Goal: Task Accomplishment & Management: Manage account settings

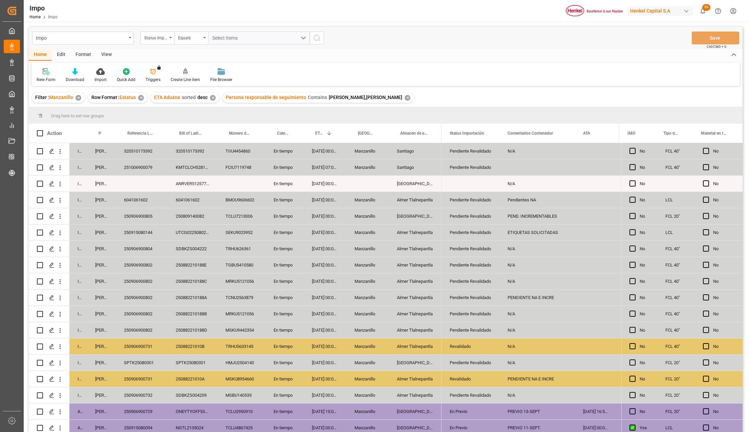
scroll to position [102, 0]
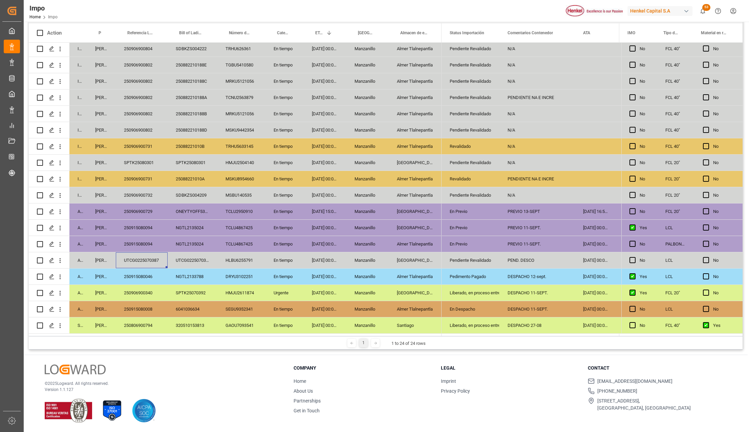
click at [148, 278] on div "250915080046" at bounding box center [142, 276] width 52 height 16
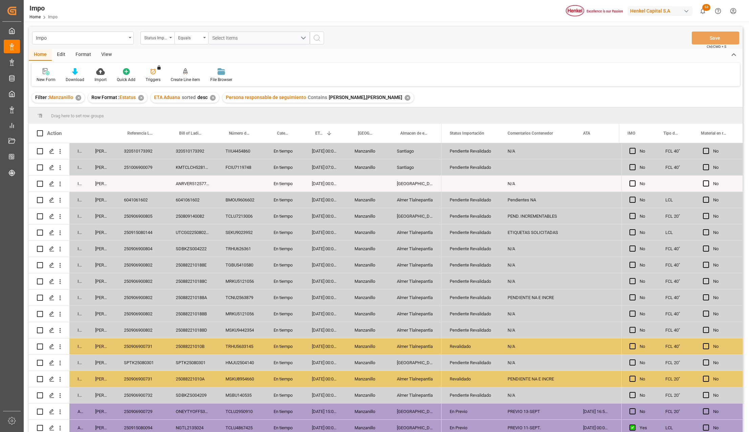
click at [110, 56] on div "View" at bounding box center [106, 55] width 21 height 12
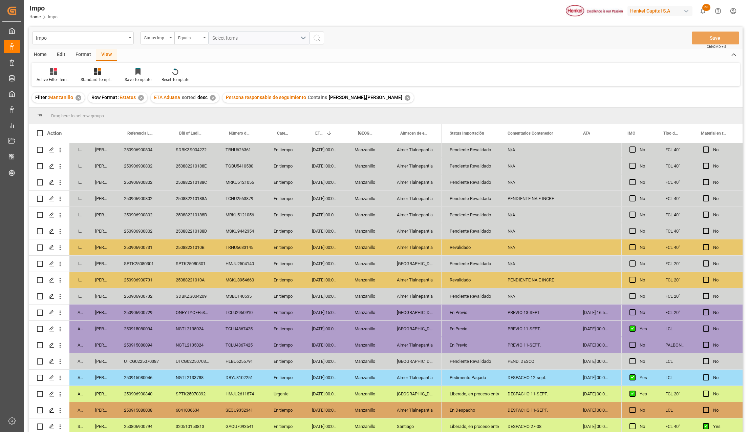
scroll to position [102, 0]
click at [146, 372] on div "250915080046" at bounding box center [142, 377] width 52 height 16
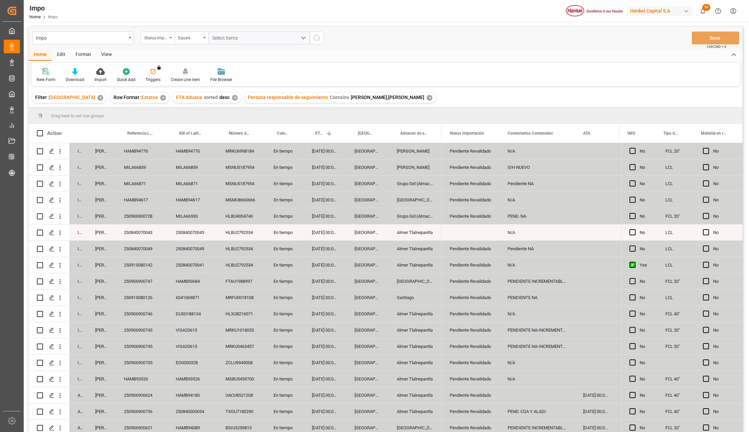
scroll to position [183, 0]
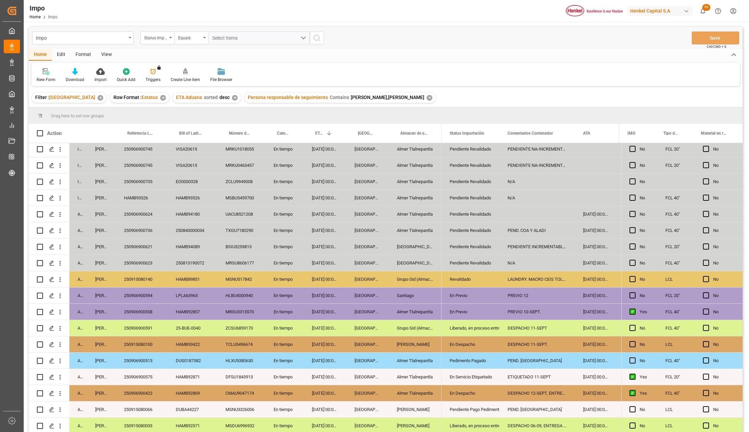
drag, startPoint x: 468, startPoint y: 310, endPoint x: 515, endPoint y: 306, distance: 47.2
click at [468, 310] on div "En Previo" at bounding box center [471, 312] width 42 height 16
click at [515, 306] on div "PREVIO 10-SEPT." at bounding box center [538, 312] width 76 height 16
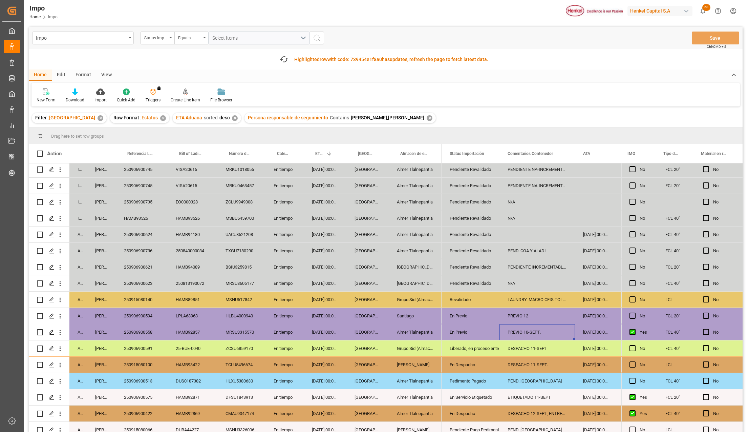
click at [180, 329] on div "HAMB92857" at bounding box center [193, 332] width 50 height 16
click at [131, 326] on div "250906900558" at bounding box center [142, 332] width 52 height 16
click at [59, 329] on icon "open menu" at bounding box center [60, 332] width 7 height 7
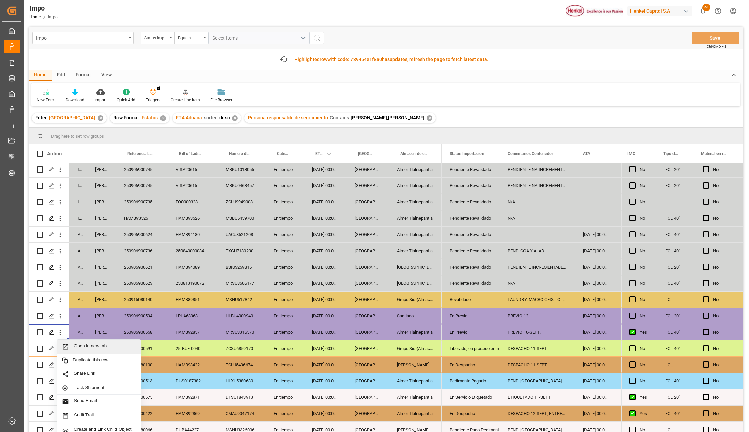
click at [72, 344] on span "Press SPACE to select this row." at bounding box center [68, 346] width 12 height 7
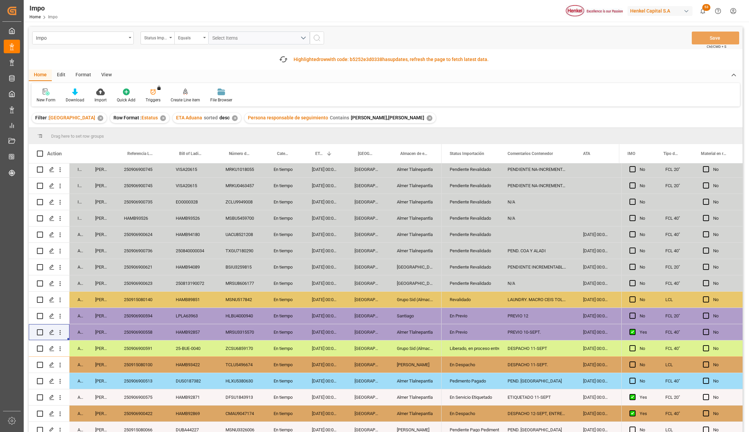
click at [537, 366] on div "DESPACHO 11-SEPT." at bounding box center [538, 364] width 76 height 16
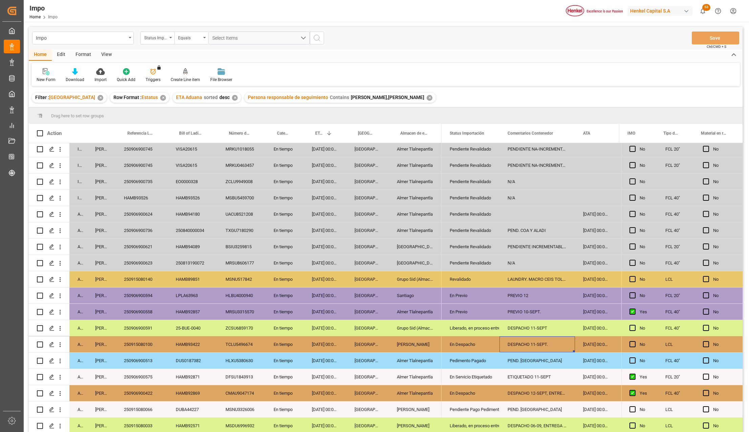
click at [423, 336] on div "Almer Apodaca" at bounding box center [415, 344] width 53 height 16
click at [460, 337] on div "En Despacho" at bounding box center [471, 344] width 42 height 16
click at [464, 329] on div "Liberado, en proceso entrega" at bounding box center [471, 328] width 42 height 16
click at [469, 341] on div "En Despacho" at bounding box center [471, 344] width 42 height 16
click at [471, 342] on div "Liberado, en proceso entrega" at bounding box center [471, 344] width 42 height 16
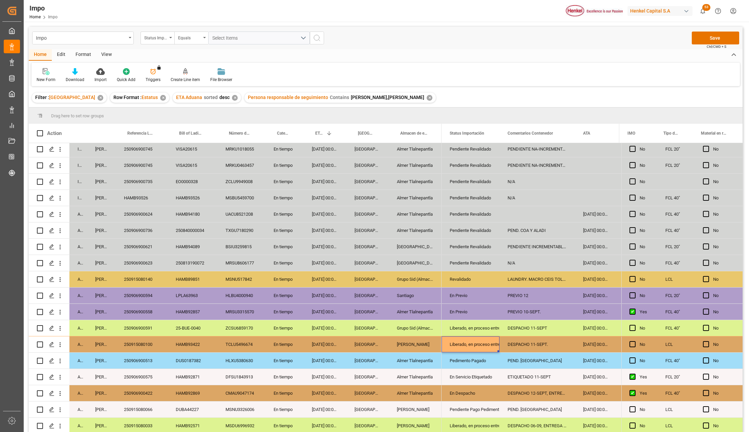
click at [194, 344] on div "HAMB93422" at bounding box center [193, 344] width 50 height 16
click at [129, 343] on div "250915080100" at bounding box center [142, 344] width 52 height 16
click at [144, 290] on div "250906900594" at bounding box center [142, 295] width 52 height 16
click at [148, 337] on div "250915080100" at bounding box center [142, 344] width 52 height 16
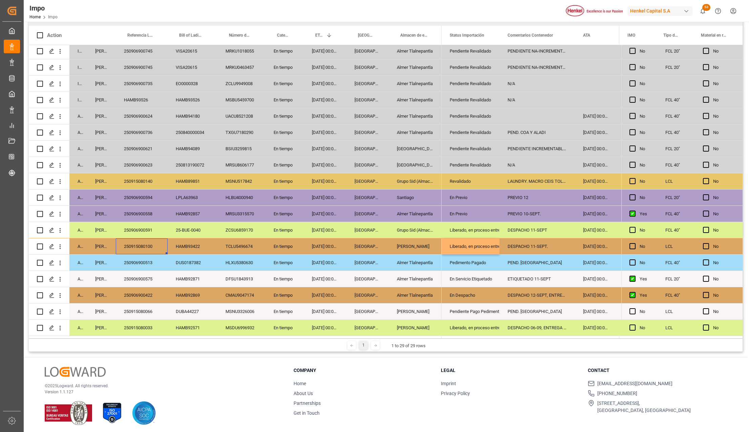
scroll to position [100, 0]
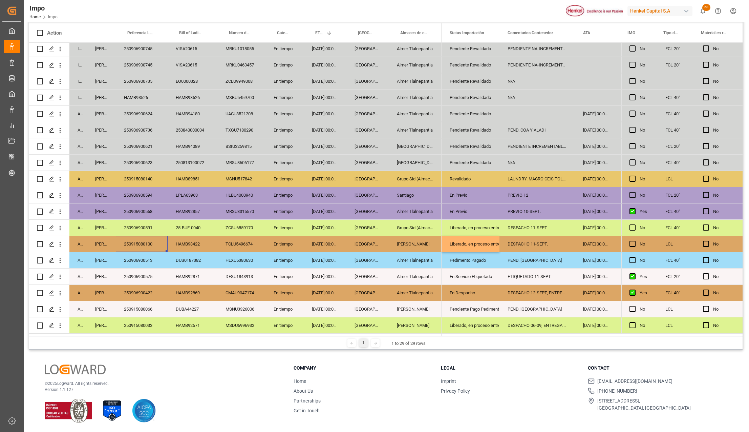
click at [288, 296] on div "En tiempo" at bounding box center [285, 293] width 38 height 16
click at [460, 292] on div "En Despacho" at bounding box center [471, 293] width 42 height 16
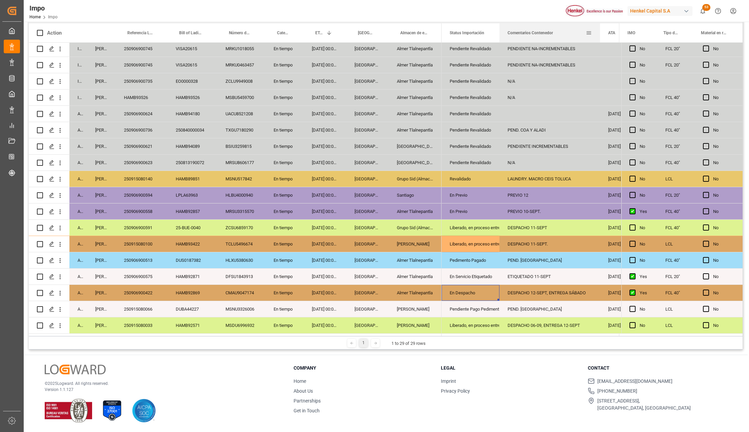
drag, startPoint x: 575, startPoint y: 26, endPoint x: 600, endPoint y: 39, distance: 28.0
click at [600, 39] on div at bounding box center [600, 32] width 3 height 19
click at [143, 289] on div "250906900422" at bounding box center [142, 293] width 52 height 16
click at [232, 297] on div "CMAU9047174" at bounding box center [242, 293] width 48 height 16
click at [139, 199] on div "250906900594" at bounding box center [142, 195] width 52 height 16
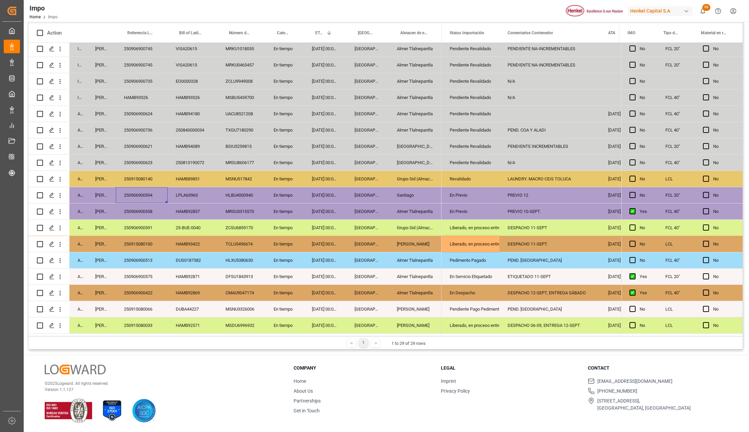
click at [140, 205] on div "250906900558" at bounding box center [142, 211] width 52 height 16
click at [58, 208] on icon "open menu" at bounding box center [60, 211] width 7 height 7
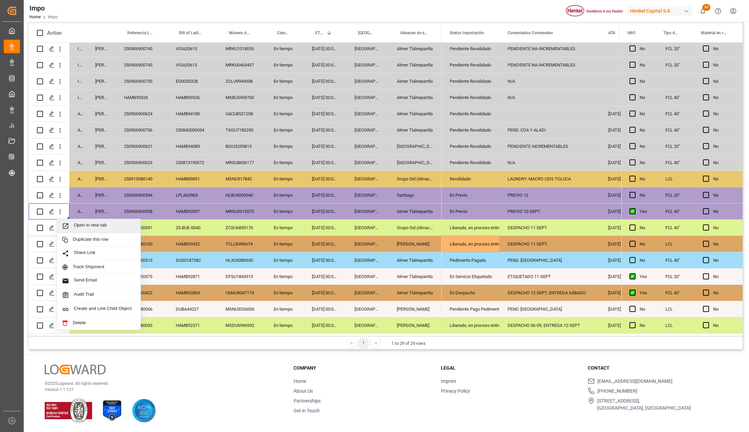
click at [76, 223] on span "Open in new tab" at bounding box center [105, 225] width 62 height 7
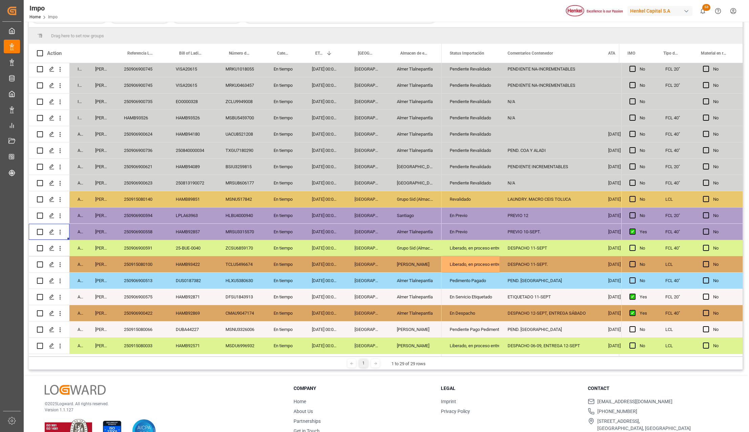
scroll to position [121, 0]
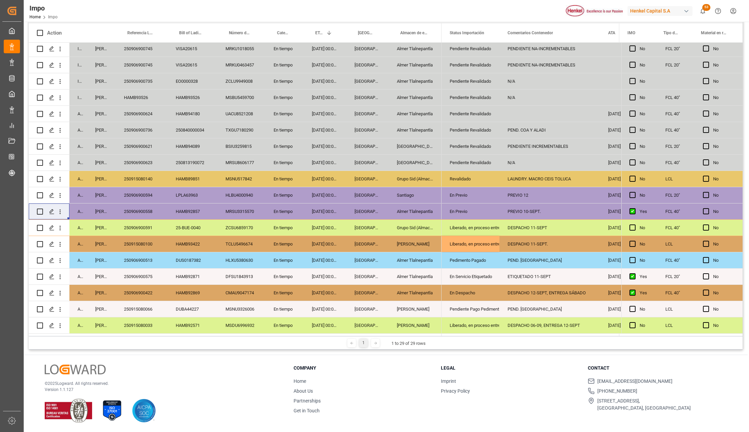
click at [519, 274] on div "ETIQUETADO 11-SEPT" at bounding box center [550, 276] width 101 height 16
click at [543, 280] on input "ETIQUETADO 11-SEPT" at bounding box center [550, 280] width 90 height 13
type input "ETIQUETADO 12-SEPT"
click at [479, 270] on div "En Servicio Etiquetado" at bounding box center [471, 277] width 42 height 16
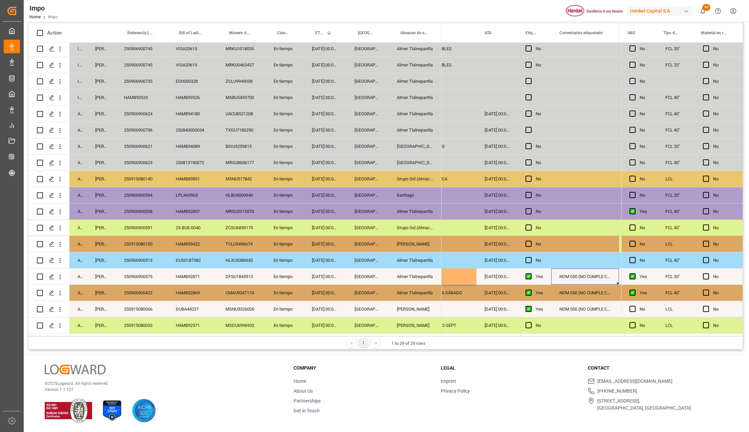
scroll to position [0, 191]
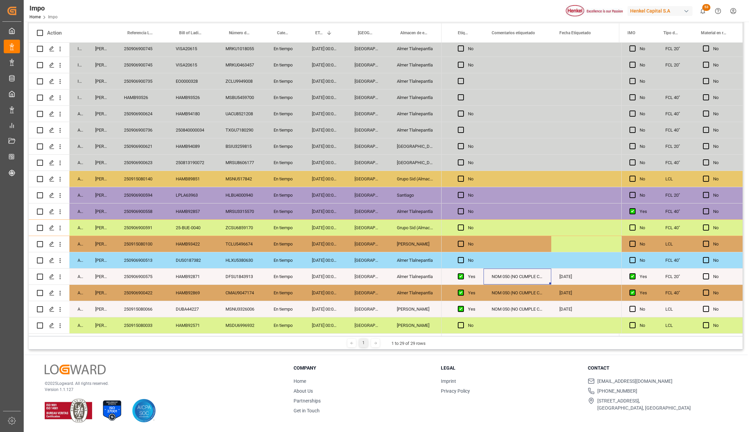
click at [573, 276] on div "[DATE]" at bounding box center [586, 276] width 68 height 16
click at [573, 276] on div "11-09-2025" at bounding box center [586, 276] width 68 height 16
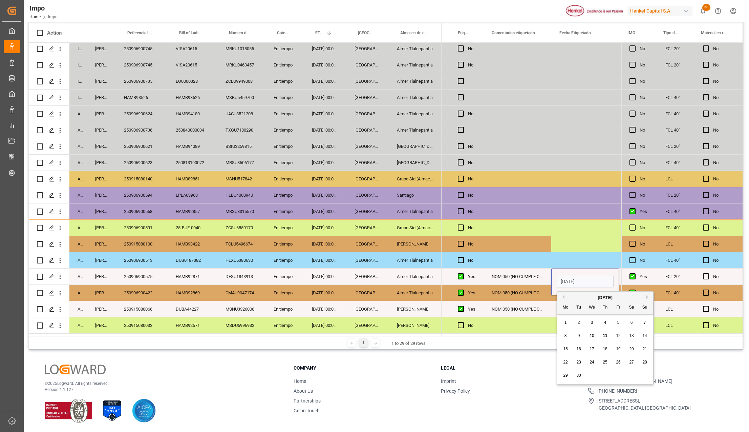
click at [573, 276] on input "11-09-2025" at bounding box center [585, 281] width 57 height 13
type input "12-09-2025"
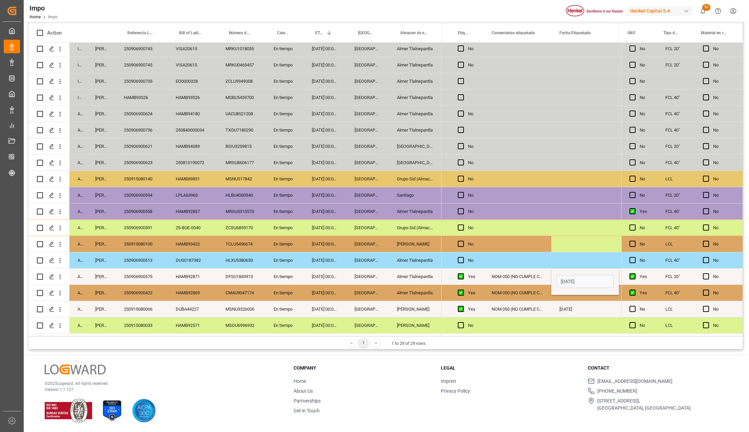
click at [531, 281] on div "NOM 050 (NO CUMPLE CON NOM). SOLICITADAS" at bounding box center [518, 276] width 68 height 16
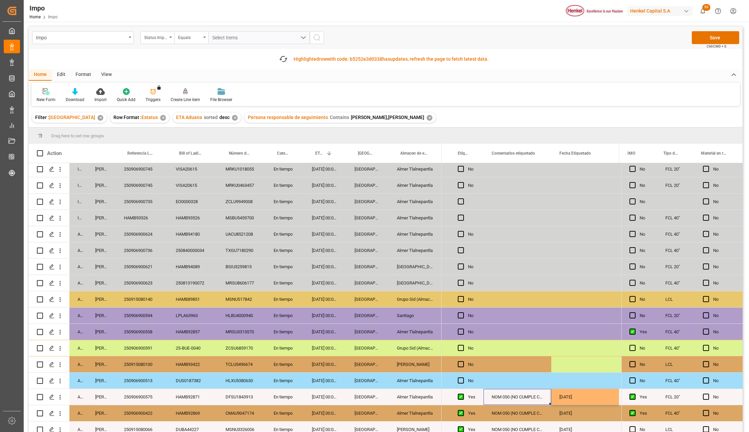
scroll to position [0, 0]
click at [724, 29] on div "Impo Status Importación Equals Select Items Save Ctrl/CMD + S" at bounding box center [386, 38] width 714 height 22
click at [722, 38] on button "Save" at bounding box center [715, 38] width 47 height 13
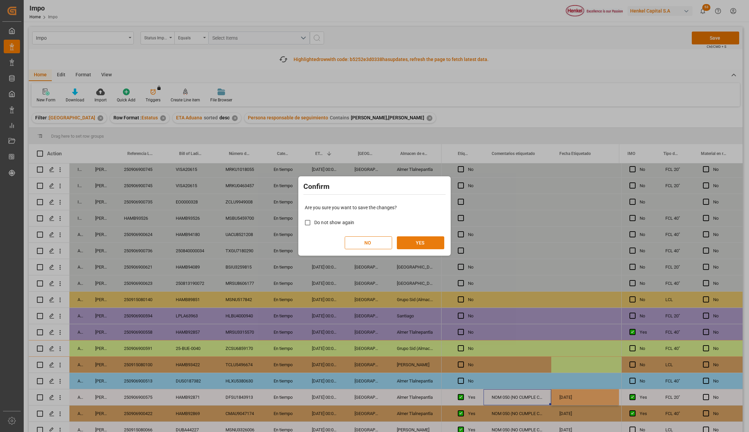
click at [416, 240] on button "YES" at bounding box center [420, 242] width 47 height 13
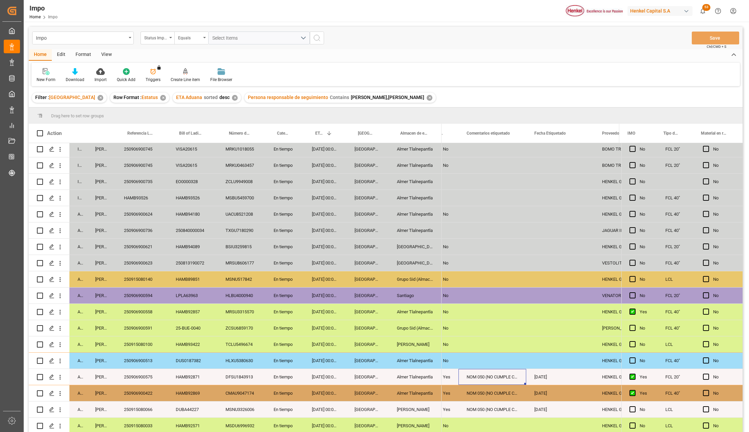
click at [319, 353] on div "01-09-2025 00:00:00" at bounding box center [325, 360] width 43 height 16
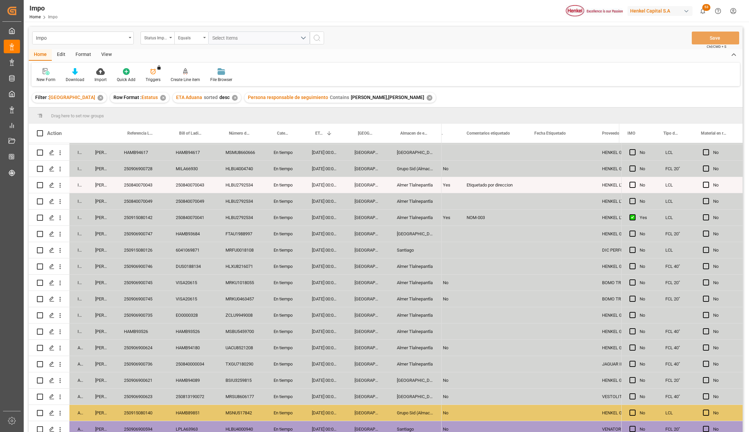
click at [441, 51] on div "Home Edit Format View" at bounding box center [386, 55] width 714 height 12
click at [484, 215] on div "NOM-003" at bounding box center [493, 217] width 68 height 16
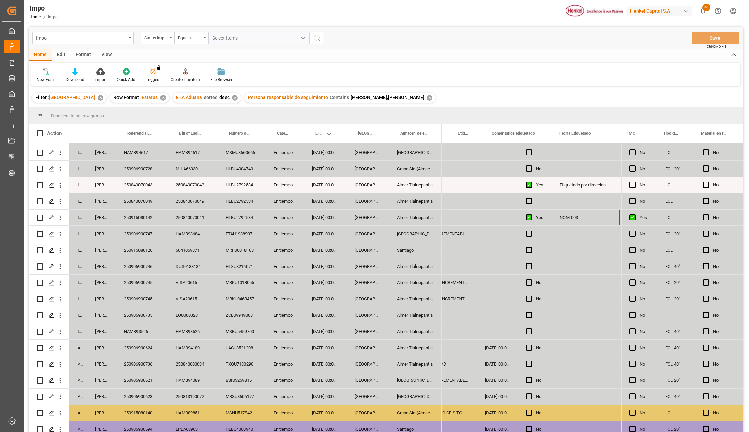
scroll to position [0, 166]
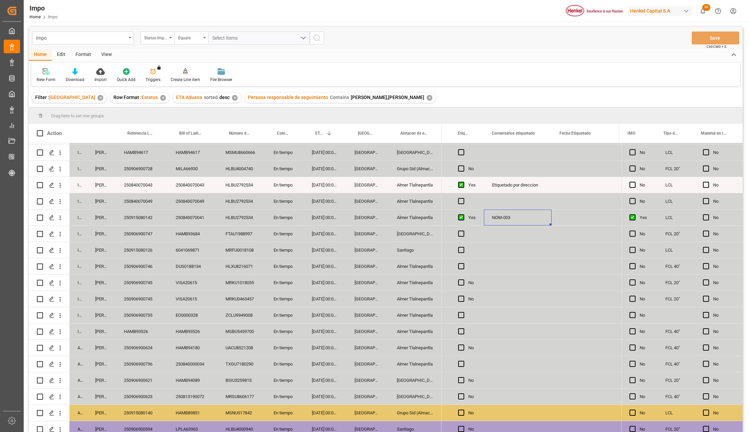
click at [515, 218] on div "NOM-003" at bounding box center [518, 217] width 68 height 16
click at [501, 260] on div "Press SPACE to select this row." at bounding box center [518, 266] width 68 height 16
click at [516, 218] on div "NOM-003" at bounding box center [518, 217] width 68 height 16
drag, startPoint x: 582, startPoint y: 216, endPoint x: 576, endPoint y: 213, distance: 6.8
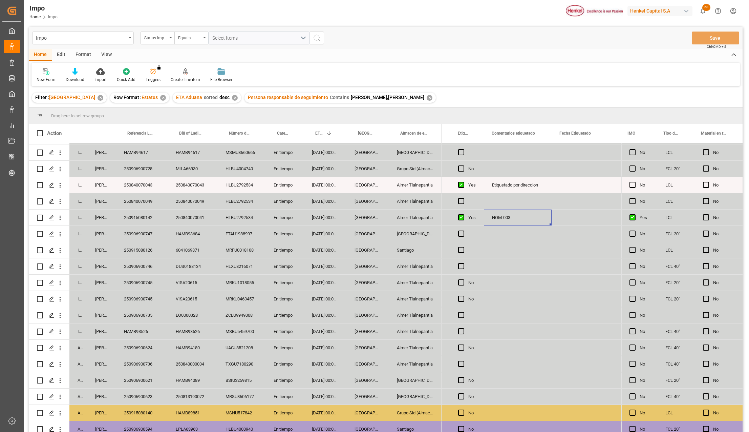
click at [582, 216] on div "Press SPACE to select this row." at bounding box center [586, 217] width 68 height 16
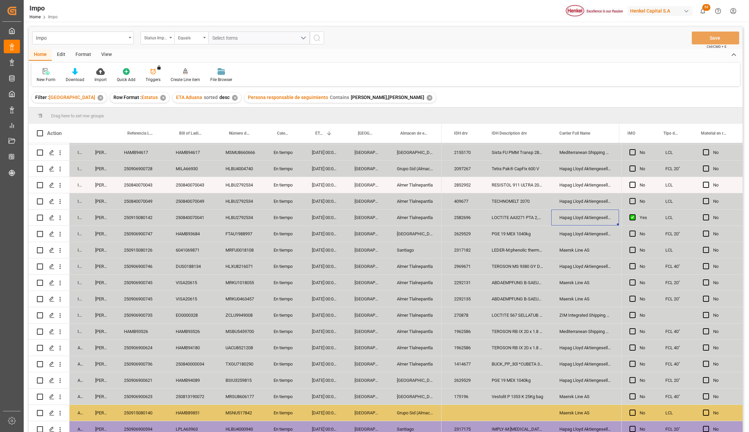
scroll to position [0, 0]
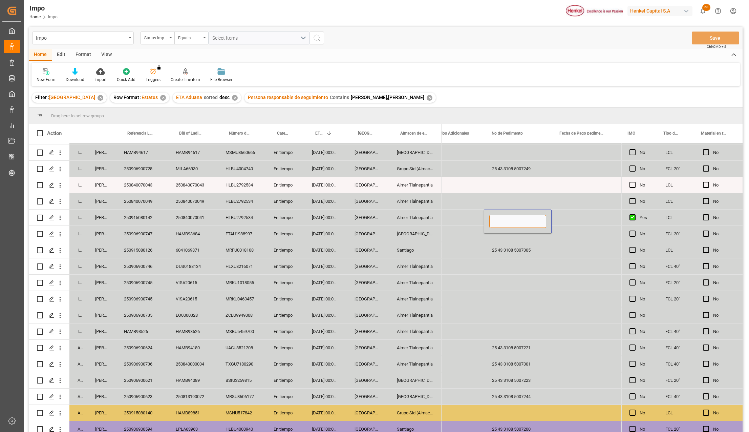
click at [499, 224] on input "Press SPACE to select this row." at bounding box center [518, 221] width 57 height 13
paste input "25 43 3108 5007363"
type input "25 43 3108 5007363"
click at [540, 270] on div "Press SPACE to select this row." at bounding box center [518, 266] width 68 height 16
click at [701, 40] on button "Save" at bounding box center [715, 38] width 47 height 13
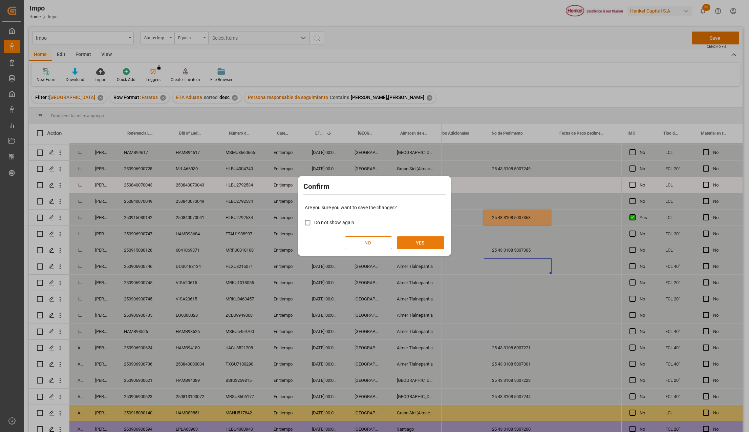
click at [408, 245] on button "YES" at bounding box center [420, 242] width 47 height 13
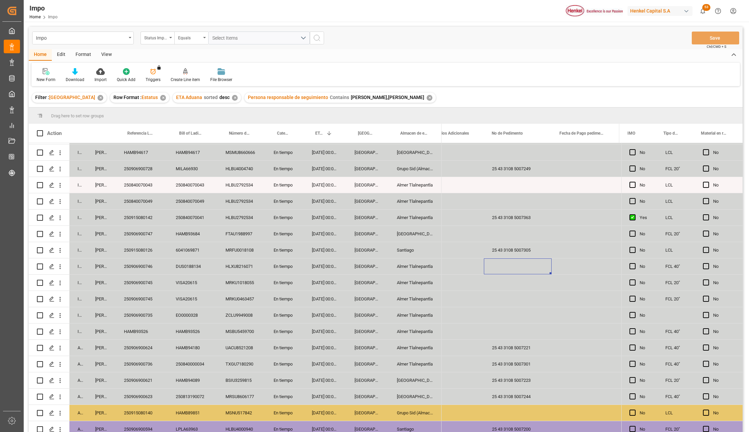
click at [526, 218] on div "25 43 3108 5007363" at bounding box center [518, 217] width 68 height 16
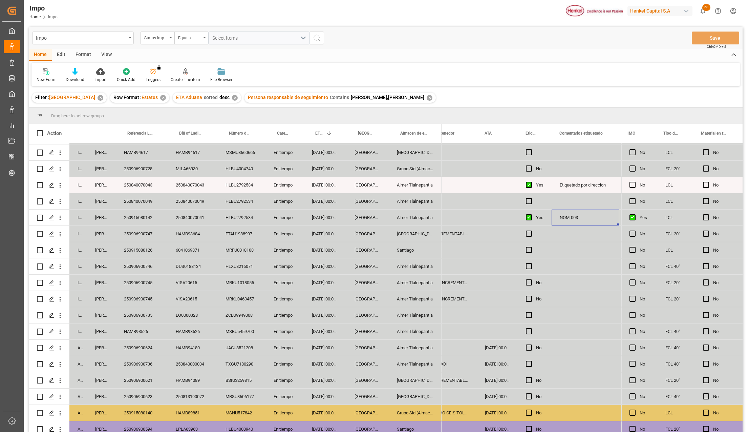
scroll to position [0, 166]
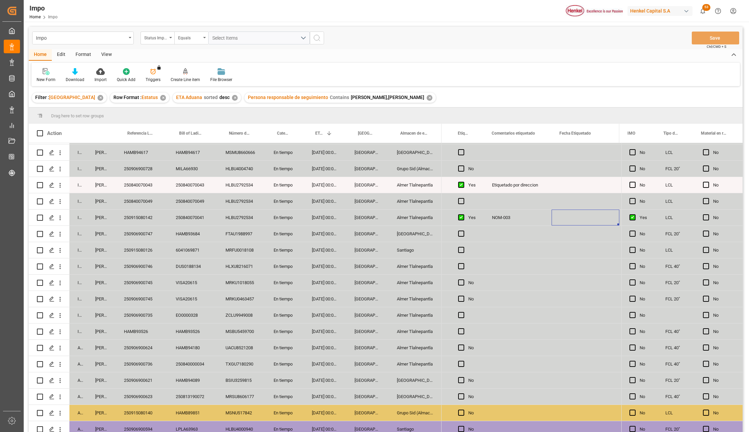
click at [526, 218] on div "NOM-003" at bounding box center [518, 217] width 68 height 16
click at [518, 218] on input "NOM-003" at bounding box center [518, 221] width 57 height 13
type input "NOM-003. SOLICITADAS"
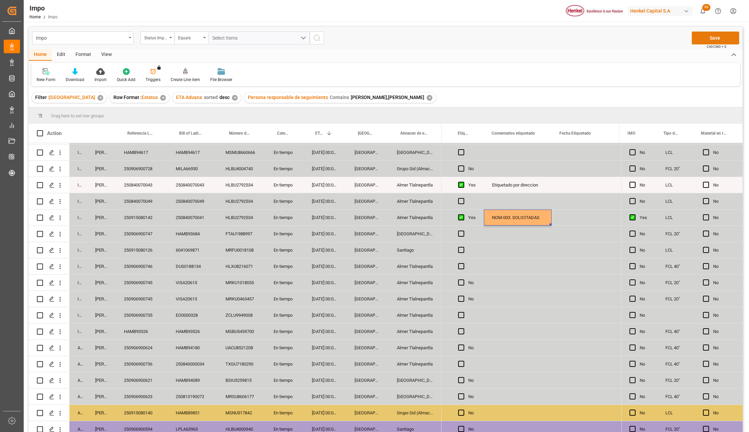
click at [704, 39] on button "Save" at bounding box center [715, 38] width 47 height 13
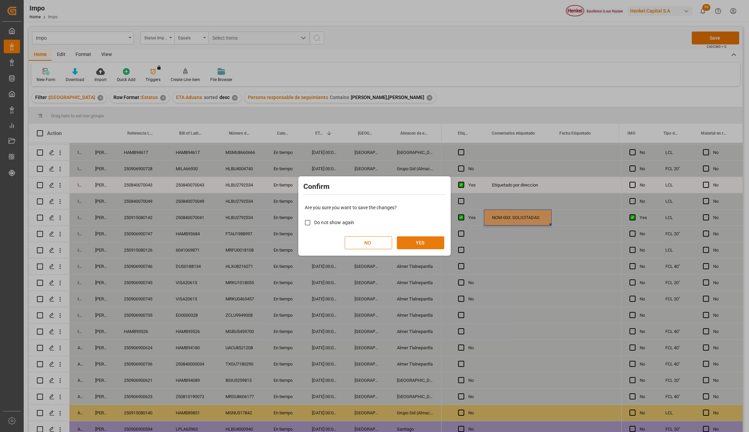
click at [419, 242] on button "YES" at bounding box center [420, 242] width 47 height 13
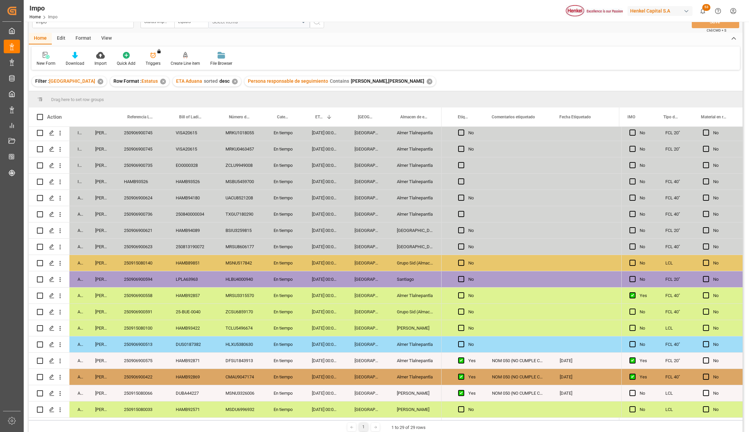
scroll to position [45, 0]
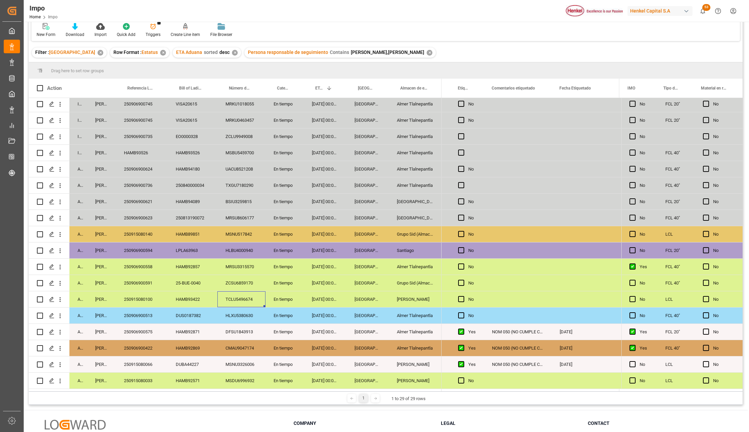
click at [254, 297] on div "TCLU5496674" at bounding box center [242, 299] width 48 height 16
click at [420, 249] on div "Santiago" at bounding box center [415, 250] width 53 height 16
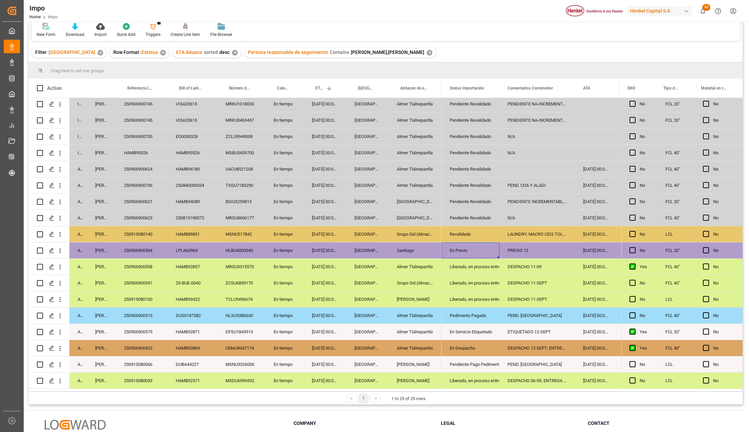
scroll to position [0, 0]
click at [520, 251] on div "PREVIO 12" at bounding box center [538, 250] width 76 height 16
click at [533, 251] on input "PREVIO 12" at bounding box center [537, 254] width 65 height 13
type input "PREVIO 12, DESPACHO 15"
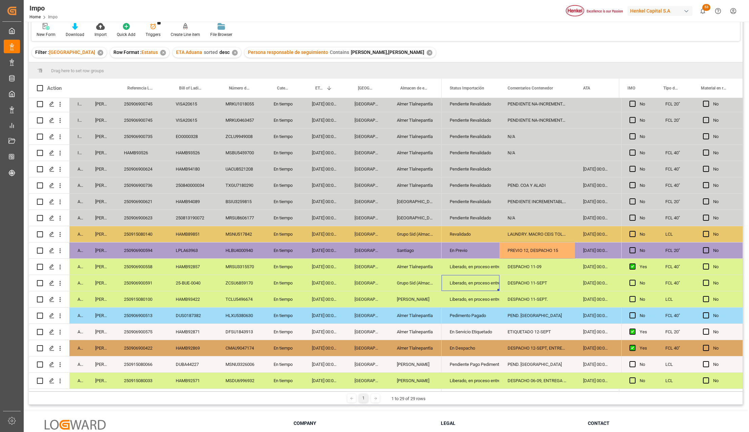
click at [463, 278] on div "Liberado, en proceso entrega" at bounding box center [471, 283] width 42 height 16
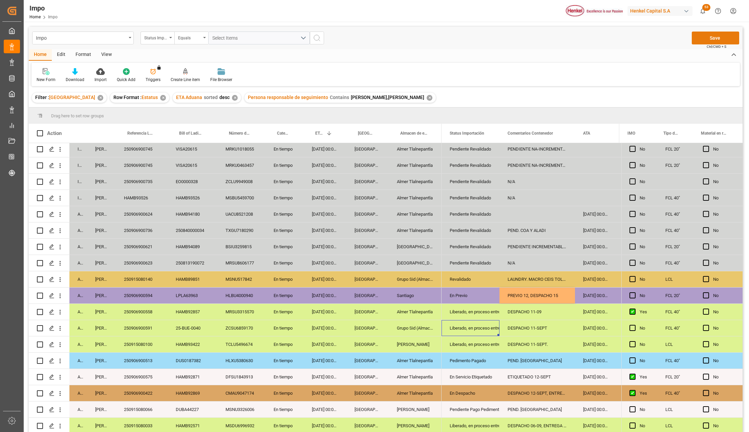
click at [710, 39] on button "Save" at bounding box center [715, 38] width 47 height 13
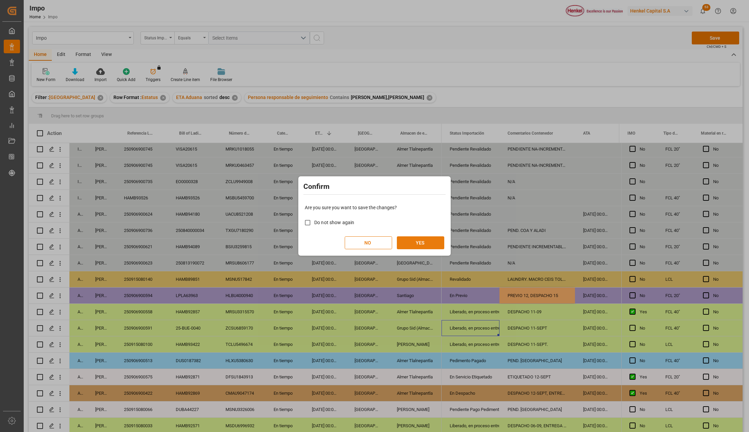
click at [426, 240] on button "YES" at bounding box center [420, 242] width 47 height 13
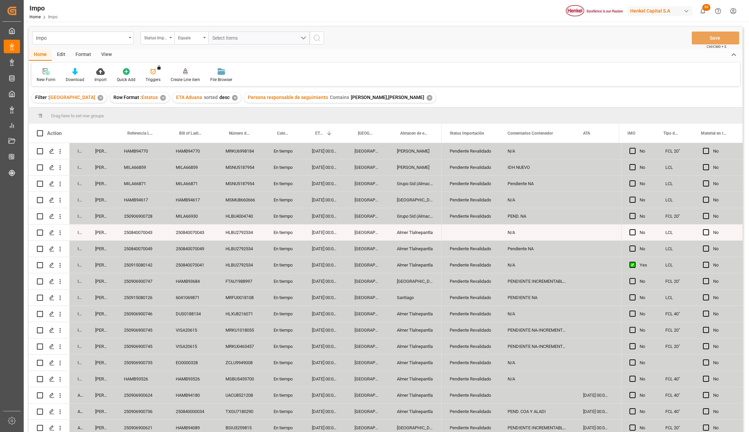
click at [536, 279] on div "PENDIENTE INCREMENTABLES Y NA" at bounding box center [538, 281] width 76 height 16
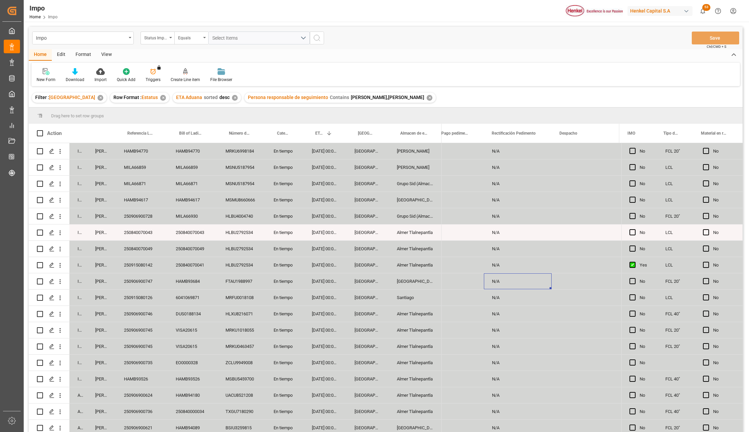
scroll to position [0, 1701]
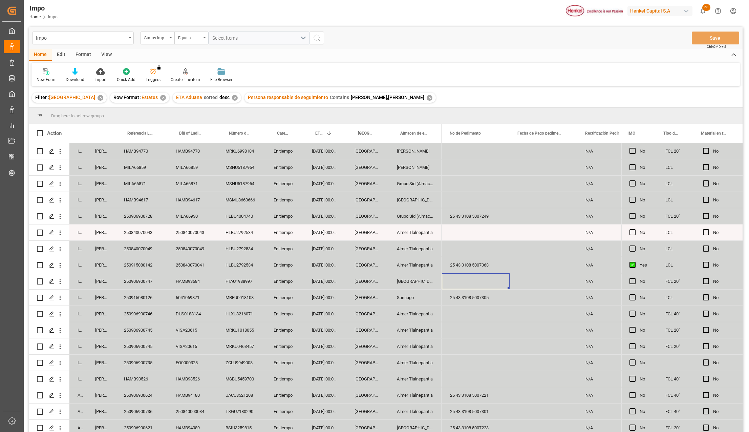
click at [468, 279] on div "Press SPACE to select this row." at bounding box center [476, 281] width 68 height 16
click at [472, 285] on input "Press SPACE to select this row." at bounding box center [476, 284] width 57 height 13
paste input "25 43 3108 5007355"
type input "25 43 3108 5007355"
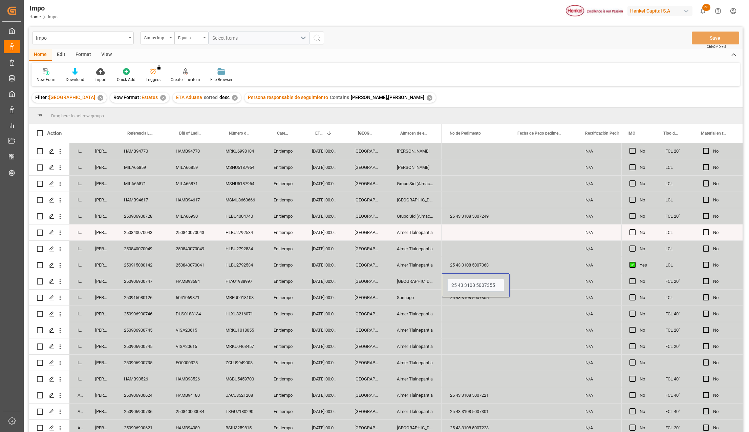
click at [533, 327] on div "Press SPACE to select this row." at bounding box center [544, 330] width 68 height 16
click at [704, 33] on button "Save" at bounding box center [715, 38] width 47 height 13
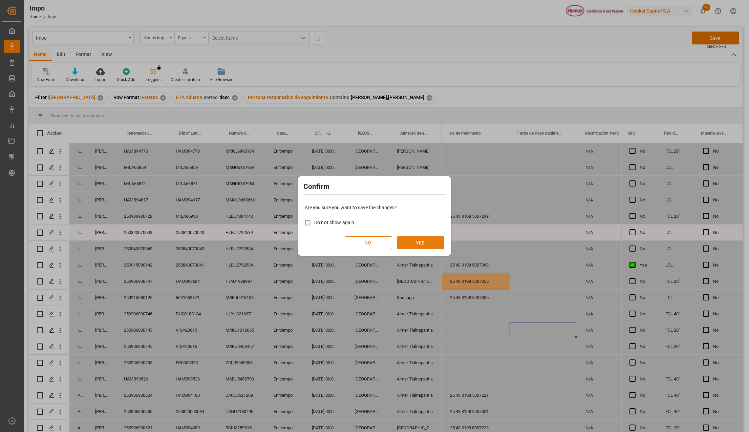
click at [431, 240] on button "YES" at bounding box center [420, 242] width 47 height 13
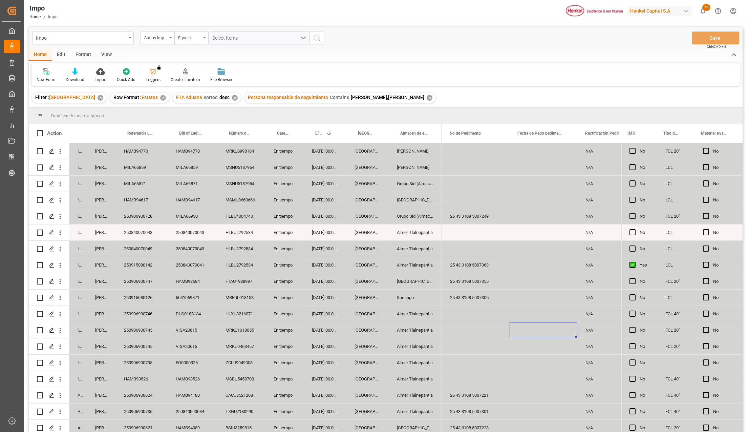
click at [462, 281] on div "25 43 3108 5007355" at bounding box center [476, 281] width 68 height 16
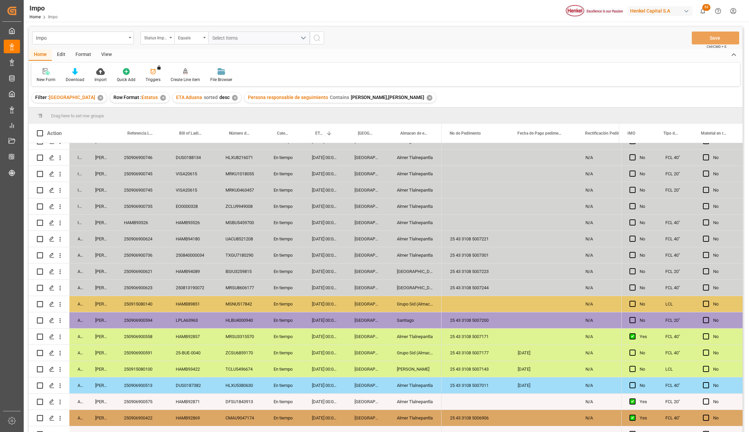
click at [426, 288] on div "[GEOGRAPHIC_DATA]" at bounding box center [415, 287] width 53 height 16
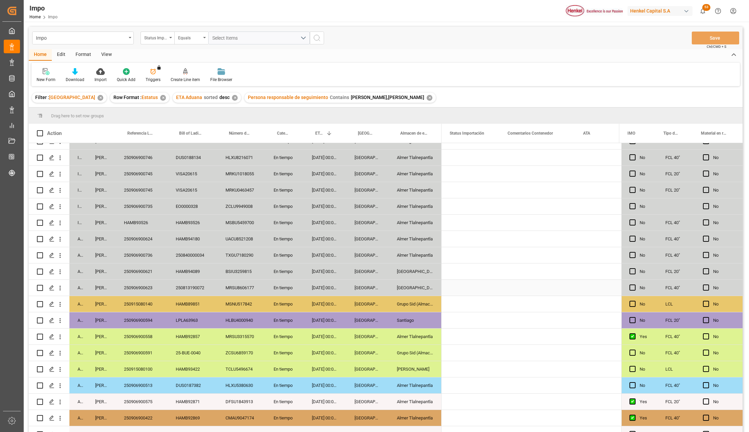
scroll to position [0, 0]
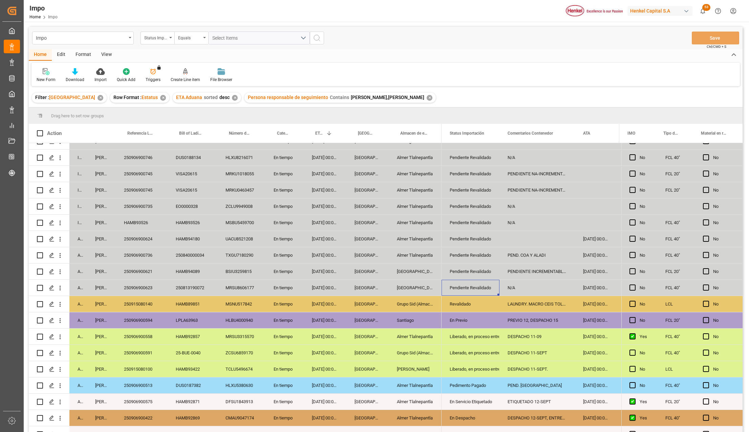
click at [482, 280] on div "Pendiente Revalidado" at bounding box center [471, 288] width 42 height 16
click at [482, 288] on div "Pendiente Revalidado" at bounding box center [471, 288] width 42 height 16
click at [482, 290] on div "Pendiente Revalidado" at bounding box center [471, 288] width 42 height 16
click at [490, 292] on icon "open menu" at bounding box center [487, 292] width 8 height 8
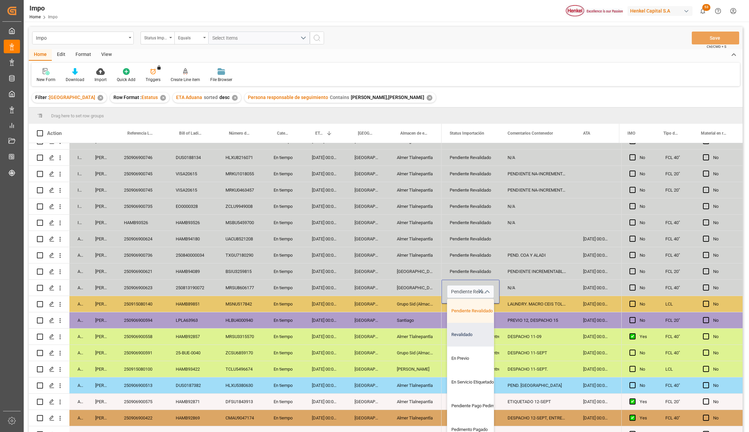
click at [461, 338] on div "Revalidado" at bounding box center [480, 335] width 64 height 24
type input "Revalidado"
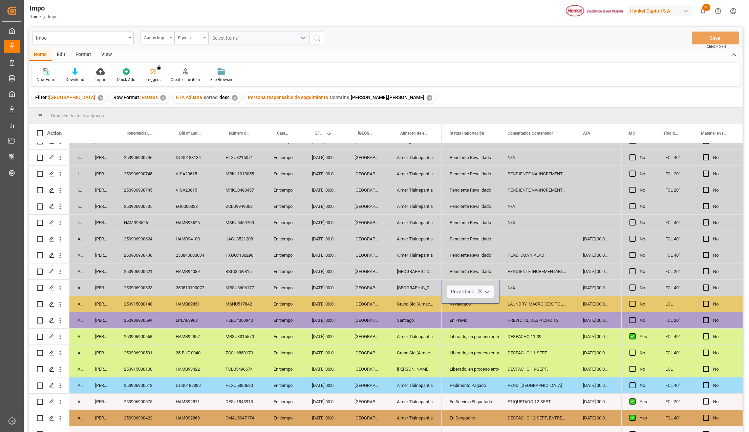
click at [492, 349] on div "Liberado, en proceso entrega" at bounding box center [471, 353] width 58 height 16
click at [513, 289] on div "N/A" at bounding box center [538, 287] width 76 height 16
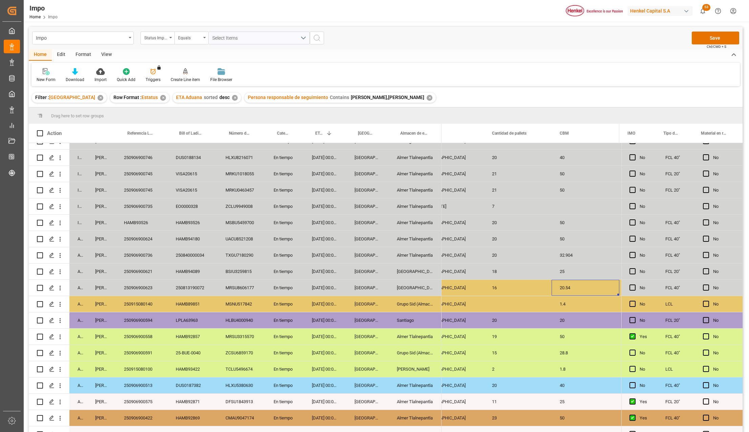
scroll to position [0, 944]
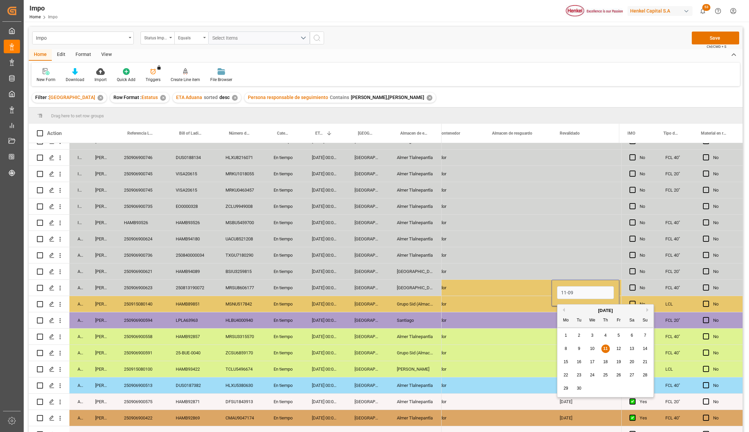
type input "[DATE]"
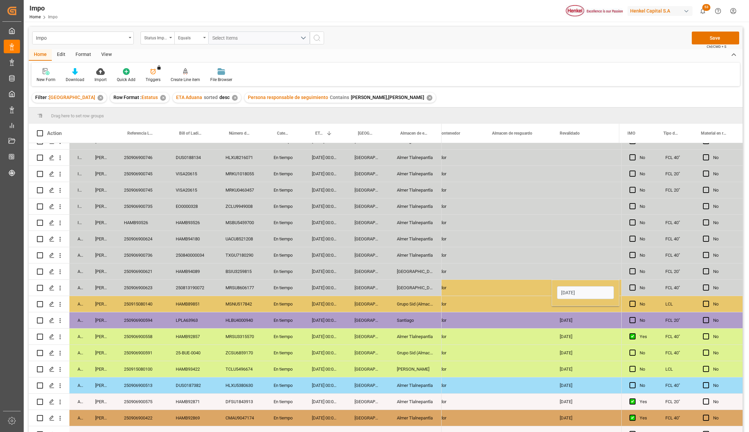
click at [411, 291] on div "[GEOGRAPHIC_DATA]" at bounding box center [415, 287] width 53 height 16
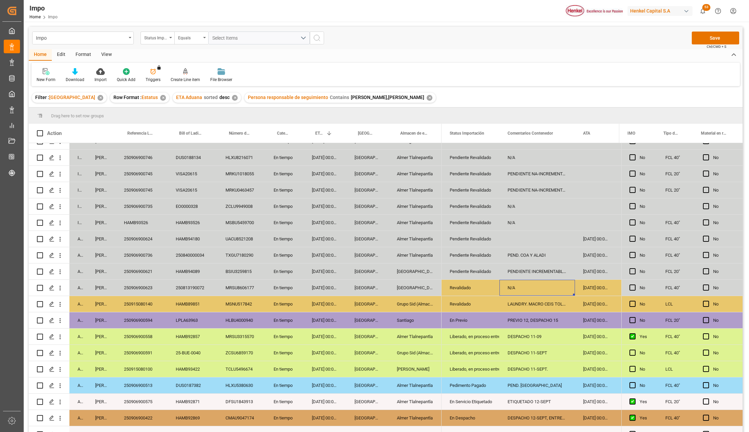
click at [468, 281] on div "Revalidado" at bounding box center [471, 288] width 42 height 16
click at [488, 291] on icon "open menu" at bounding box center [487, 292] width 8 height 8
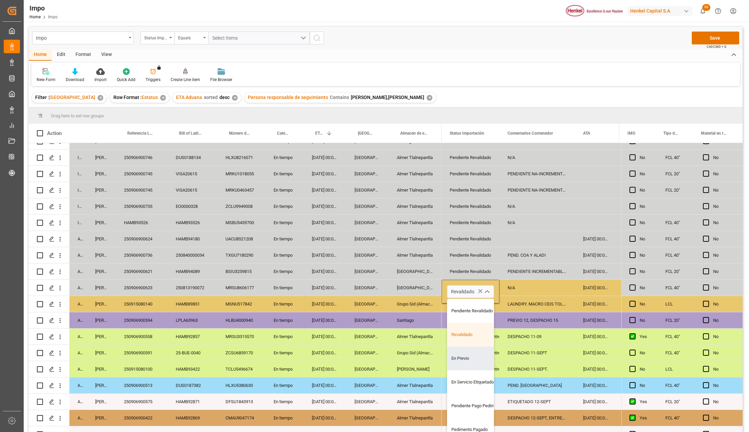
click at [474, 354] on div "En Previo" at bounding box center [480, 358] width 64 height 24
type input "En Previo"
click at [521, 347] on div "DESPACHO 11-SEPT" at bounding box center [538, 353] width 76 height 16
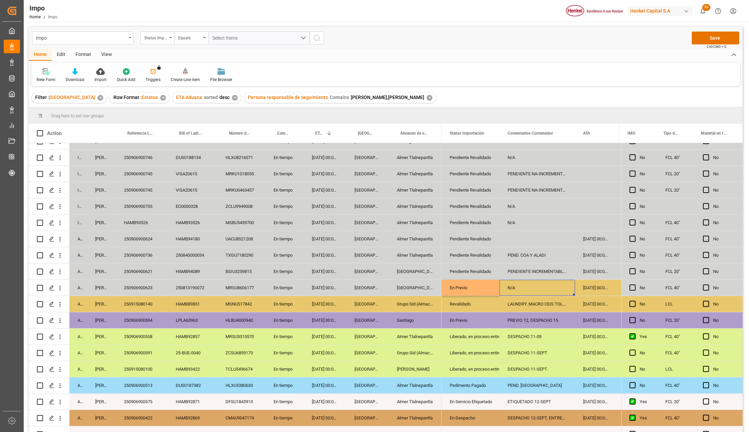
click at [518, 287] on div "N/A" at bounding box center [538, 287] width 76 height 16
click at [518, 287] on input "N/A" at bounding box center [537, 291] width 65 height 13
type input "PREVIO 15-SEPT."
click at [723, 41] on button "Save" at bounding box center [715, 38] width 47 height 13
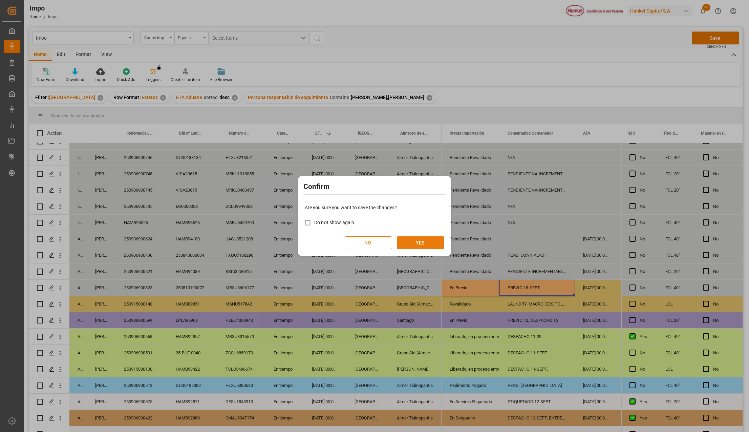
click at [412, 247] on button "YES" at bounding box center [420, 242] width 47 height 13
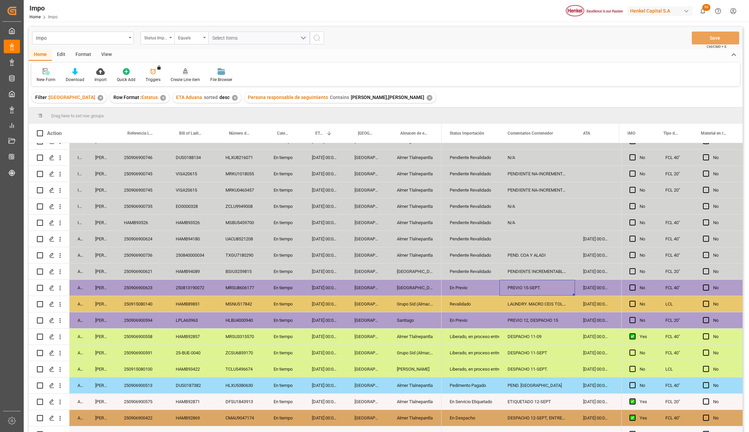
click at [412, 286] on div "[GEOGRAPHIC_DATA]" at bounding box center [415, 287] width 53 height 16
click at [458, 303] on div "Revalidado" at bounding box center [471, 304] width 42 height 16
click at [458, 303] on input "Revalidado" at bounding box center [470, 307] width 47 height 13
type input "En Previo"
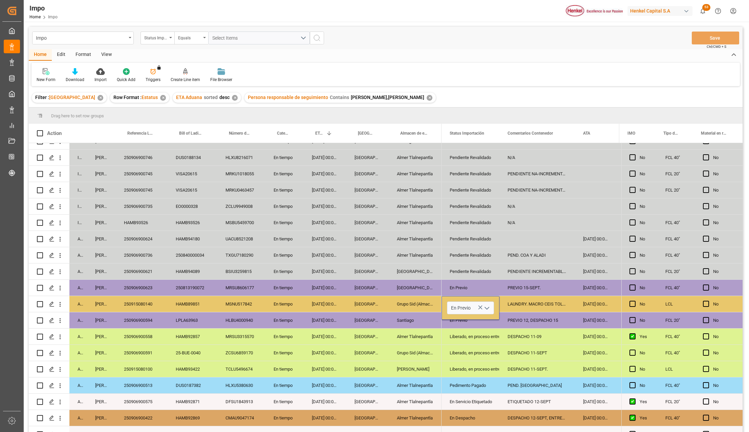
click at [522, 305] on div "LAUNDRY. MACRO CEIS TOLUCA" at bounding box center [538, 304] width 76 height 16
click at [522, 305] on input "LAUNDRY. MACRO CEIS TOLUCA" at bounding box center [537, 307] width 65 height 13
click at [533, 309] on input "LAUNDRY. MACRO CEIS TOLUCA" at bounding box center [537, 307] width 65 height 13
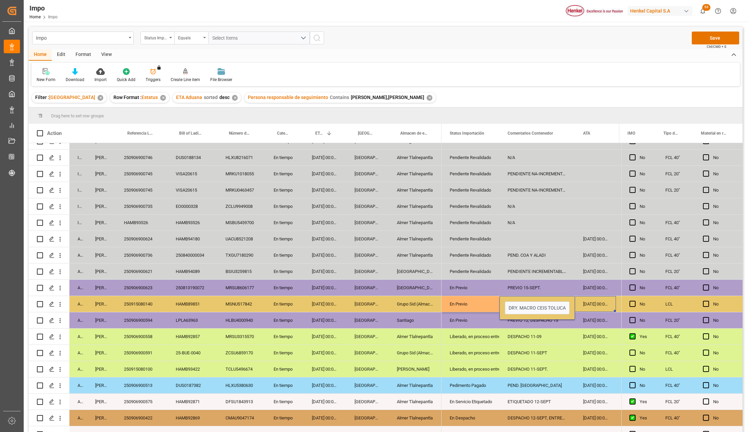
drag, startPoint x: 532, startPoint y: 308, endPoint x: 584, endPoint y: 310, distance: 52.9
type input "LAUNDRY. PREVIO 15-09"
click at [565, 302] on div "LAUNDRY. PREVIO 15-09" at bounding box center [538, 304] width 76 height 16
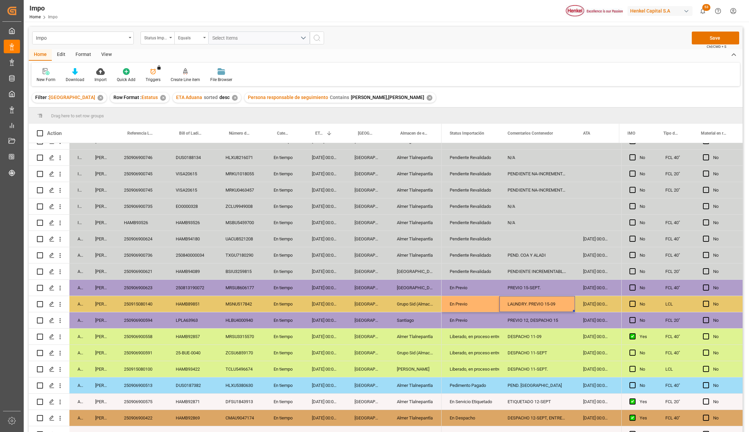
click at [565, 302] on div "LAUNDRY. PREVIO 15-09" at bounding box center [538, 304] width 76 height 16
click at [564, 308] on input "LAUNDRY. PREVIO 15-09" at bounding box center [537, 307] width 65 height 13
type input "LAUNDRY. PREVIO 15-SEPT."
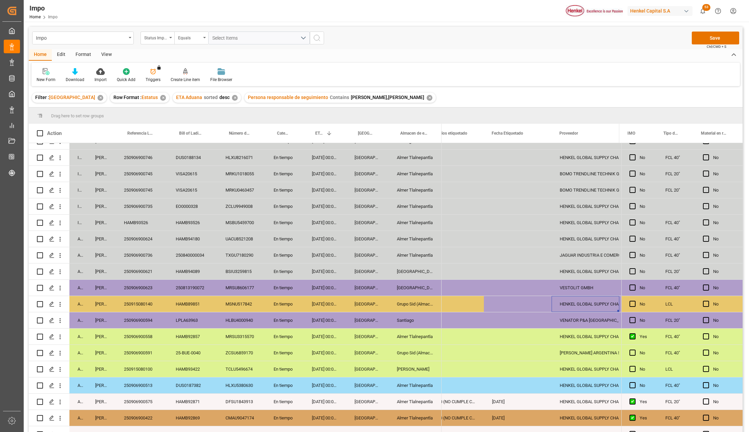
scroll to position [0, 285]
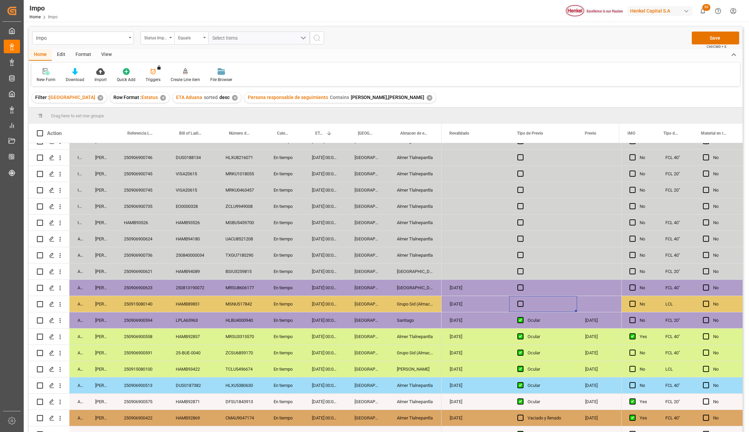
click at [522, 300] on div "Press SPACE to select this row." at bounding box center [544, 304] width 68 height 16
click at [521, 305] on span "Press SPACE to select this row." at bounding box center [521, 304] width 6 height 6
click at [523, 301] on input "Press SPACE to select this row." at bounding box center [523, 301] width 0 height 0
click at [598, 301] on div "Press SPACE to select this row." at bounding box center [611, 304] width 68 height 16
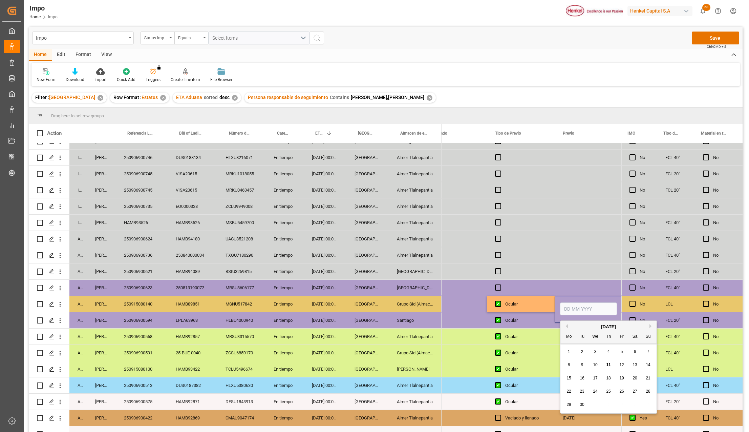
click at [594, 307] on input "Press SPACE to select this row." at bounding box center [588, 308] width 57 height 13
type input "15-09-2025"
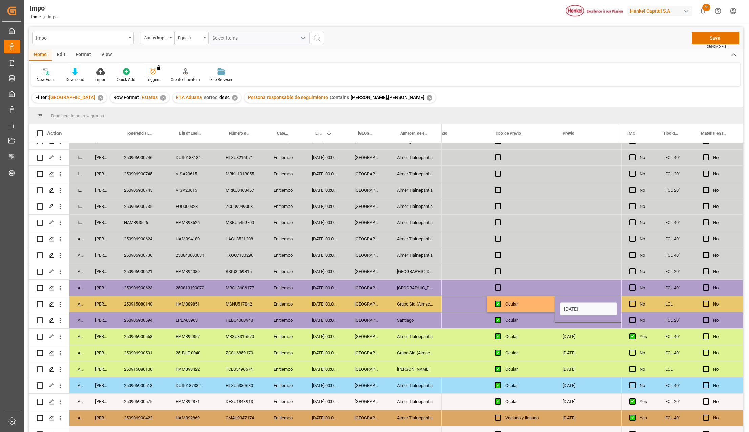
click at [546, 334] on div "Ocular" at bounding box center [525, 337] width 41 height 16
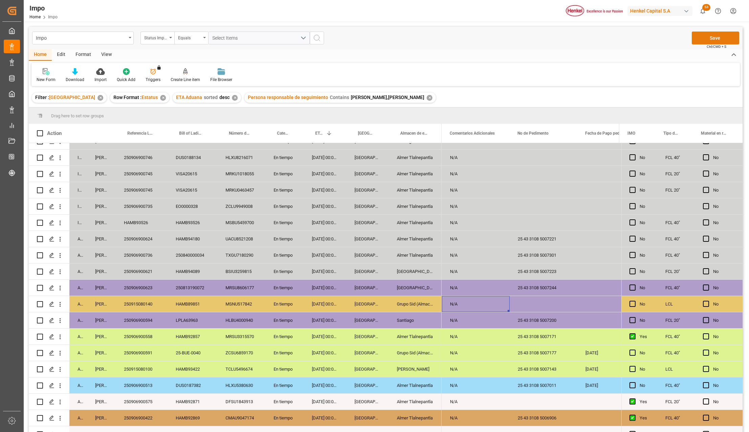
click at [716, 39] on button "Save" at bounding box center [715, 38] width 47 height 13
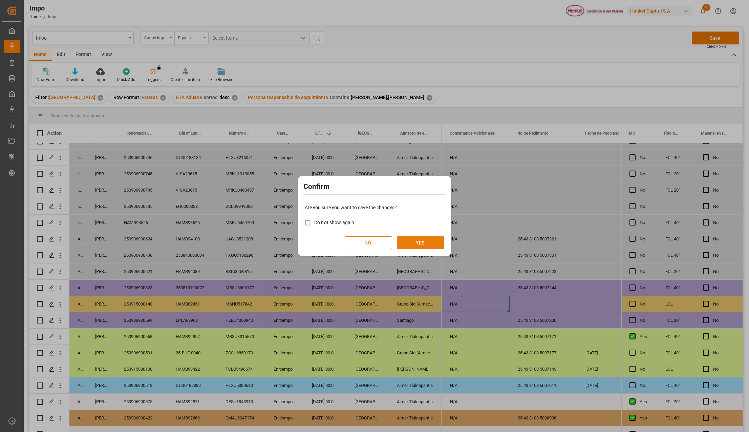
click at [412, 240] on button "YES" at bounding box center [420, 242] width 47 height 13
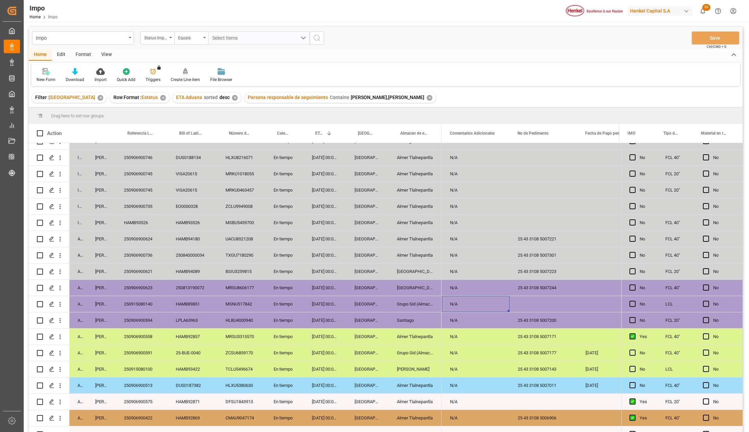
click at [543, 299] on div "Press SPACE to select this row." at bounding box center [544, 304] width 68 height 16
click at [538, 308] on input "Press SPACE to select this row." at bounding box center [543, 307] width 57 height 13
paste input "25 43 3108 5007354"
type input "25 43 3108 5007354"
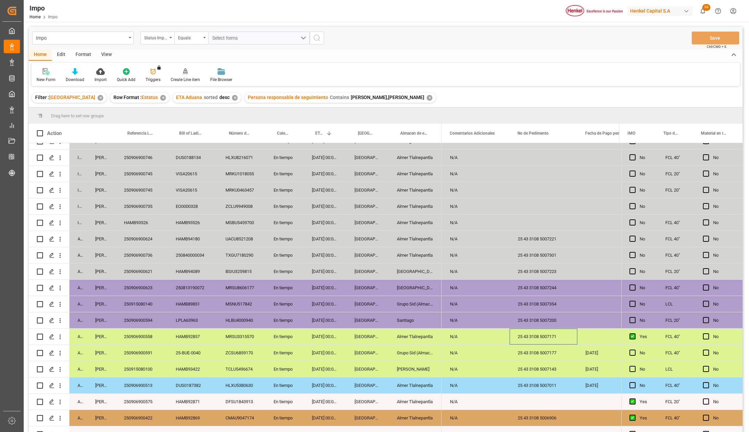
click at [553, 341] on div "25 43 3108 5007171" at bounding box center [544, 336] width 68 height 16
click at [717, 34] on button "Save" at bounding box center [715, 38] width 47 height 13
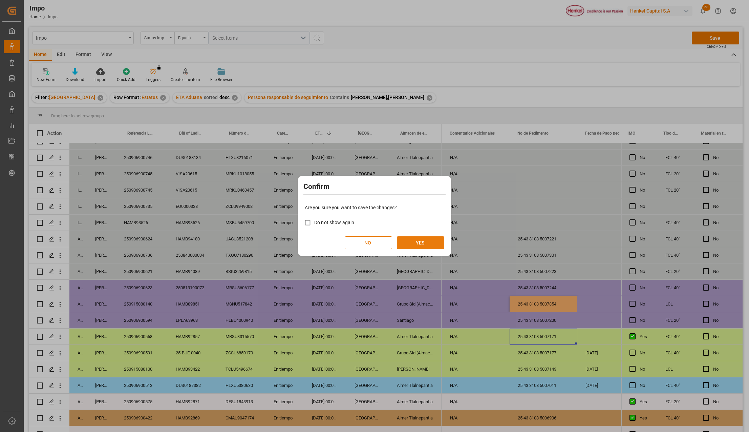
click at [415, 236] on button "YES" at bounding box center [420, 242] width 47 height 13
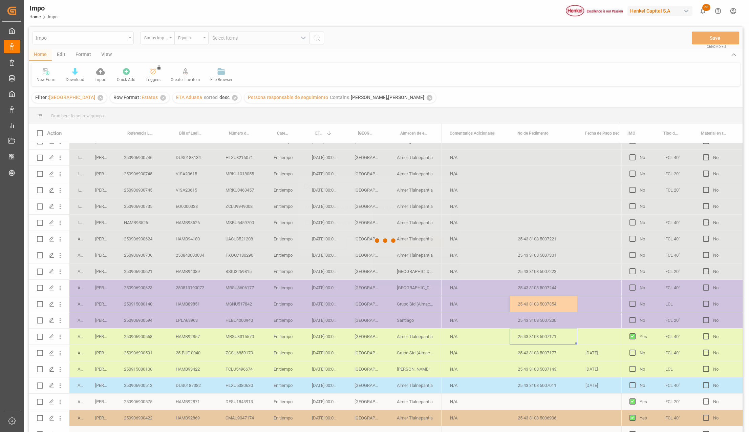
click at [414, 240] on button "YES" at bounding box center [420, 242] width 47 height 13
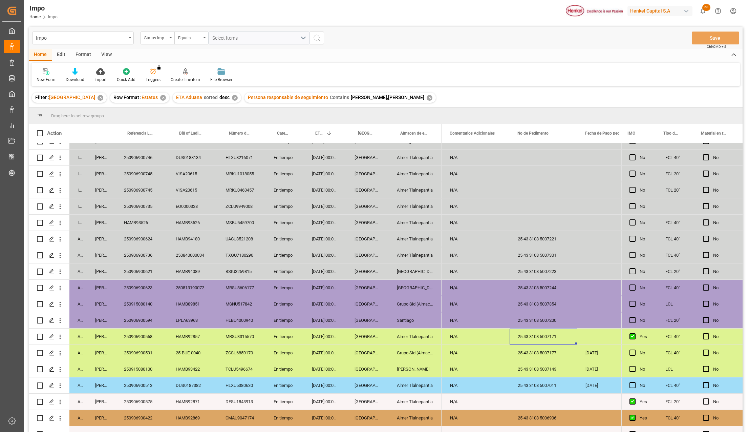
scroll to position [100, 0]
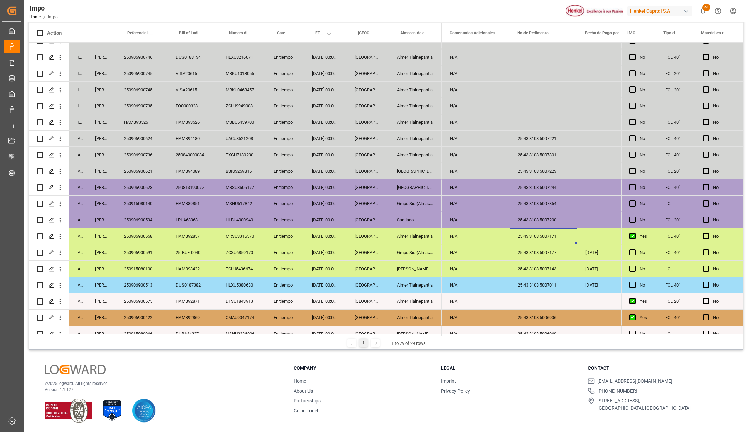
click at [132, 125] on div "HAMB93526" at bounding box center [142, 122] width 52 height 16
click at [132, 125] on input "HAMB93526" at bounding box center [141, 126] width 41 height 13
type input "250906900828"
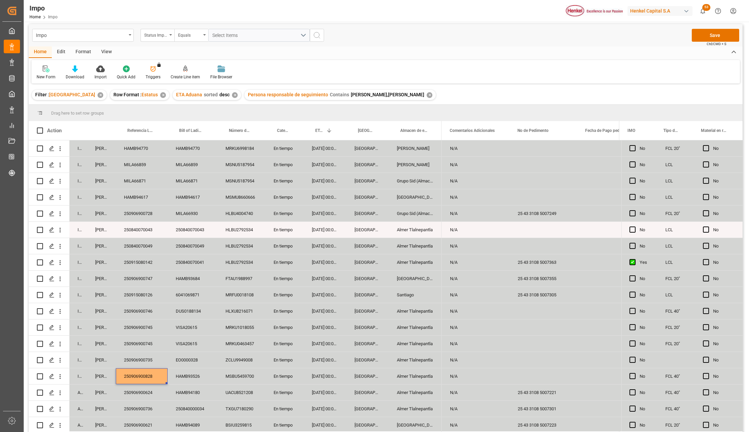
scroll to position [0, 0]
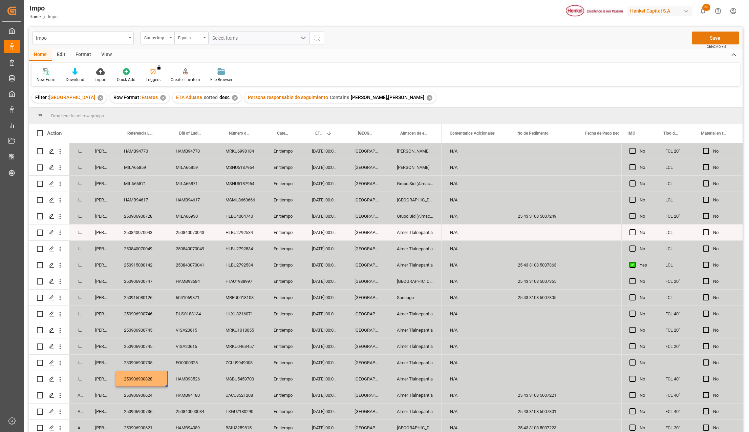
click at [715, 34] on button "Save" at bounding box center [715, 38] width 47 height 13
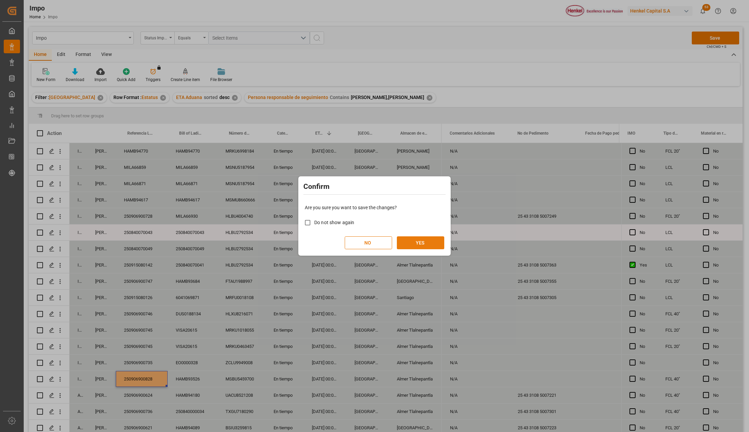
click at [426, 239] on button "YES" at bounding box center [420, 242] width 47 height 13
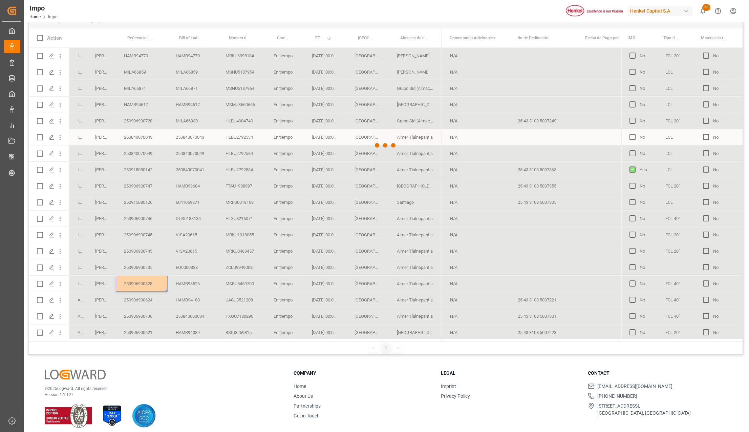
scroll to position [100, 0]
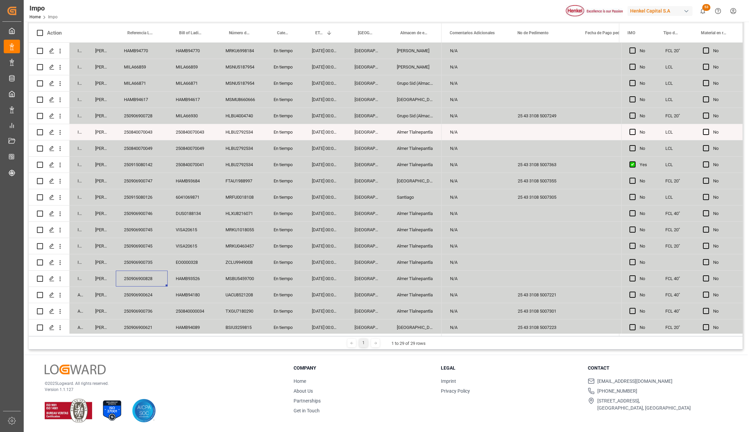
click at [247, 284] on div "MSBU5459700" at bounding box center [242, 278] width 48 height 16
click at [417, 277] on div "Almer Tlalnepantla" at bounding box center [415, 278] width 53 height 16
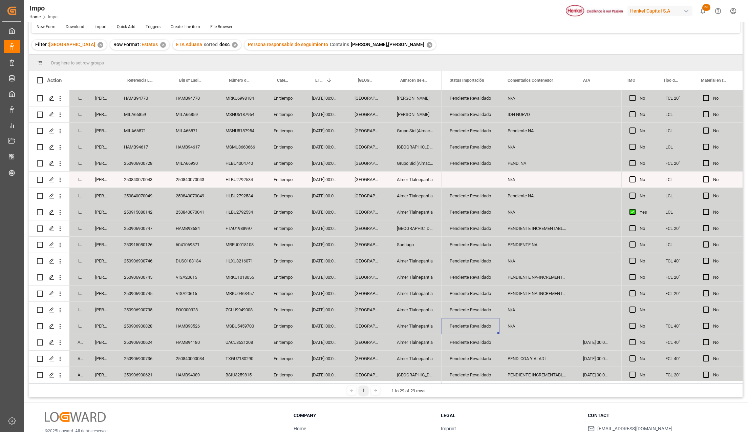
scroll to position [0, 0]
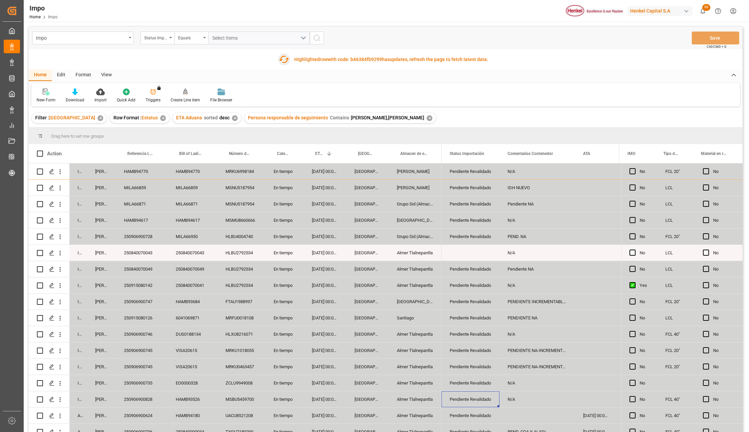
click at [287, 55] on icon "button" at bounding box center [283, 59] width 11 height 11
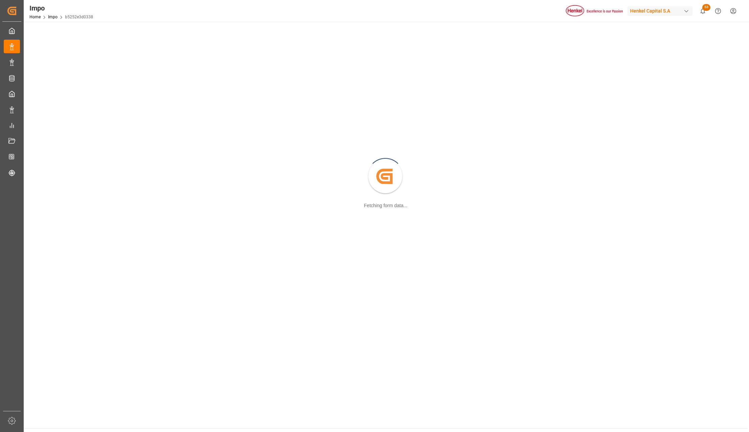
scroll to position [74, 0]
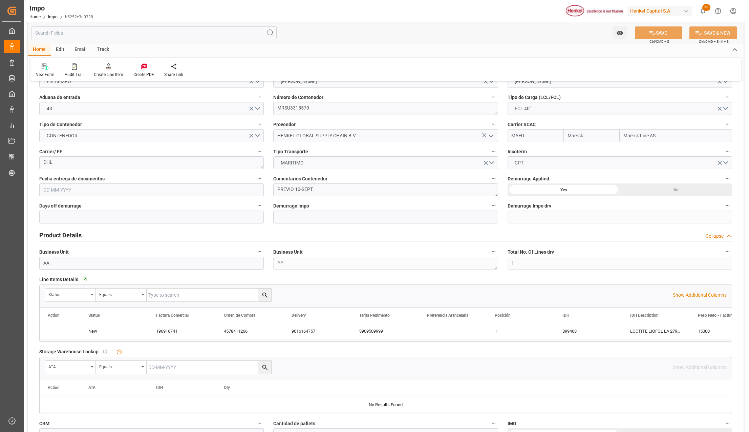
type input "Maersk"
type input "Maersk Line AS"
type input "1"
type input "50"
type input "19"
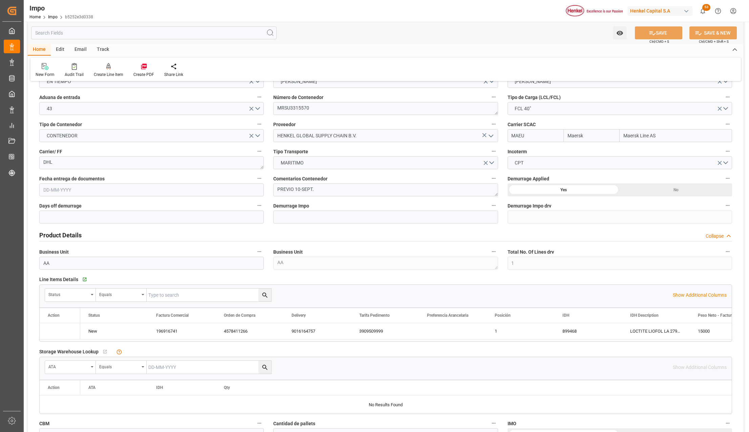
type input "[DATE]"
drag, startPoint x: 63, startPoint y: 391, endPoint x: 276, endPoint y: 377, distance: 213.2
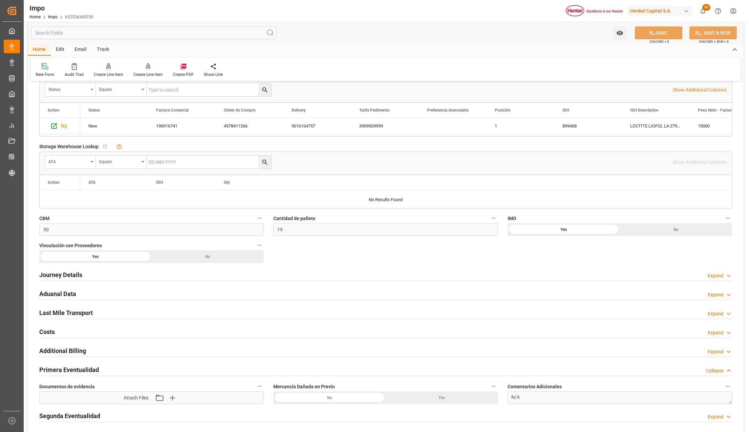
scroll to position [345, 0]
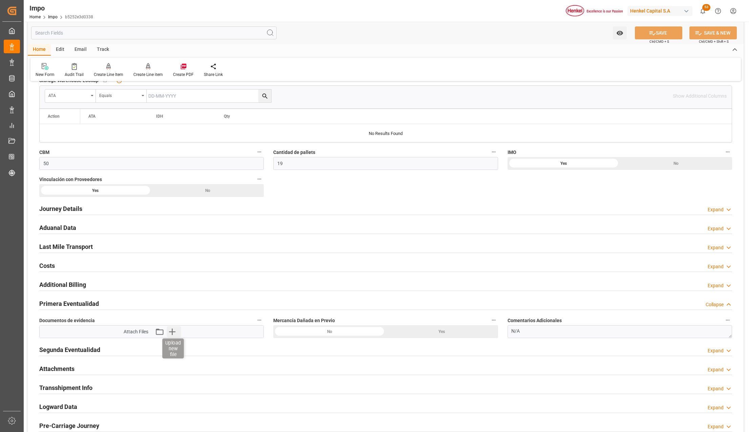
click at [173, 332] on icon "button" at bounding box center [172, 331] width 11 height 11
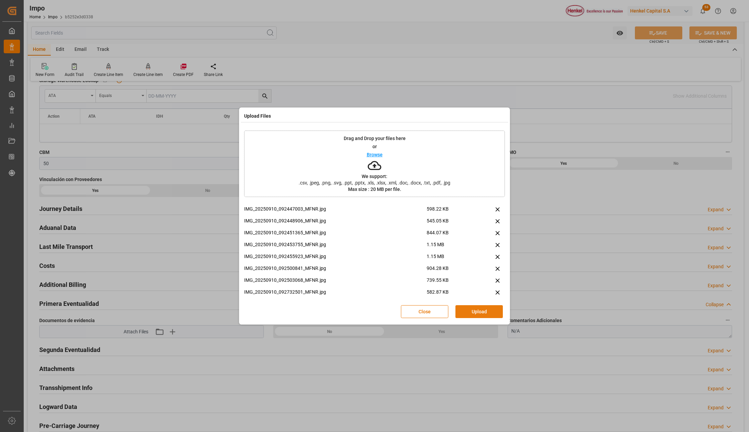
click at [466, 315] on button "Upload" at bounding box center [479, 311] width 47 height 13
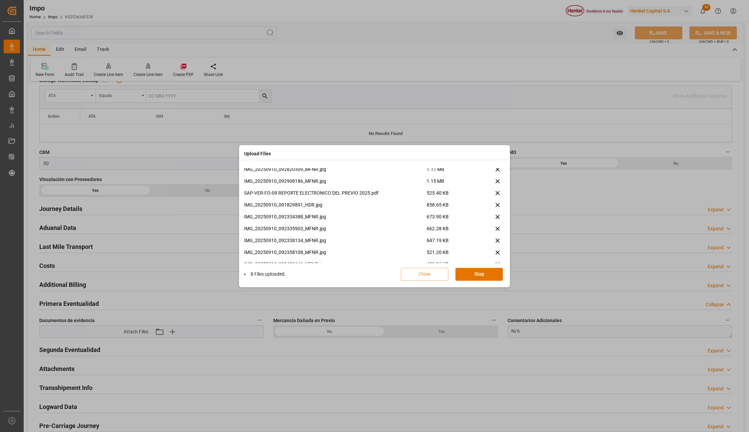
scroll to position [218, 0]
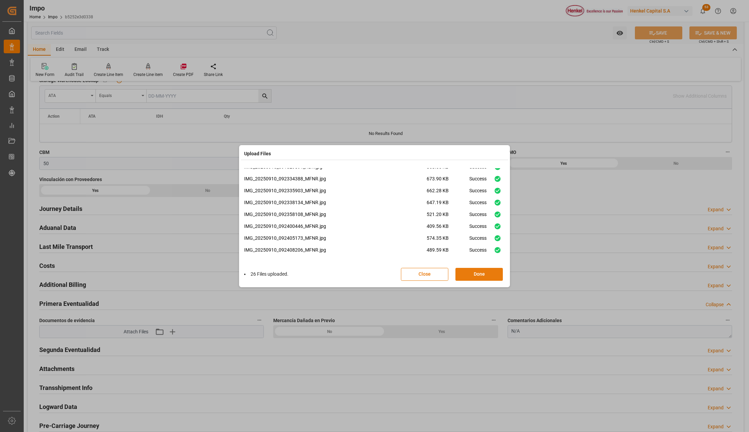
click at [478, 275] on button "Done" at bounding box center [479, 274] width 47 height 13
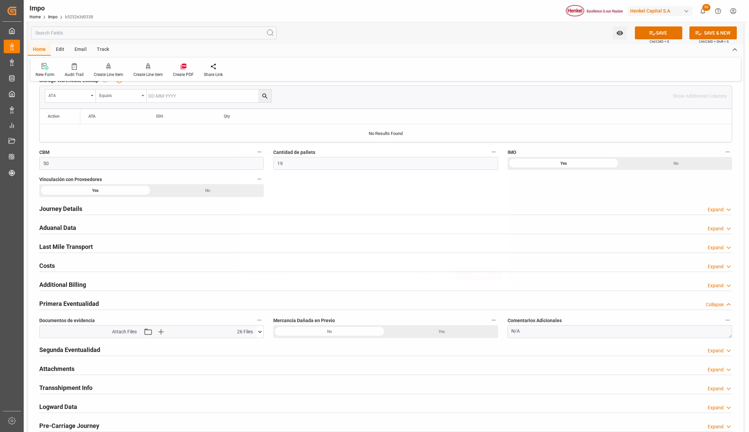
scroll to position [0, 0]
click at [659, 34] on button "SAVE" at bounding box center [658, 32] width 47 height 13
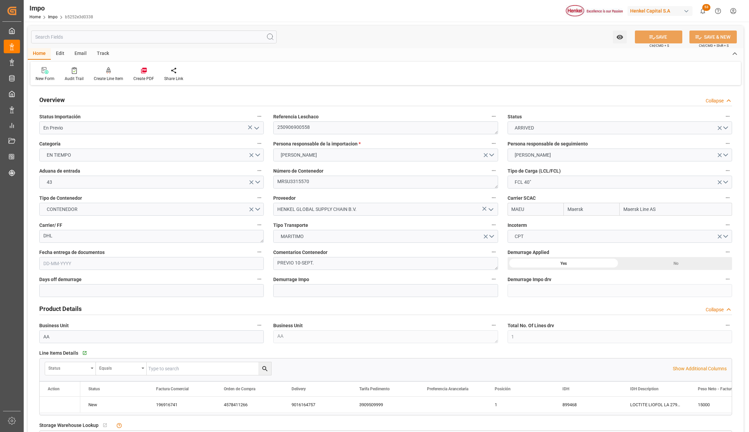
type input "Maersk"
type input "Maersk Line AS"
type input "1"
type input "50"
type input "19"
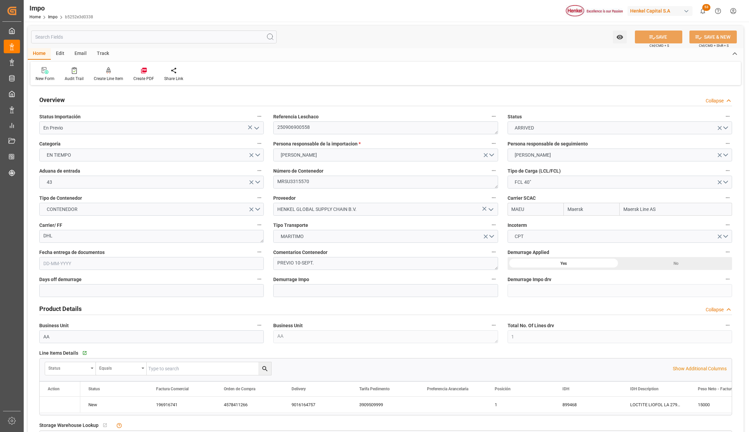
type input "[DATE]"
click at [255, 123] on button "open menu" at bounding box center [256, 128] width 10 height 11
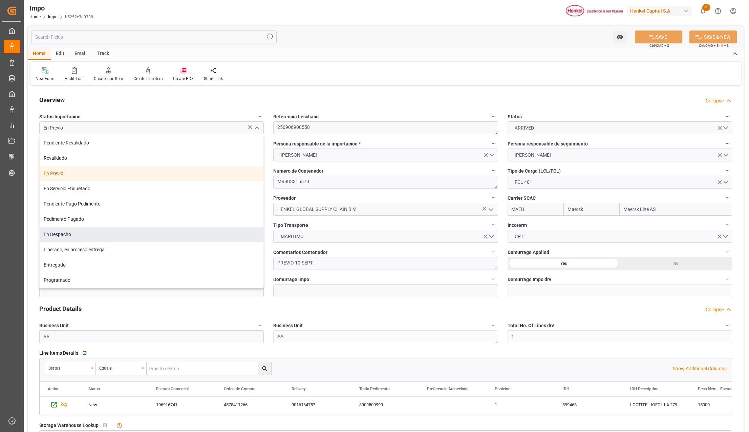
click at [65, 233] on div "En Despacho" at bounding box center [152, 234] width 224 height 15
type input "En Despacho"
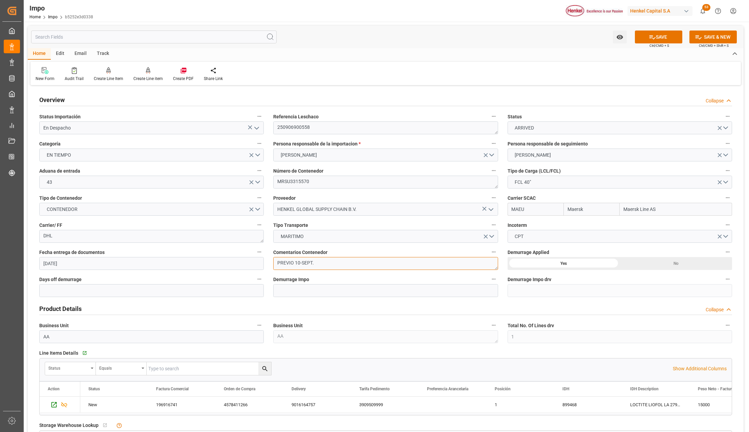
click at [327, 265] on textarea "PREVIO 10-SEPT." at bounding box center [385, 263] width 225 height 13
type textarea "DESPACHO 11-09"
click at [217, 129] on input "En Despacho" at bounding box center [151, 127] width 225 height 13
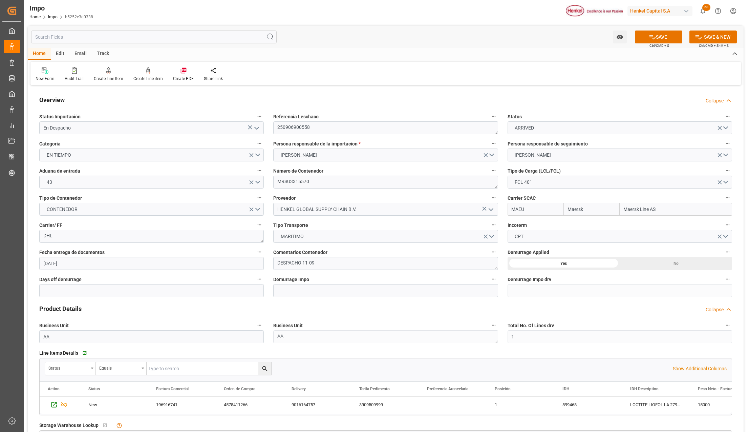
click at [255, 126] on icon "open menu" at bounding box center [257, 128] width 8 height 8
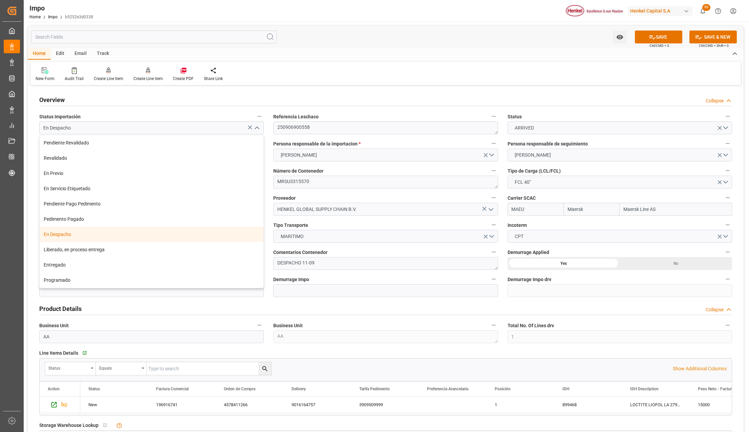
click at [80, 240] on div "En Despacho" at bounding box center [152, 234] width 224 height 15
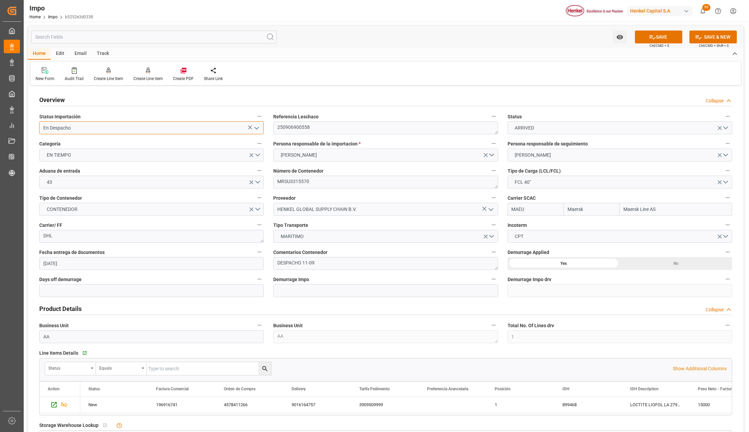
click at [58, 128] on input "En Despacho" at bounding box center [151, 127] width 225 height 13
click at [256, 133] on input "En Despacho" at bounding box center [151, 127] width 225 height 13
click at [255, 129] on icon "open menu" at bounding box center [257, 128] width 8 height 8
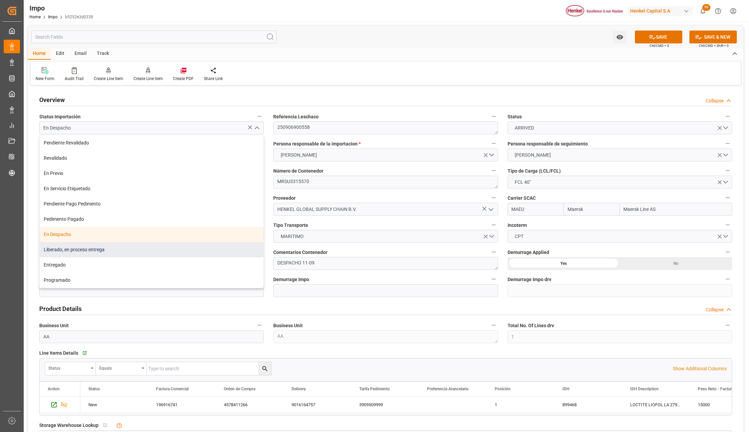
click at [60, 250] on div "Liberado, en proceso entrega" at bounding box center [152, 249] width 224 height 15
type input "Liberado, en proceso entrega"
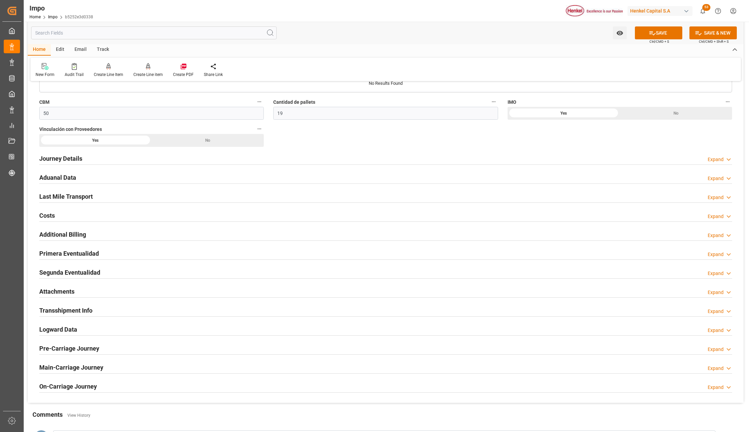
scroll to position [407, 0]
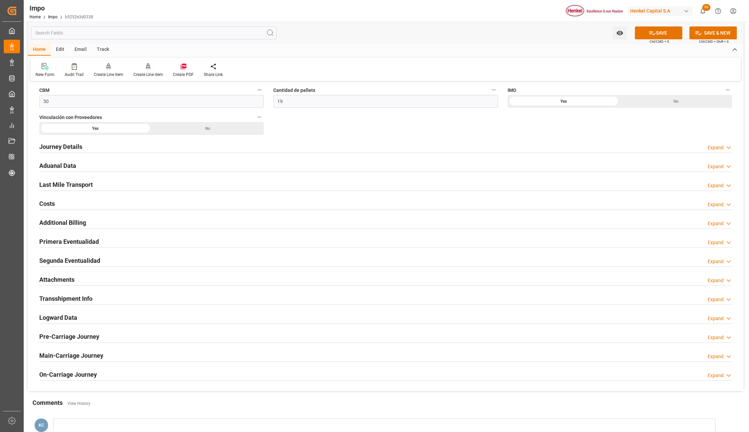
click at [49, 240] on h2 "Primera Eventualidad" at bounding box center [69, 241] width 60 height 9
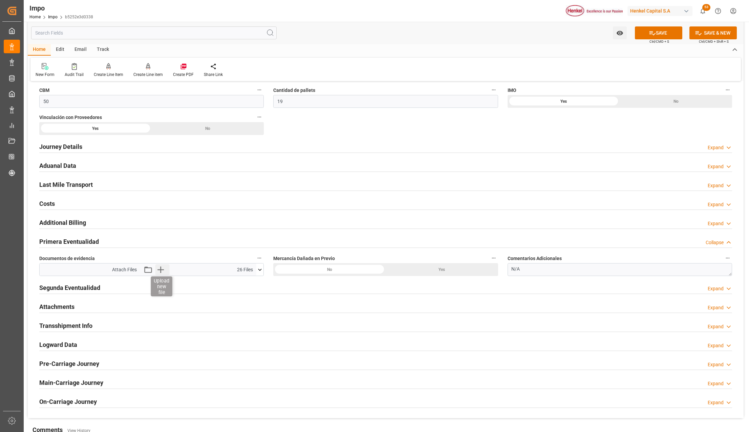
click at [162, 270] on icon "button" at bounding box center [160, 269] width 11 height 11
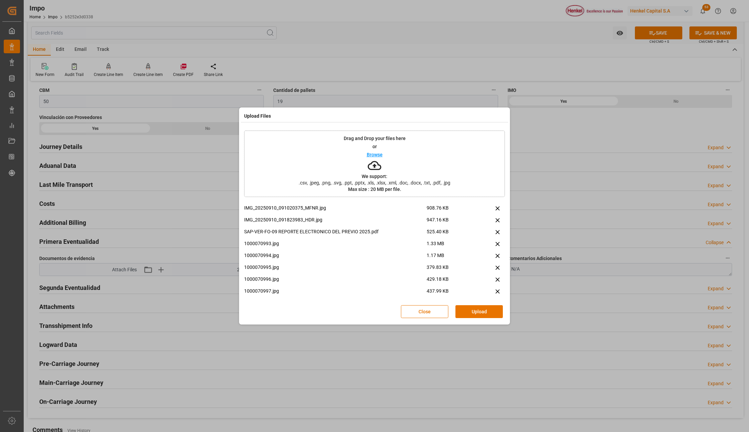
scroll to position [116, 0]
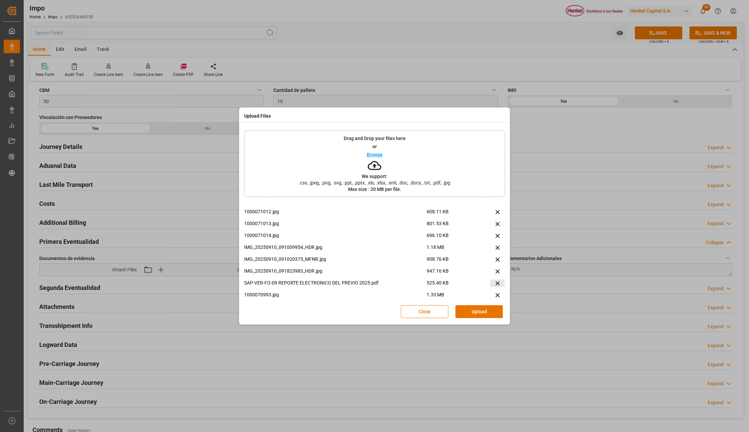
click at [494, 282] on icon at bounding box center [497, 282] width 7 height 7
click at [471, 311] on button "Upload" at bounding box center [479, 311] width 47 height 13
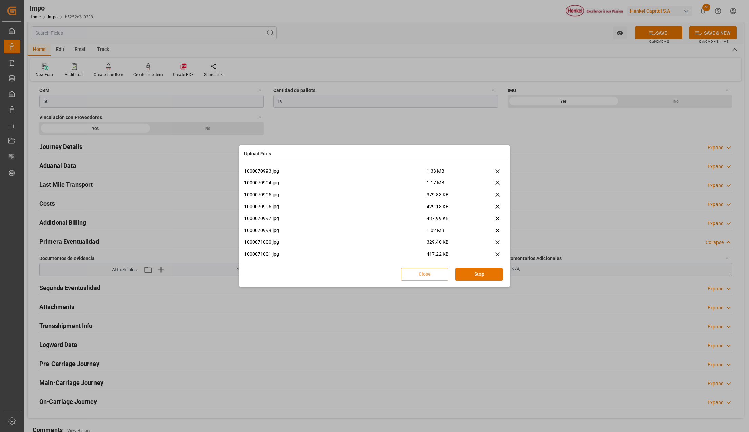
scroll to position [194, 0]
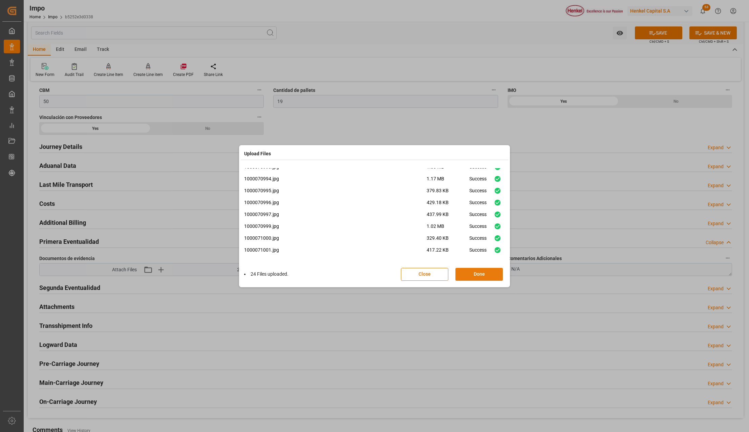
click at [473, 273] on button "Done" at bounding box center [479, 274] width 47 height 13
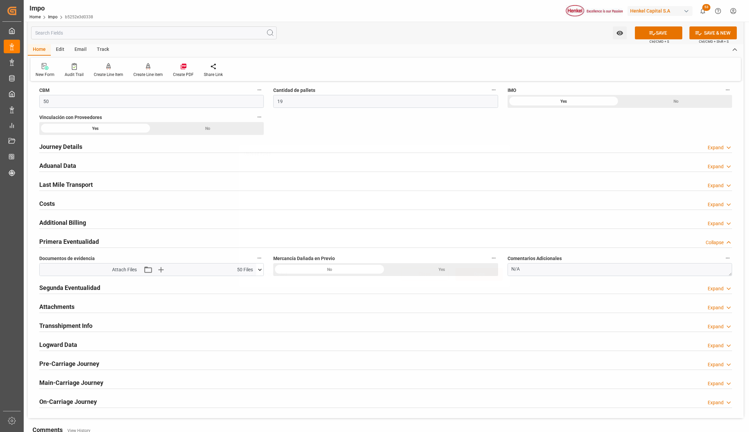
scroll to position [0, 0]
click at [665, 33] on button "SAVE" at bounding box center [658, 32] width 47 height 13
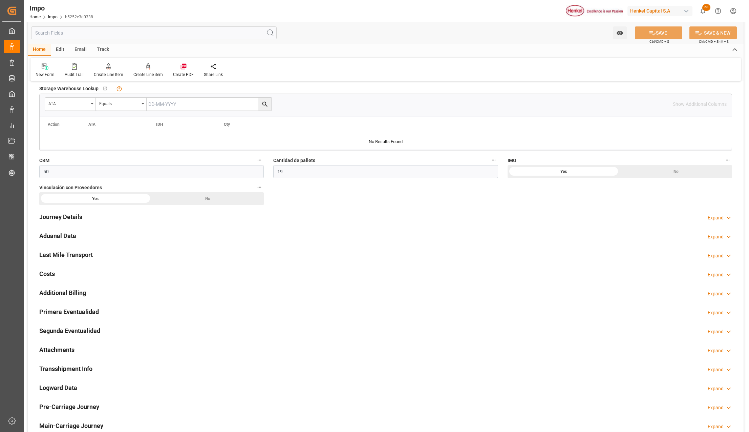
scroll to position [504, 0]
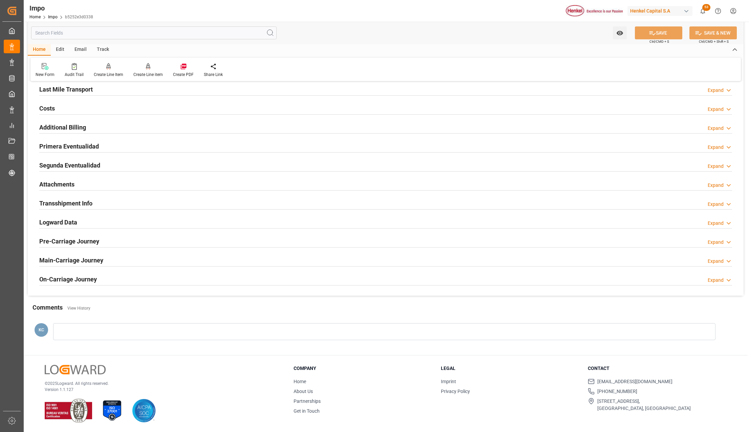
click at [53, 142] on h2 "Primera Eventualidad" at bounding box center [69, 146] width 60 height 9
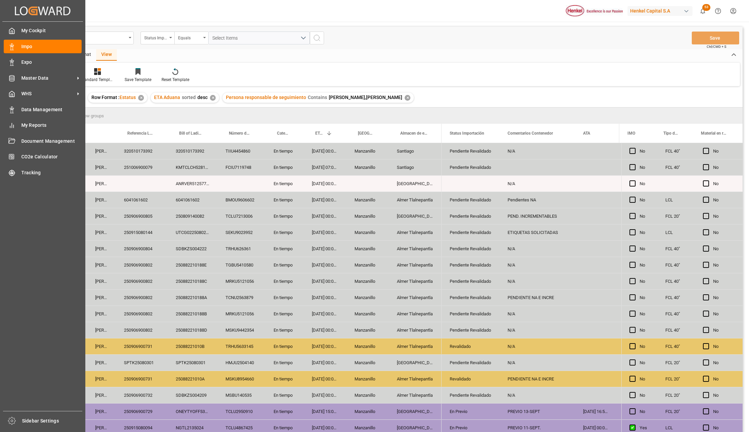
scroll to position [102, 0]
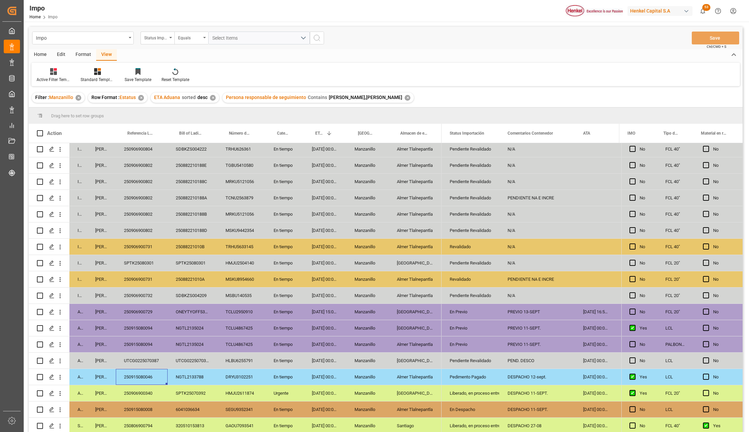
click at [464, 377] on div "Pedimento Pagado" at bounding box center [471, 377] width 42 height 16
click at [145, 376] on div "250915080046" at bounding box center [142, 377] width 52 height 16
click at [147, 406] on div "250915080008" at bounding box center [142, 409] width 52 height 16
click at [457, 407] on div "En Despacho" at bounding box center [471, 409] width 42 height 16
click at [464, 391] on div "Liberado, en proceso entrega" at bounding box center [471, 393] width 42 height 16
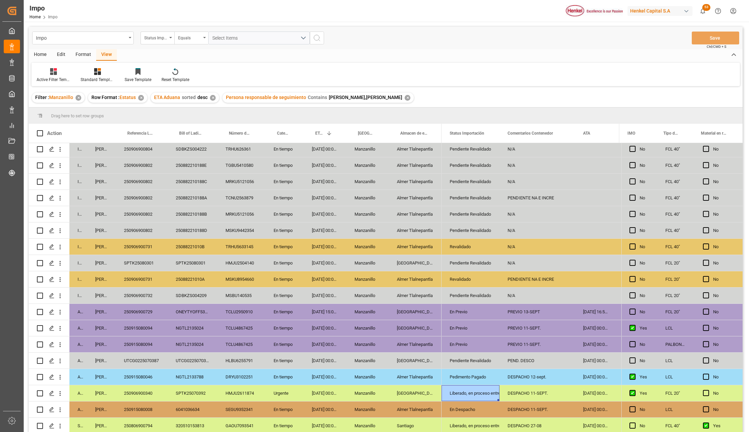
click at [463, 405] on div "En Despacho" at bounding box center [471, 409] width 42 height 16
click at [697, 43] on button "Save" at bounding box center [715, 38] width 47 height 13
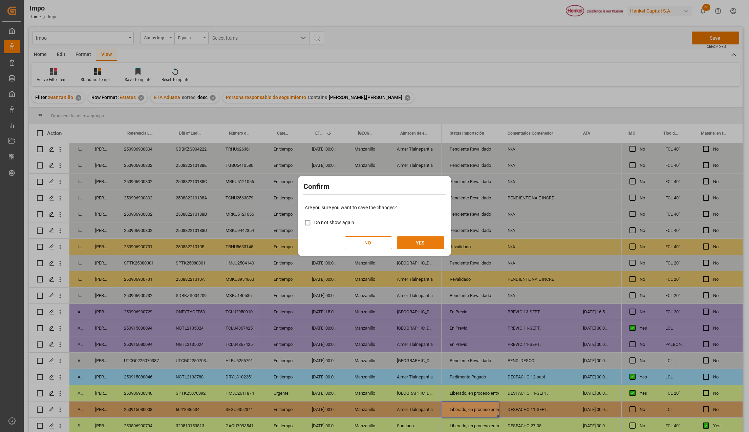
click at [416, 246] on button "YES" at bounding box center [420, 242] width 47 height 13
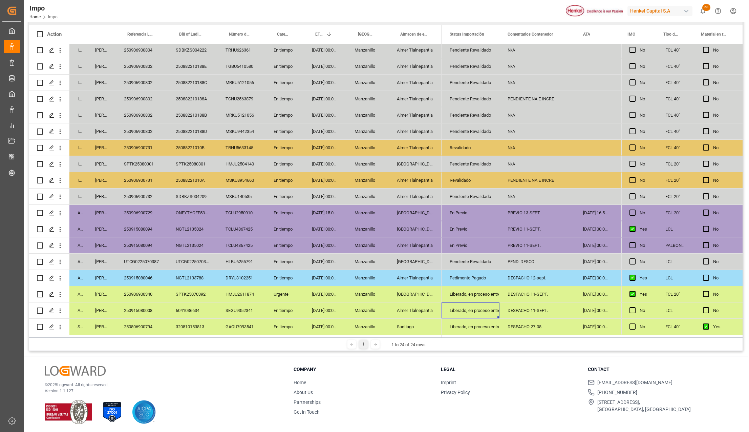
scroll to position [100, 0]
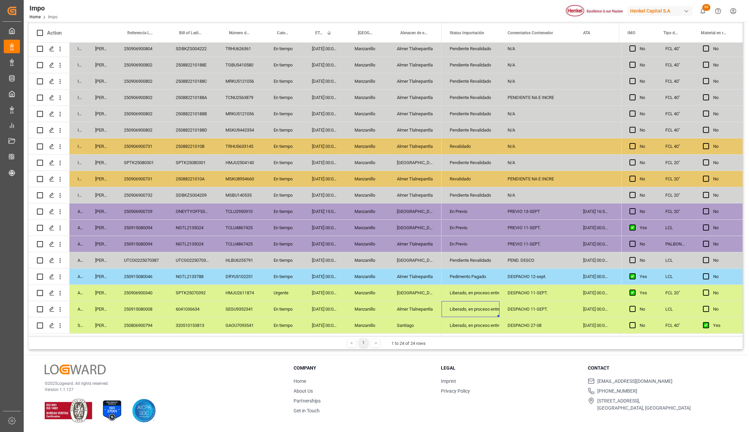
click at [258, 253] on div "HLBU6255791" at bounding box center [242, 260] width 48 height 16
click at [255, 285] on div "HMJU2611874" at bounding box center [242, 293] width 48 height 16
click at [426, 226] on div "[GEOGRAPHIC_DATA]" at bounding box center [415, 228] width 53 height 16
click at [60, 227] on icon "open menu" at bounding box center [60, 227] width 7 height 7
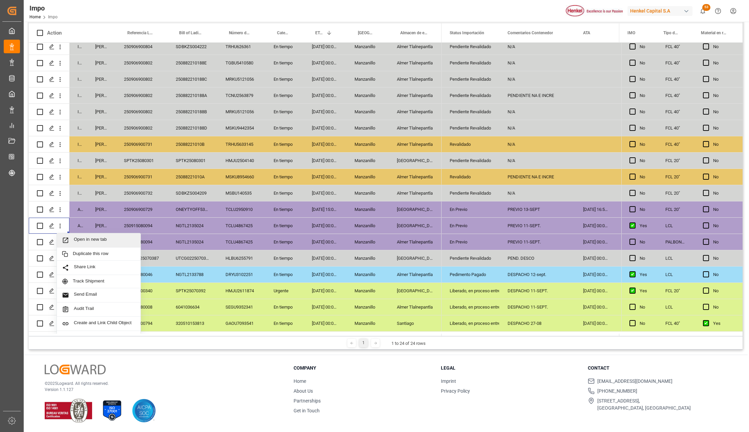
click at [68, 241] on icon "Press SPACE to select this row." at bounding box center [65, 239] width 7 height 7
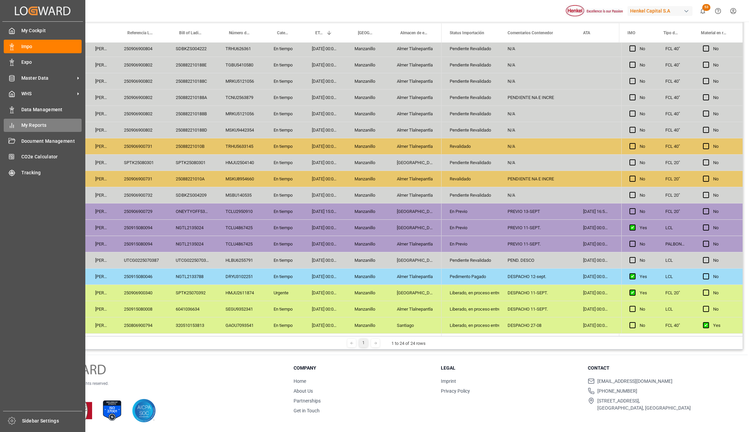
scroll to position [0, 0]
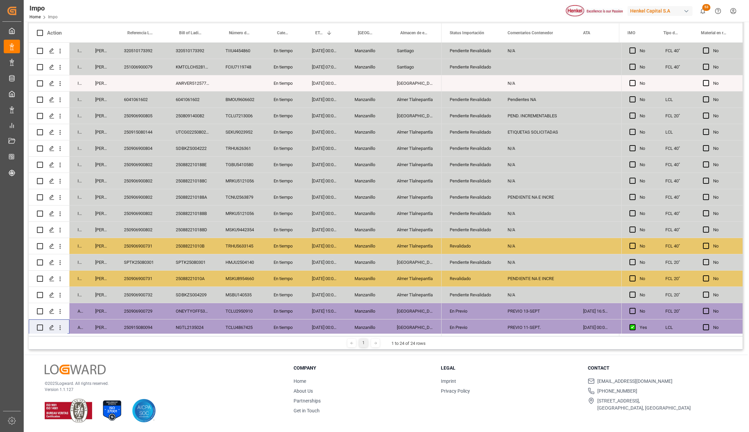
click at [183, 200] on div "250882210188A" at bounding box center [193, 197] width 50 height 16
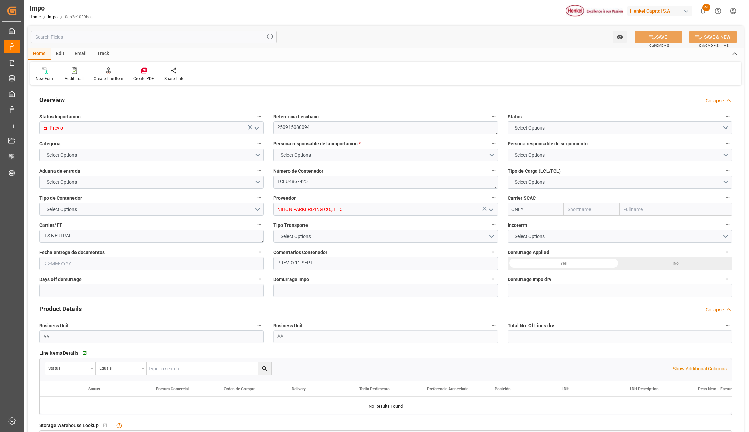
type input "ONE"
type input "Ocean Network Express"
type input "0"
type input "1"
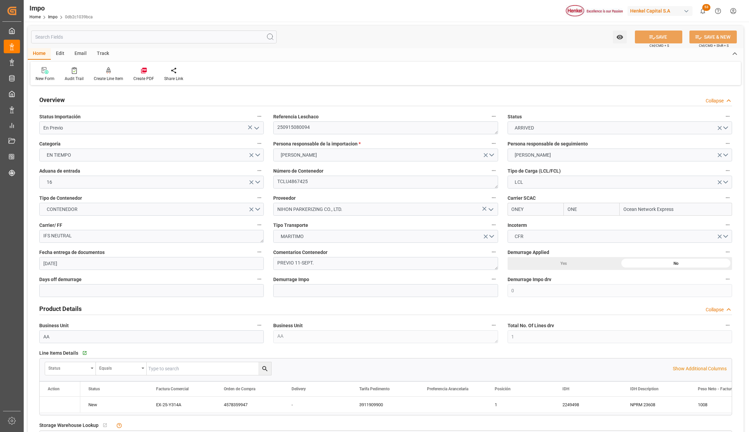
type input "[DATE]"
click at [255, 127] on polyline "open menu" at bounding box center [257, 128] width 4 height 2
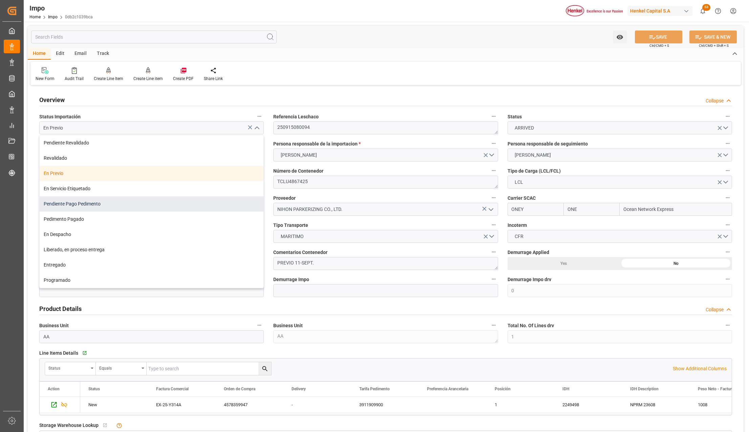
click at [75, 205] on div "Pendiente Pago Pedimento" at bounding box center [152, 203] width 224 height 15
type input "Pendiente Pago Pedimento"
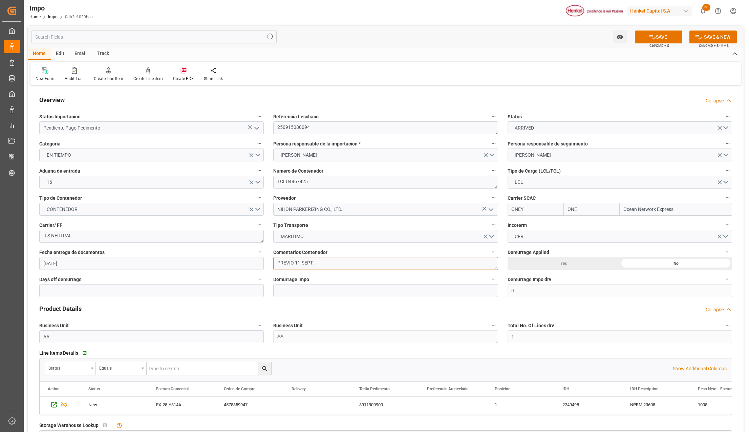
click at [302, 266] on textarea "PREVIO 11-SEPT." at bounding box center [385, 263] width 225 height 13
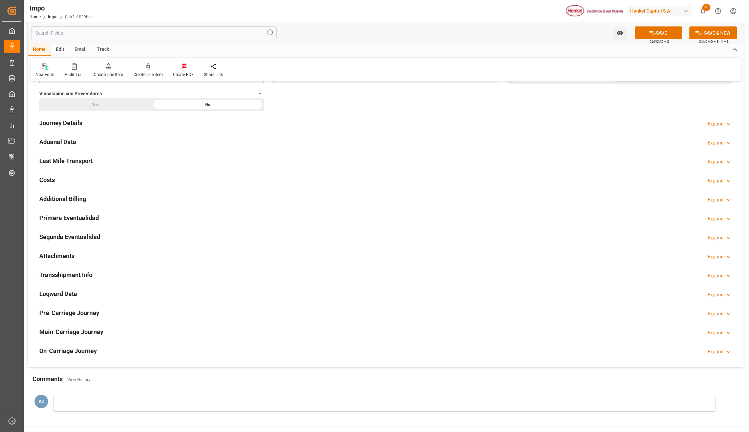
scroll to position [452, 0]
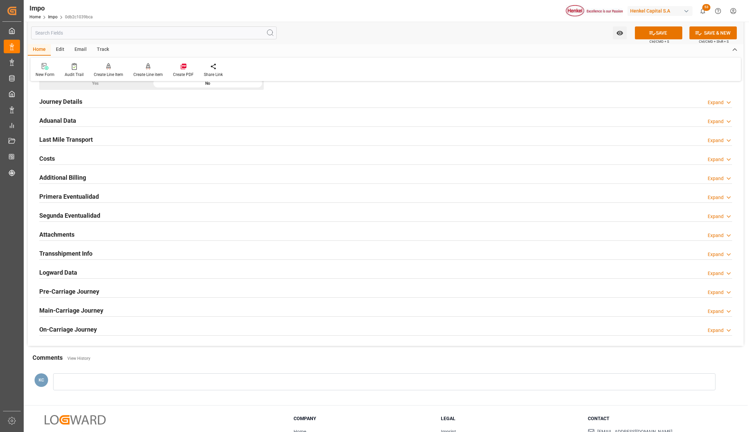
type textarea "PEND. DESPACHO"
click at [56, 197] on h2 "Primera Eventualidad" at bounding box center [69, 196] width 60 height 9
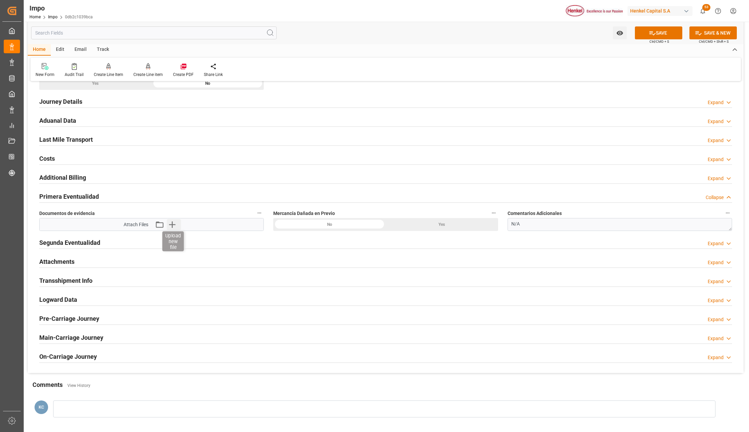
click at [171, 226] on icon "button" at bounding box center [172, 224] width 6 height 6
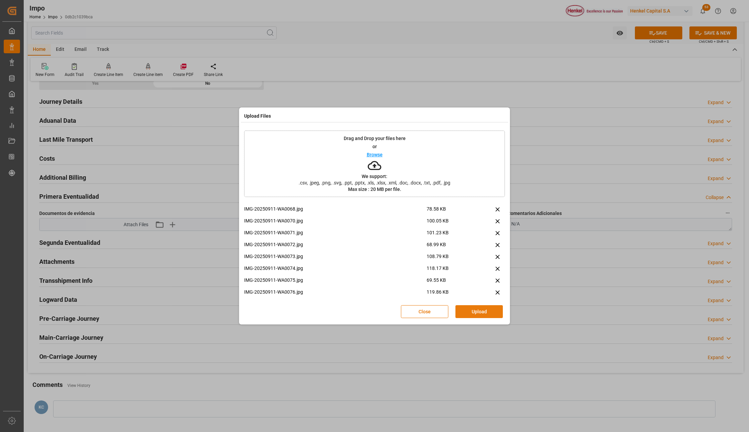
click at [486, 310] on button "Upload" at bounding box center [479, 311] width 47 height 13
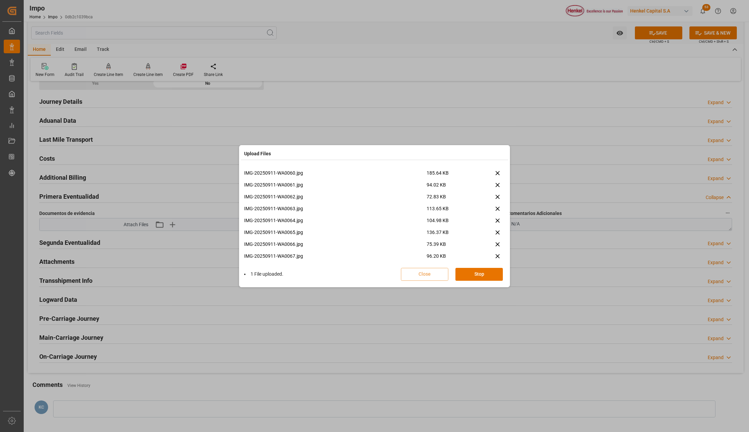
scroll to position [514, 0]
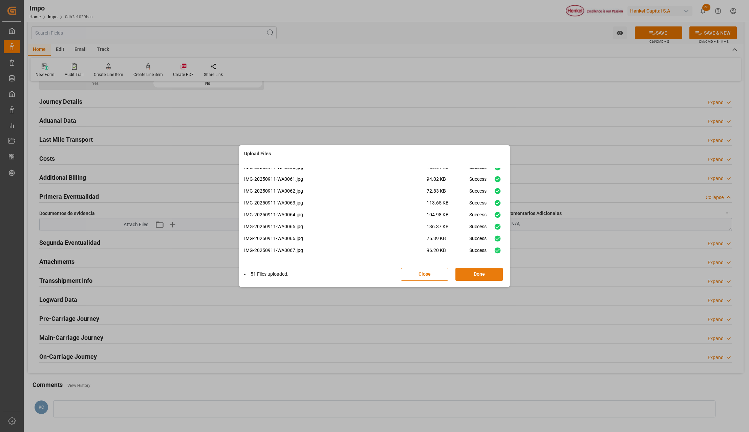
drag, startPoint x: 466, startPoint y: 276, endPoint x: 501, endPoint y: 261, distance: 37.8
click at [466, 276] on button "Done" at bounding box center [479, 274] width 47 height 13
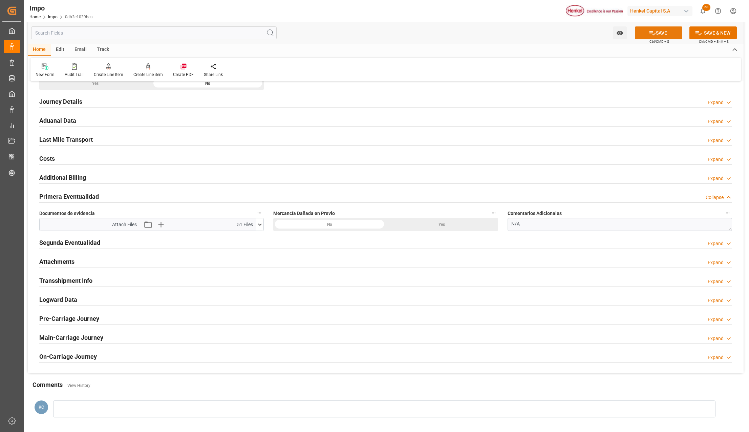
click at [661, 34] on button "SAVE" at bounding box center [658, 32] width 47 height 13
click at [57, 263] on h2 "Attachments" at bounding box center [56, 261] width 35 height 9
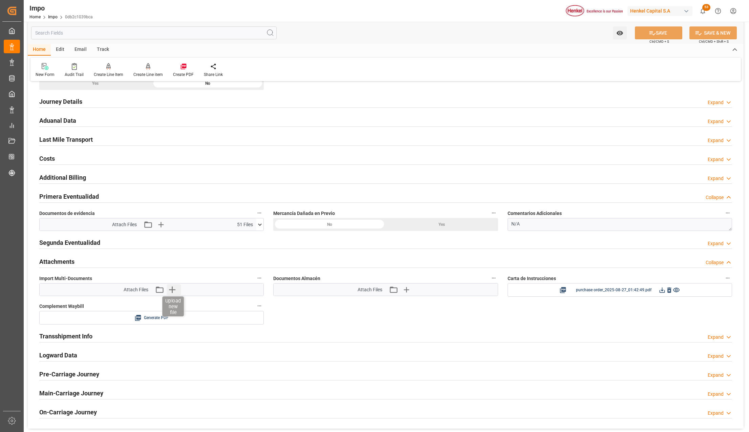
click at [171, 291] on icon "button" at bounding box center [172, 289] width 11 height 11
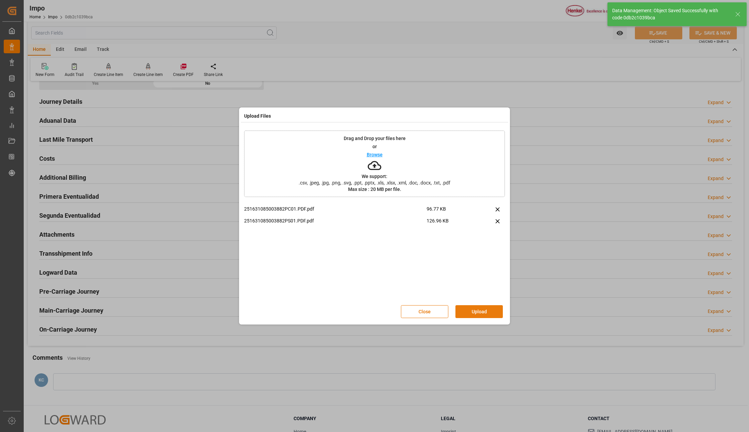
click at [470, 311] on button "Upload" at bounding box center [479, 311] width 47 height 13
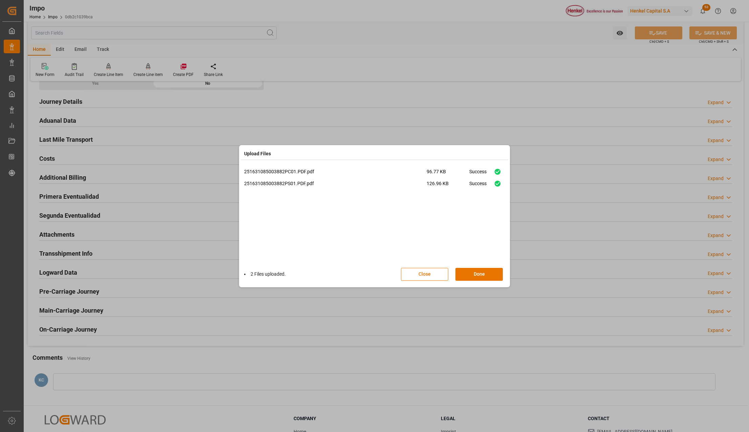
click at [480, 275] on button "Done" at bounding box center [479, 274] width 47 height 13
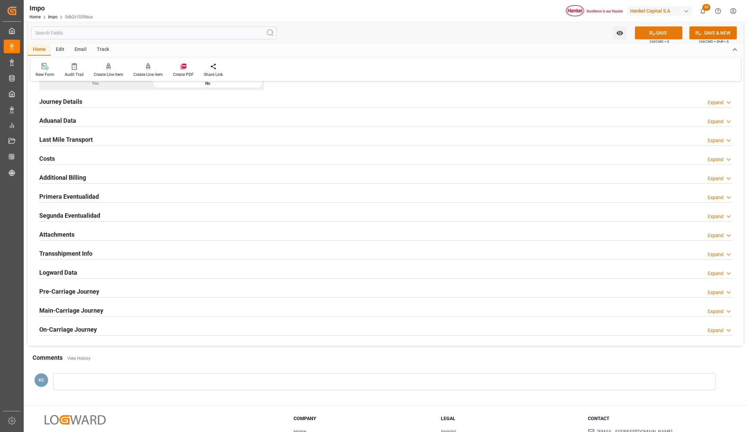
click at [660, 33] on button "SAVE" at bounding box center [658, 32] width 47 height 13
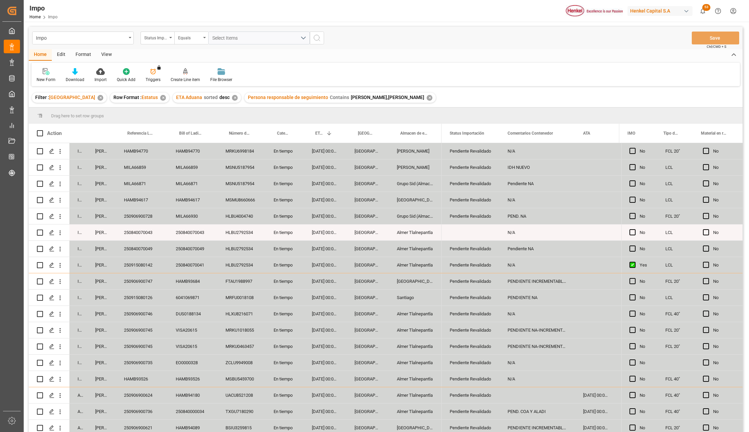
click at [87, 53] on div "Format" at bounding box center [83, 55] width 26 height 12
click at [49, 71] on div at bounding box center [47, 71] width 20 height 7
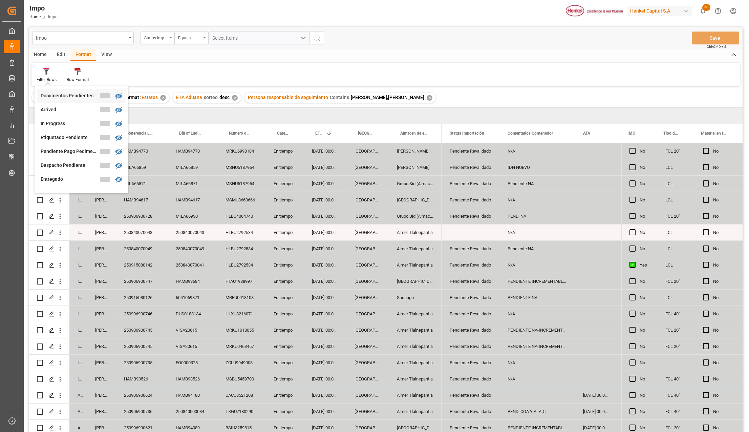
click at [59, 95] on div "Documentos Pendientes" at bounding box center [70, 95] width 59 height 7
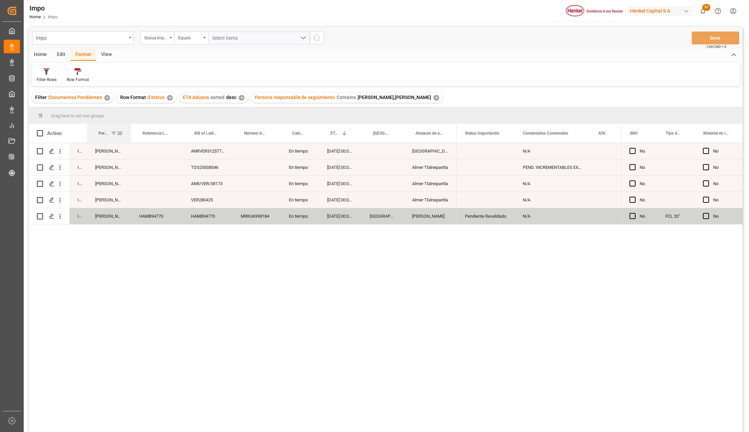
drag, startPoint x: 115, startPoint y: 125, endPoint x: 130, endPoint y: 125, distance: 15.2
click at [130, 125] on div at bounding box center [131, 133] width 3 height 19
click at [228, 278] on div "In progress [PERSON_NAME] ANRVER5125773V En tiempo [DATE] 00:00:00 [GEOGRAPHIC_…" at bounding box center [386, 288] width 714 height 291
click at [161, 216] on div "HAMB94770" at bounding box center [157, 216] width 52 height 16
click at [61, 215] on icon "open menu" at bounding box center [60, 216] width 7 height 7
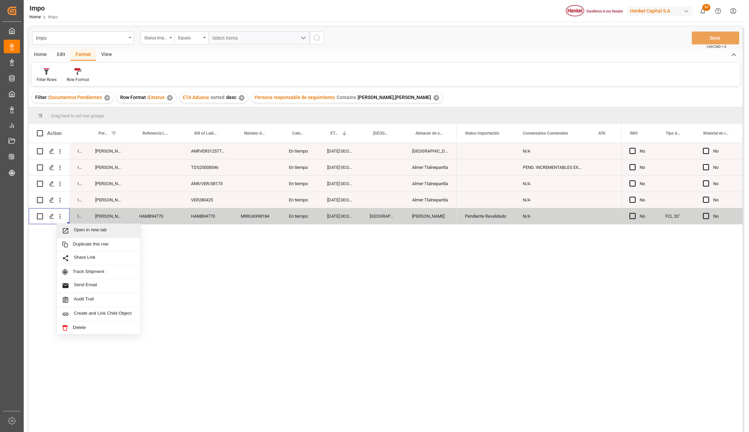
click at [79, 229] on span "Open in new tab" at bounding box center [105, 230] width 62 height 7
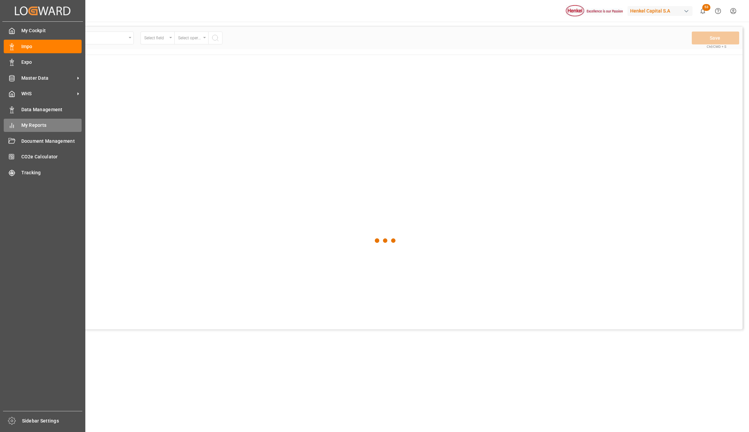
click at [36, 123] on span "My Reports" at bounding box center [51, 125] width 61 height 7
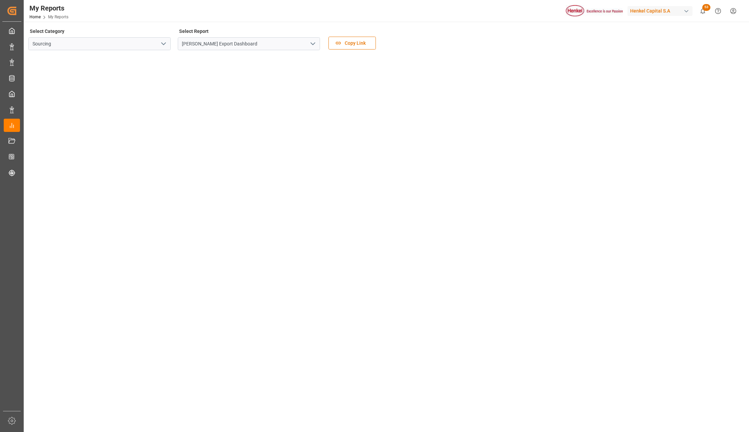
click at [312, 42] on icon "open menu" at bounding box center [313, 44] width 8 height 8
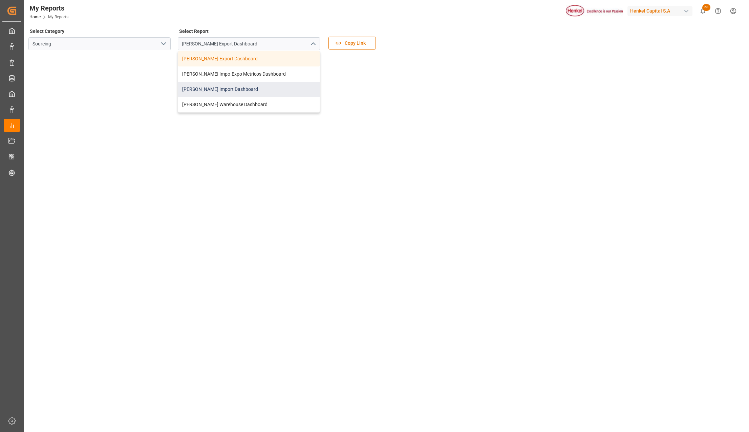
click at [222, 85] on div "[PERSON_NAME] Import Dashboard" at bounding box center [249, 89] width 142 height 15
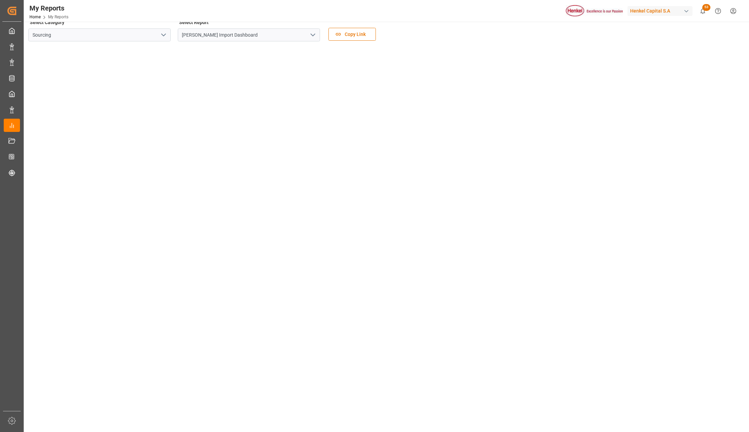
scroll to position [5, 0]
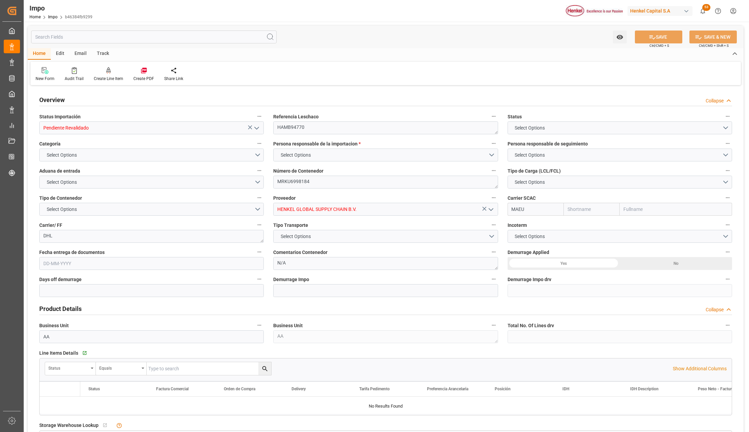
click at [254, 125] on icon "open menu" at bounding box center [257, 128] width 8 height 8
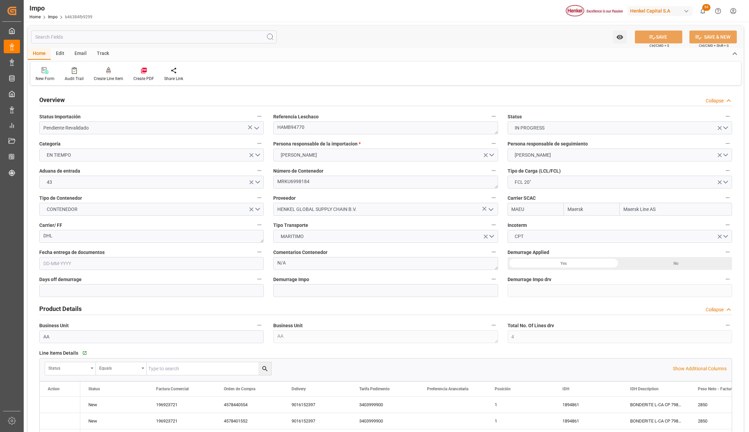
type input "Maersk"
type input "Maersk Line AS"
type input "4"
type input "25"
type input "9"
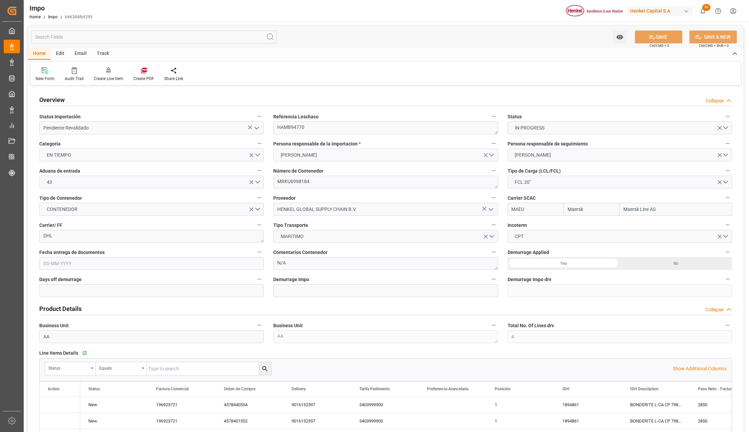
type input "[DATE]"
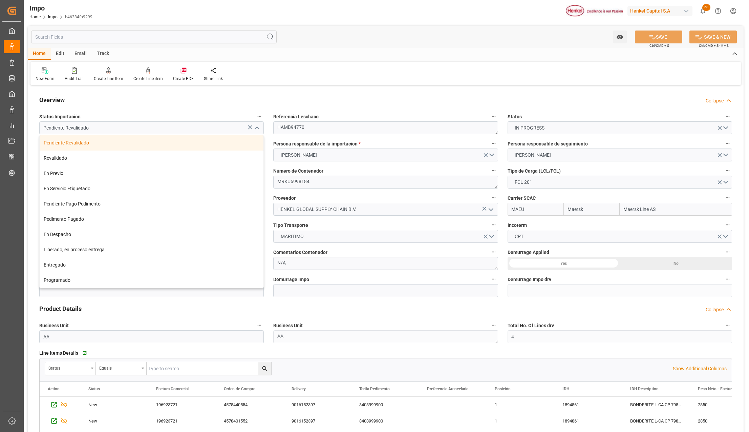
click at [116, 145] on div "Pendiente Revalidado" at bounding box center [152, 142] width 224 height 15
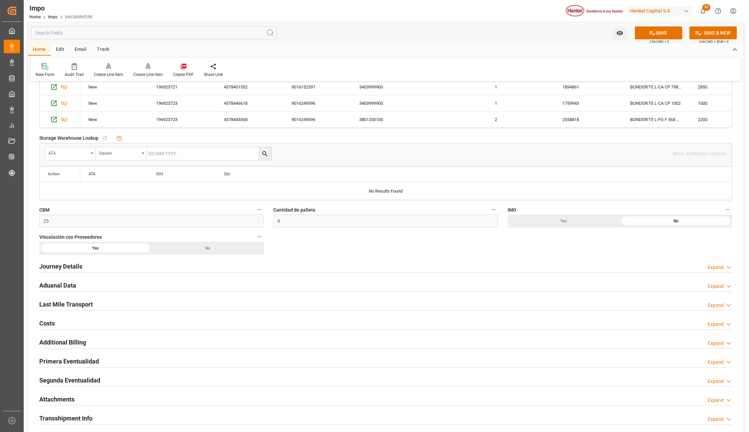
scroll to position [407, 0]
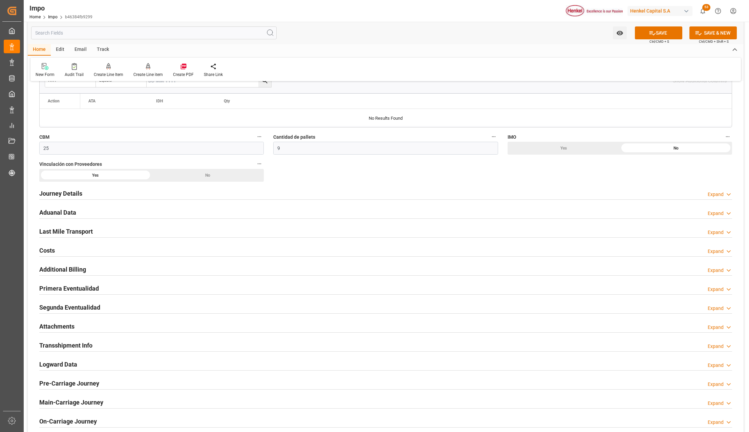
click at [65, 326] on h2 "Attachments" at bounding box center [56, 326] width 35 height 9
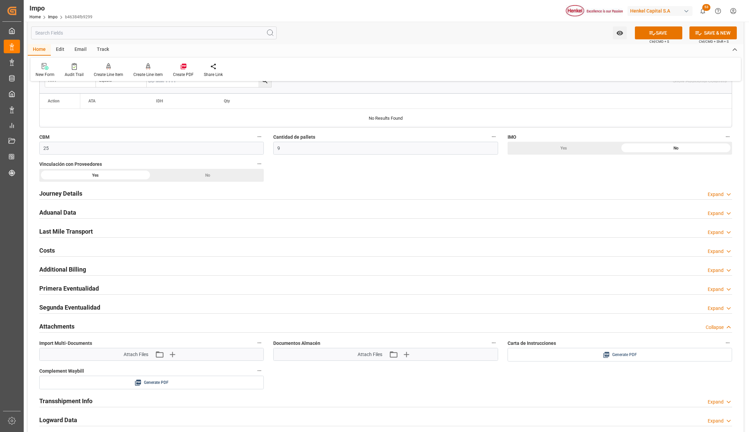
click at [610, 351] on button "Generate PDF" at bounding box center [620, 354] width 224 height 13
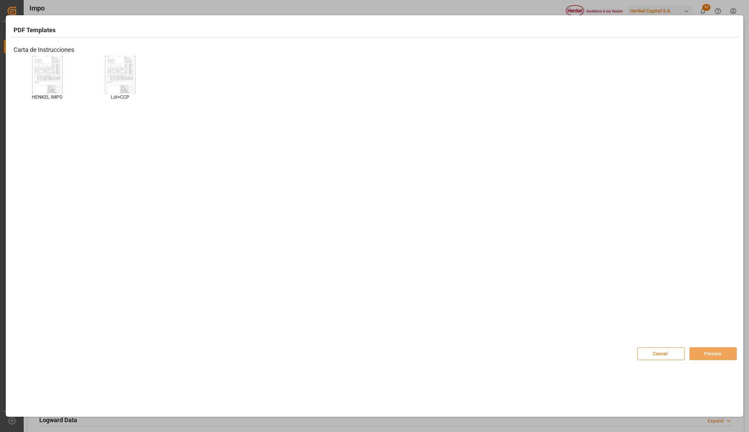
click at [666, 352] on button "Cancel" at bounding box center [661, 353] width 47 height 13
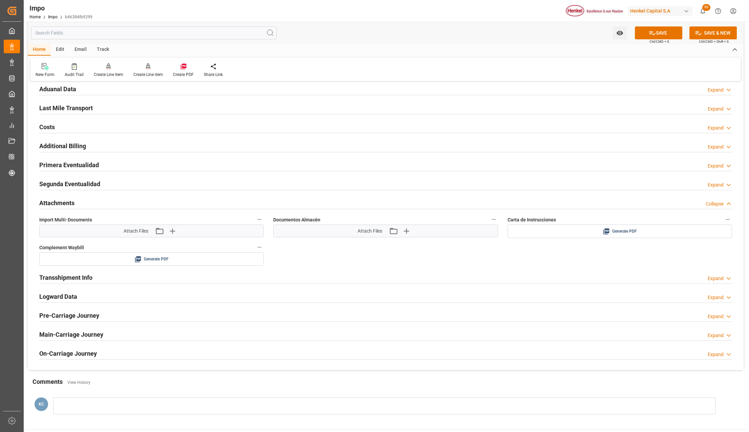
scroll to position [542, 0]
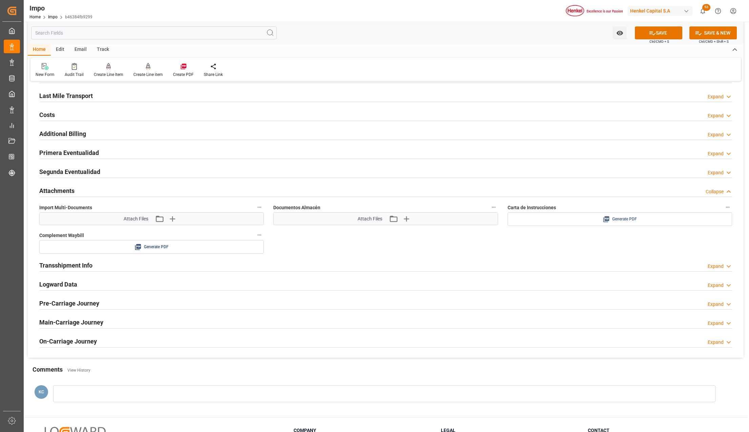
click at [594, 223] on div "Generate PDF" at bounding box center [620, 219] width 214 height 8
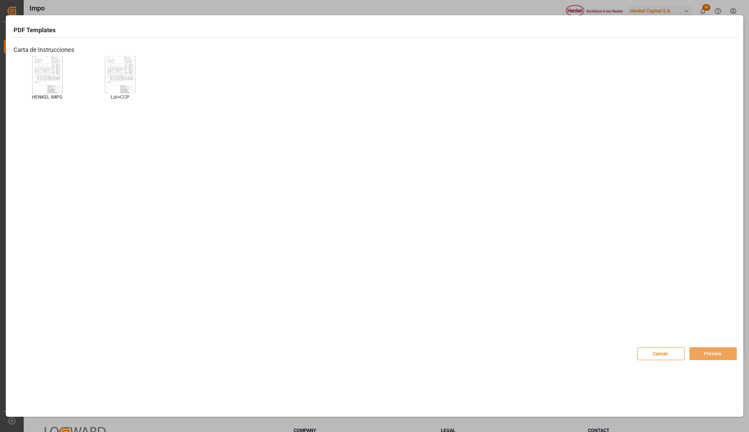
click at [37, 75] on img at bounding box center [47, 74] width 27 height 38
click at [701, 353] on button "Preview" at bounding box center [713, 353] width 47 height 13
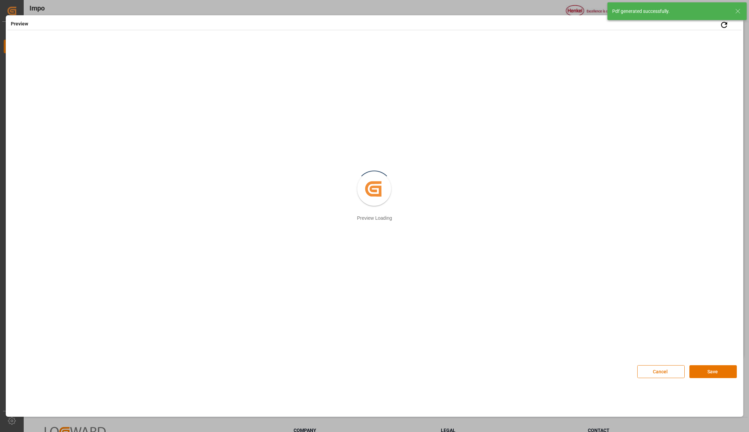
click at [702, 370] on button "Save" at bounding box center [713, 371] width 47 height 13
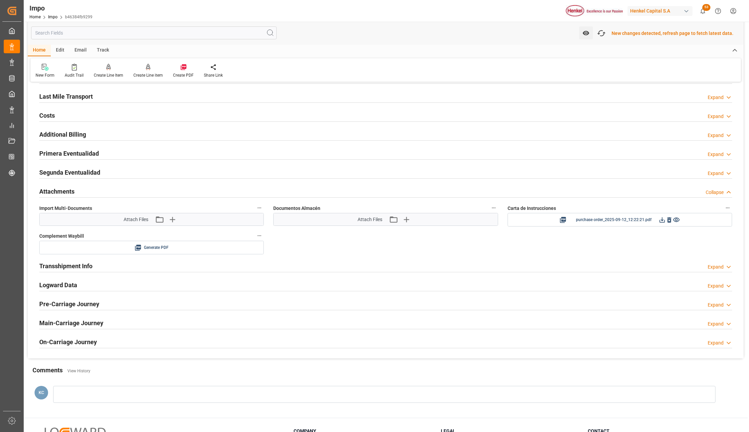
scroll to position [543, 0]
click at [662, 220] on icon at bounding box center [662, 218] width 7 height 7
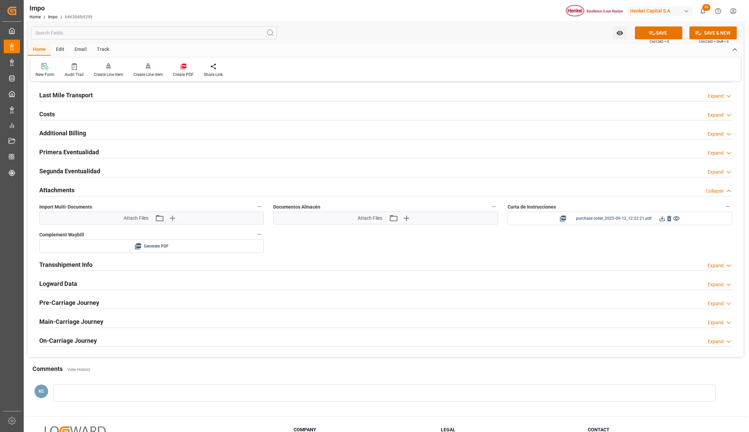
scroll to position [542, 0]
click at [175, 220] on icon "button" at bounding box center [172, 218] width 11 height 11
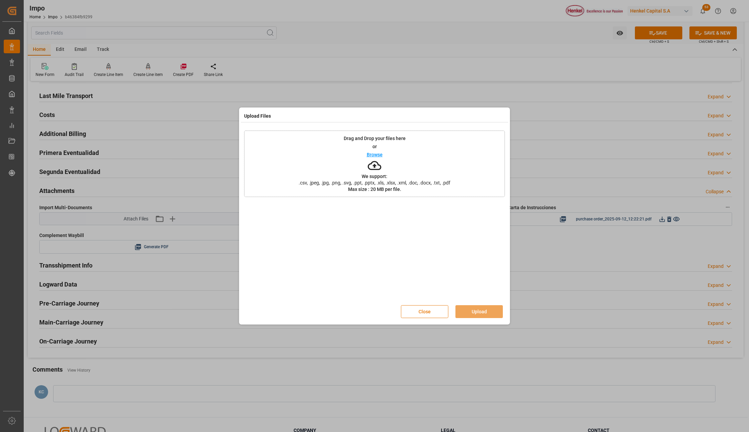
click at [410, 313] on button "Close" at bounding box center [424, 311] width 47 height 13
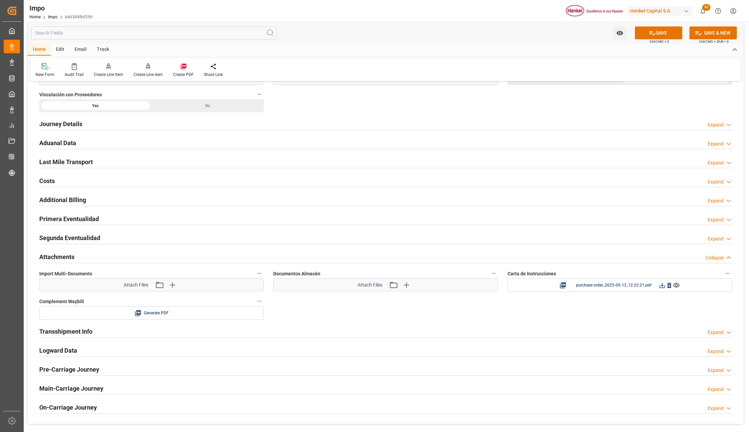
scroll to position [497, 0]
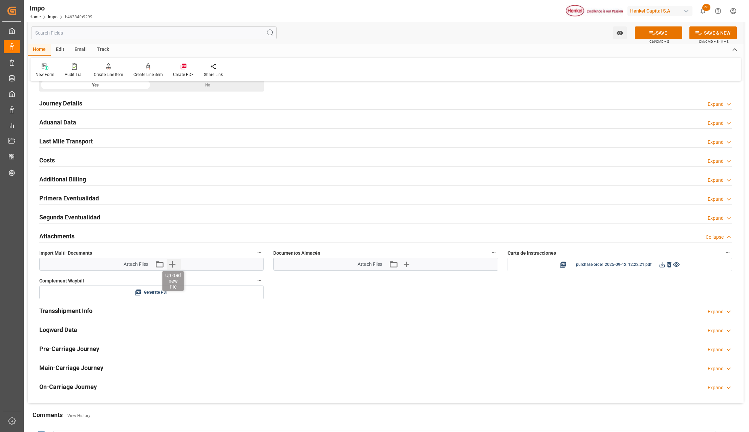
click at [171, 264] on icon "button" at bounding box center [172, 263] width 11 height 11
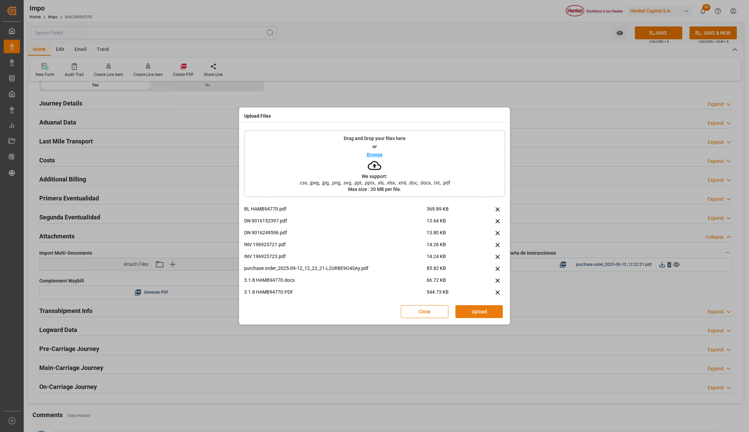
click at [468, 312] on button "Upload" at bounding box center [479, 311] width 47 height 13
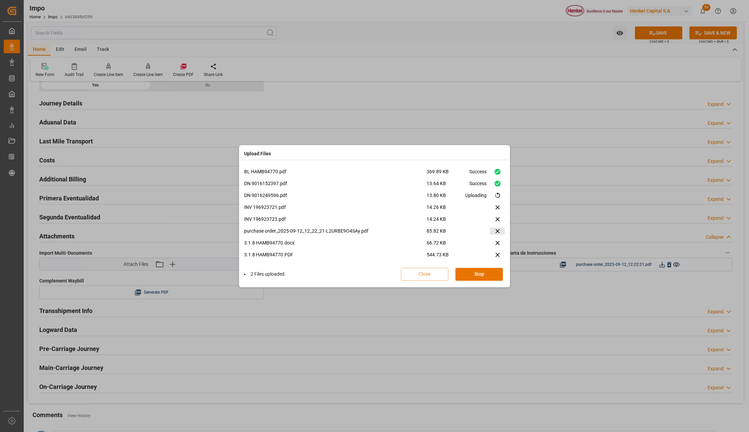
click at [497, 231] on icon at bounding box center [497, 230] width 7 height 7
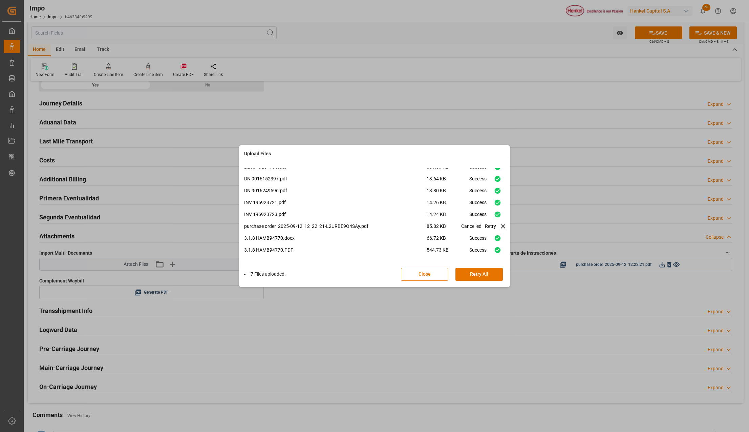
scroll to position [7, 0]
click at [425, 274] on button "Close" at bounding box center [424, 274] width 47 height 13
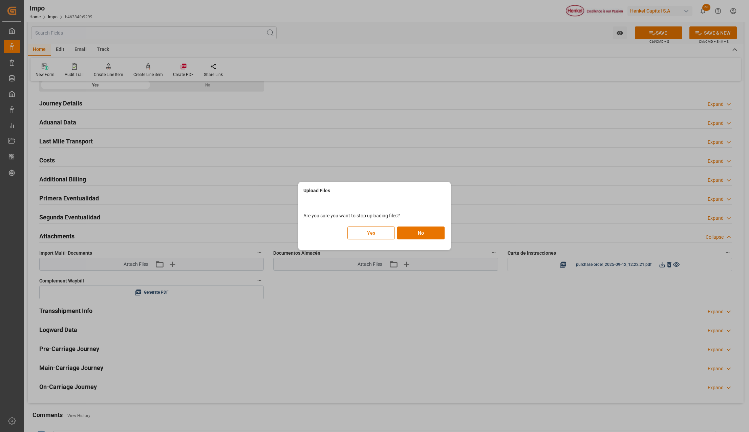
click at [388, 232] on button "Yes" at bounding box center [371, 232] width 47 height 13
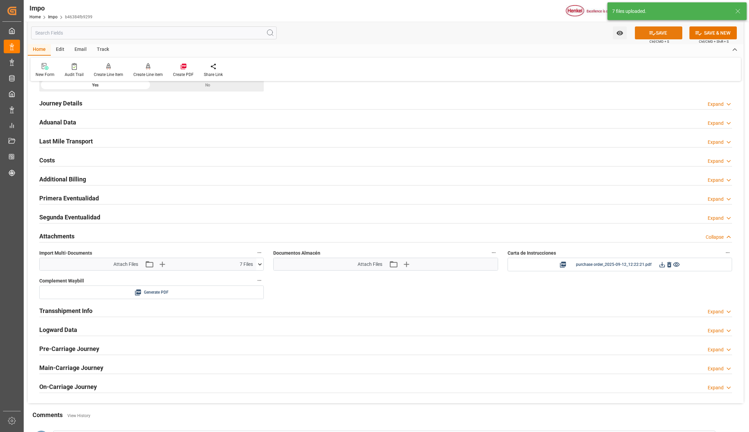
click at [654, 32] on icon at bounding box center [652, 32] width 7 height 7
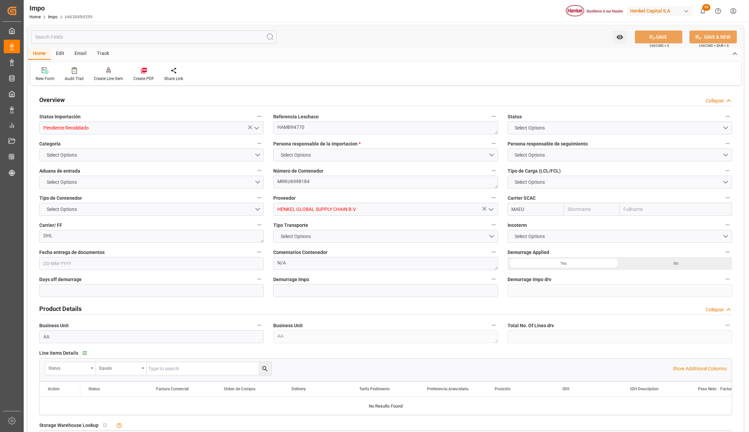
type input "Maersk"
type input "Maersk Line AS"
type input "4"
type input "25"
type input "9"
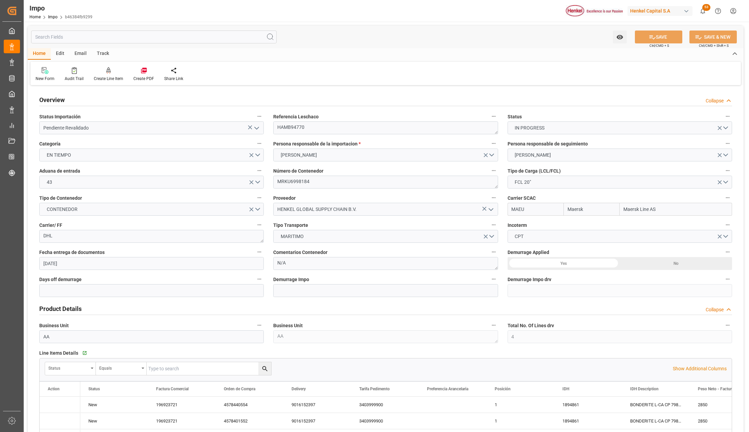
type input "[DATE]"
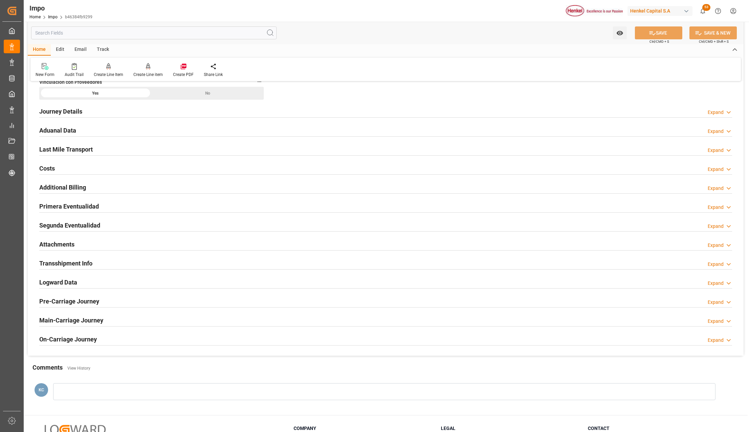
scroll to position [497, 0]
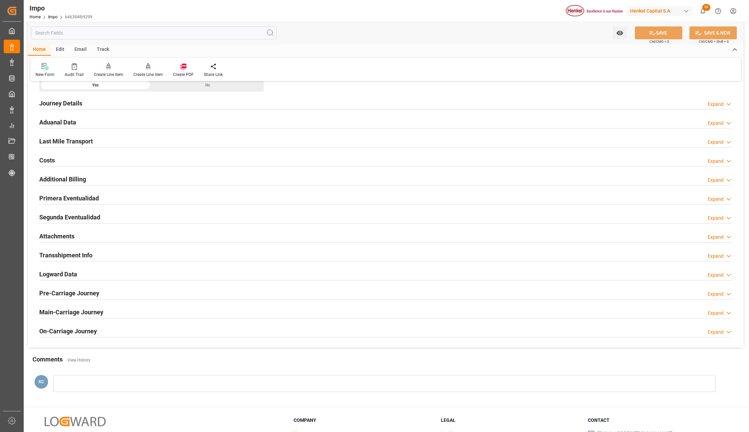
click at [54, 236] on h2 "Attachments" at bounding box center [56, 235] width 35 height 9
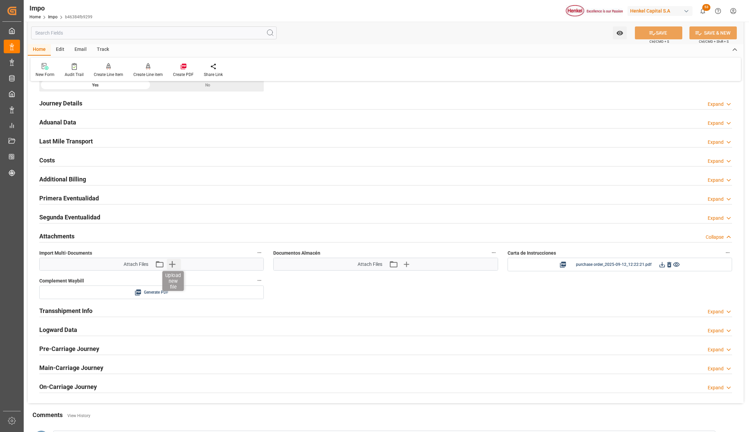
click at [171, 267] on icon "button" at bounding box center [172, 263] width 11 height 11
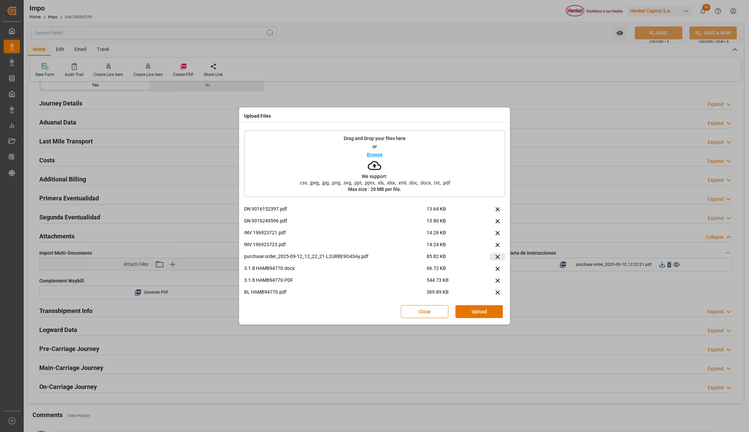
click at [496, 256] on icon at bounding box center [498, 256] width 4 height 4
click at [471, 310] on button "Upload" at bounding box center [479, 311] width 47 height 13
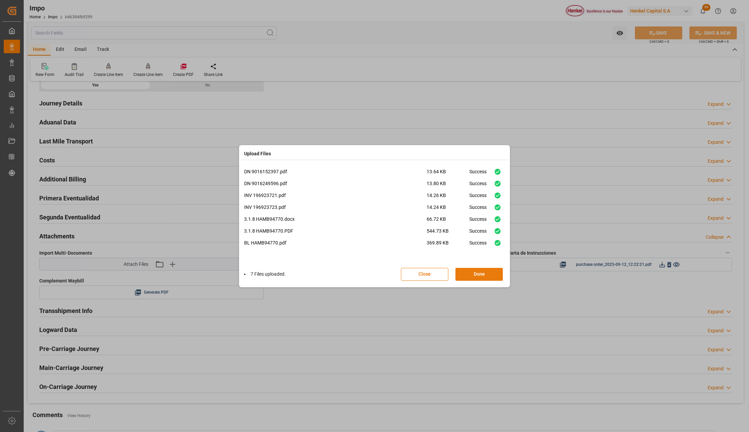
click at [480, 275] on button "Done" at bounding box center [479, 274] width 47 height 13
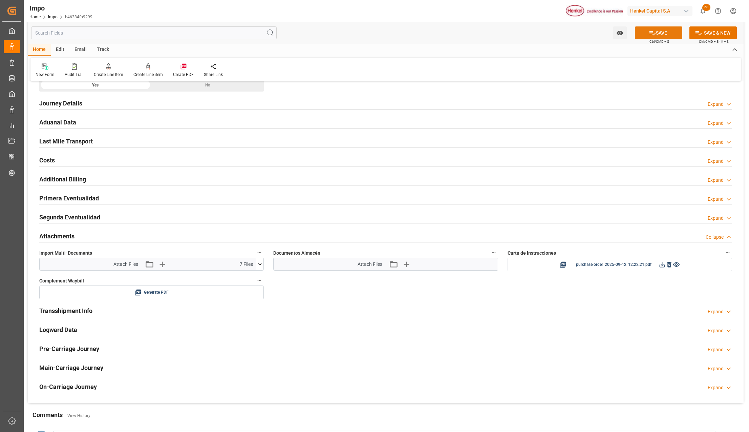
click at [665, 33] on button "SAVE" at bounding box center [658, 32] width 47 height 13
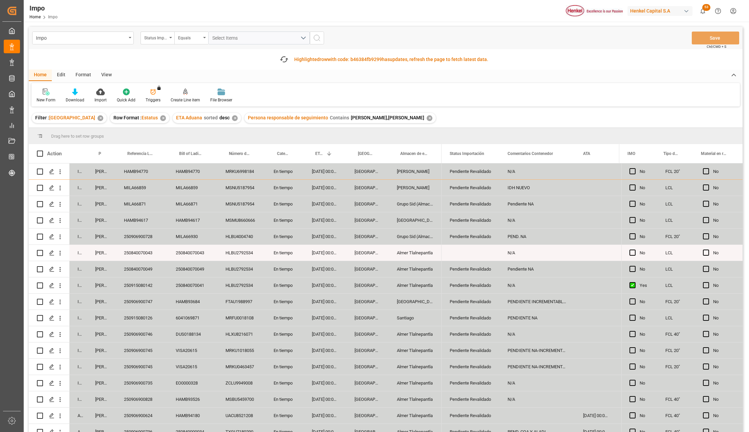
scroll to position [183, 0]
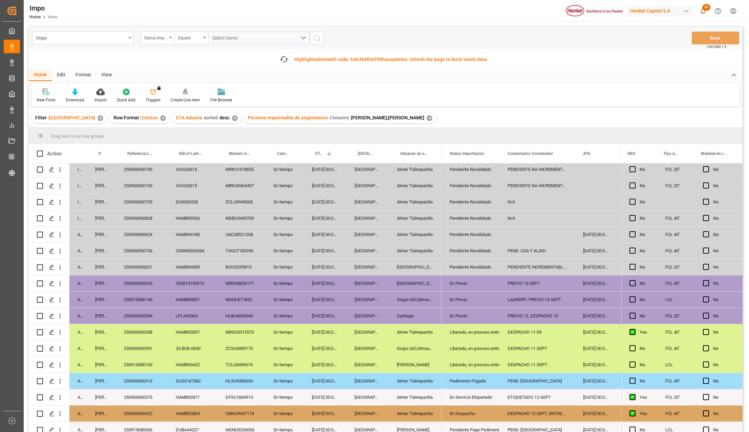
click at [246, 367] on div "TCLU5496674" at bounding box center [242, 364] width 48 height 16
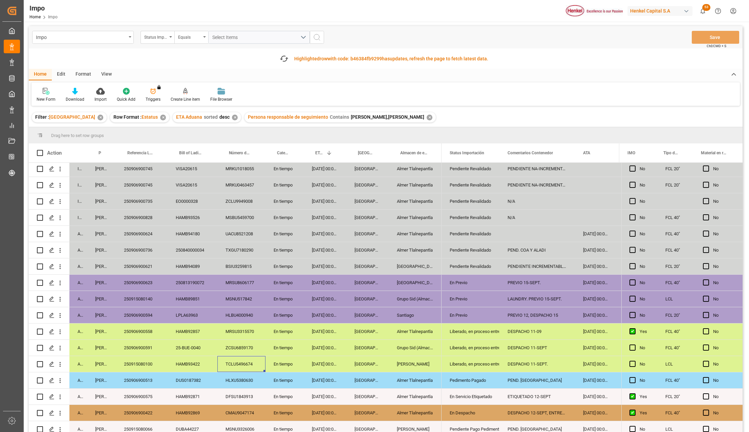
scroll to position [0, 0]
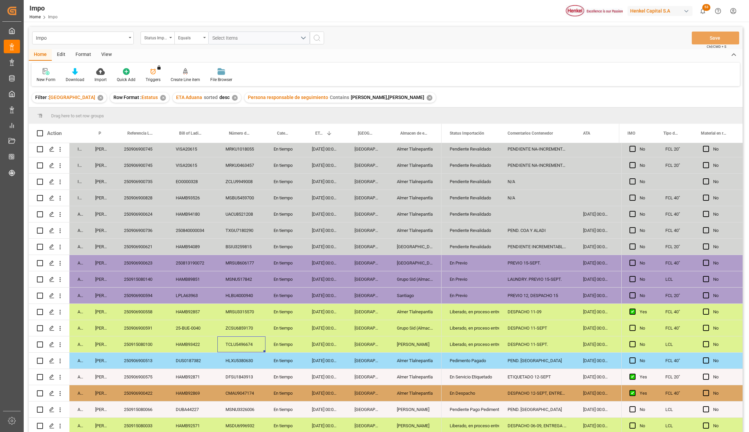
click at [234, 340] on div "TCLU5496674" at bounding box center [242, 344] width 48 height 16
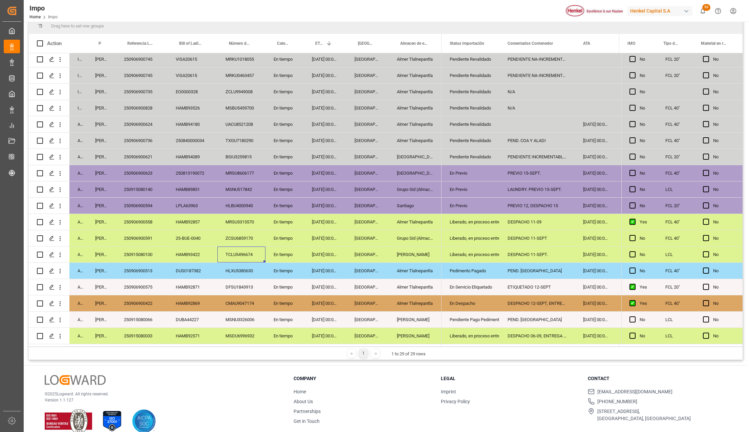
scroll to position [90, 0]
click at [379, 317] on div "[GEOGRAPHIC_DATA]" at bounding box center [368, 319] width 42 height 16
click at [457, 304] on div "En Despacho" at bounding box center [471, 303] width 42 height 16
click at [467, 318] on div "Pendiente Pago Pedimento" at bounding box center [471, 319] width 42 height 16
click at [541, 333] on div "DESPACHO 06-09, ENTREGA 12-SEPT" at bounding box center [538, 335] width 76 height 16
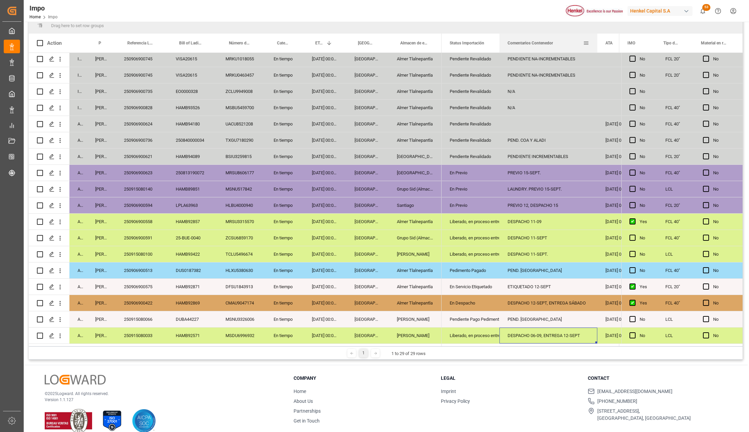
drag, startPoint x: 574, startPoint y: 34, endPoint x: 596, endPoint y: 37, distance: 22.5
click at [596, 37] on div at bounding box center [597, 43] width 3 height 19
click at [146, 331] on div "250915080033" at bounding box center [142, 335] width 52 height 16
click at [430, 334] on div "[PERSON_NAME]" at bounding box center [415, 335] width 53 height 16
click at [431, 322] on div "[PERSON_NAME]" at bounding box center [415, 319] width 53 height 16
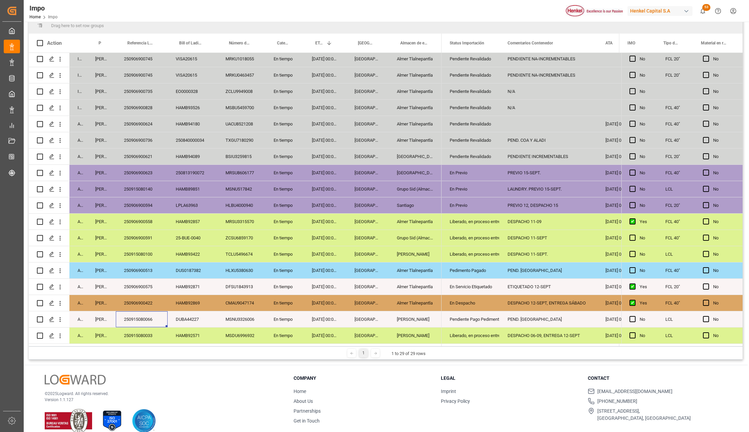
click at [153, 312] on div "250915080066" at bounding box center [142, 319] width 52 height 16
click at [464, 319] on div "Pendiente Pago Pedimento" at bounding box center [471, 319] width 42 height 16
click at [516, 314] on div "PEND. [GEOGRAPHIC_DATA]" at bounding box center [549, 319] width 98 height 16
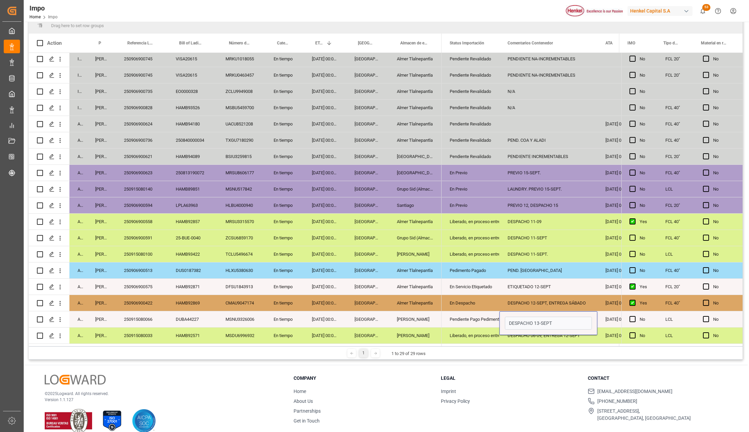
type input "DESPACHO 13-SEPT."
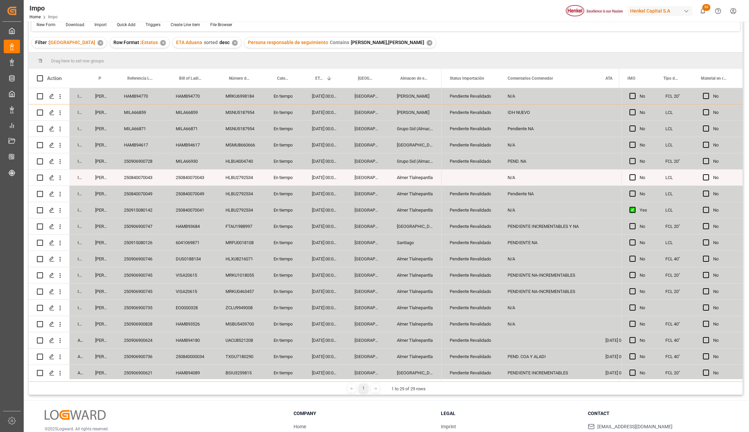
scroll to position [0, 0]
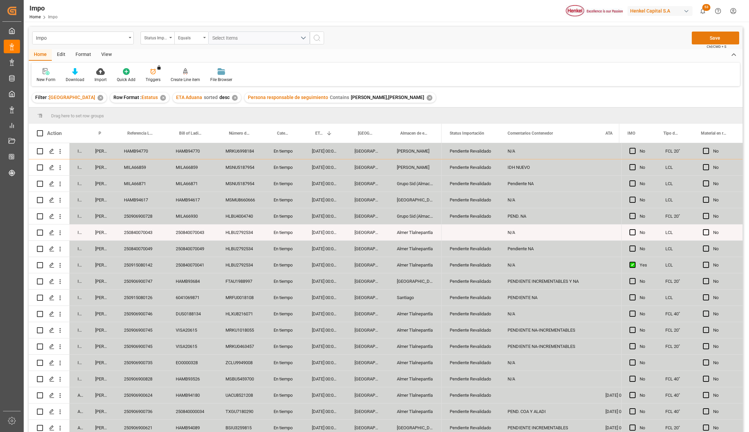
click at [710, 39] on button "Save" at bounding box center [715, 38] width 47 height 13
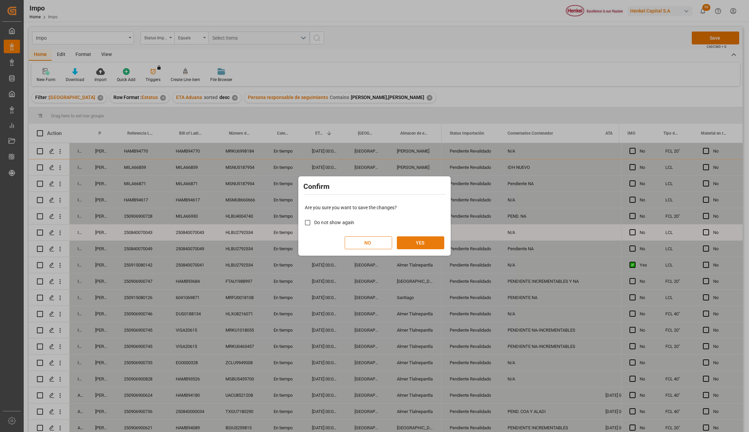
click at [426, 236] on button "YES" at bounding box center [420, 242] width 47 height 13
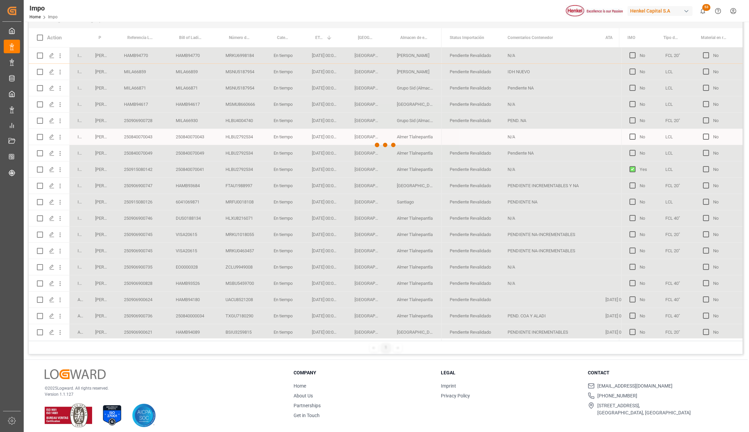
scroll to position [100, 0]
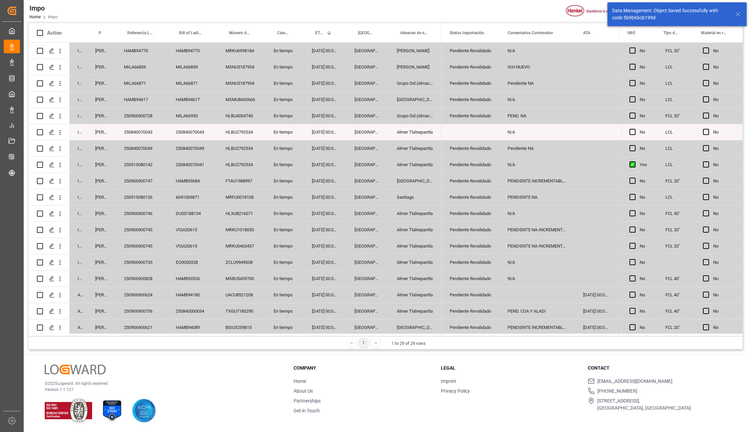
click at [737, 17] on icon at bounding box center [738, 14] width 8 height 8
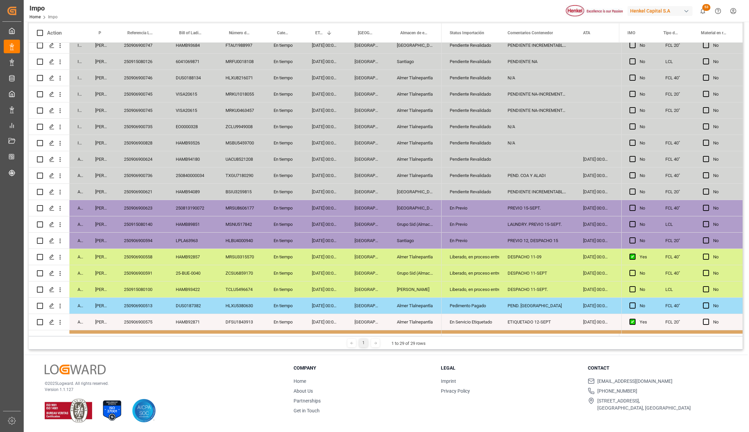
scroll to position [183, 0]
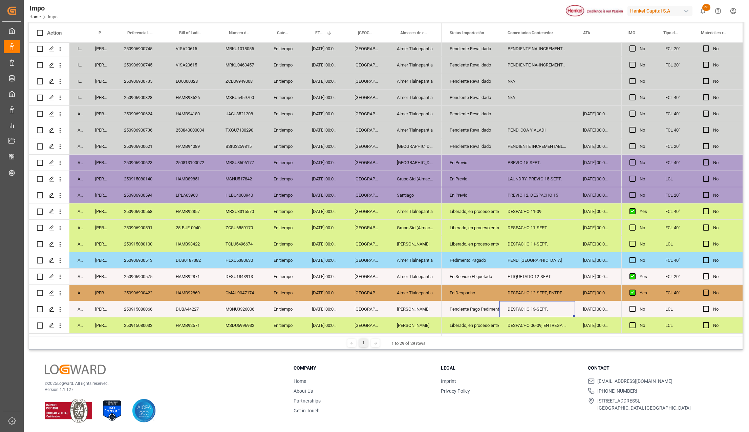
click at [131, 311] on div "250915080066" at bounding box center [142, 309] width 52 height 16
click at [61, 306] on icon "open menu" at bounding box center [60, 309] width 7 height 7
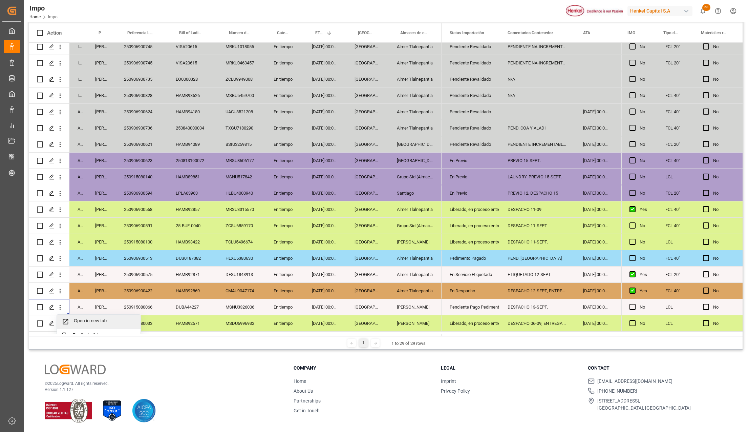
click at [70, 318] on span "Press SPACE to select this row." at bounding box center [68, 321] width 12 height 7
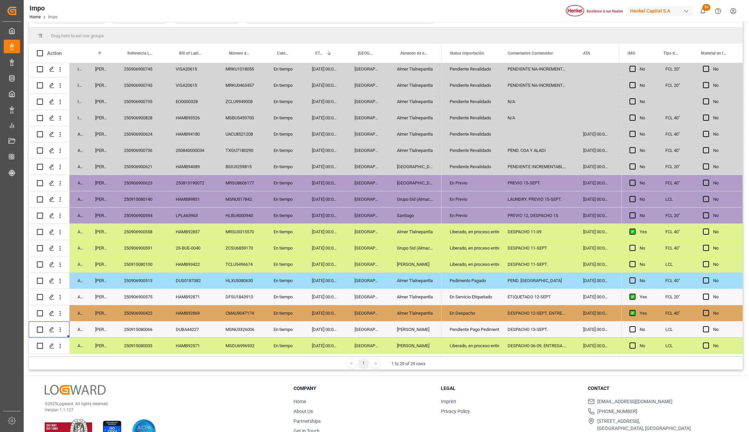
scroll to position [121, 0]
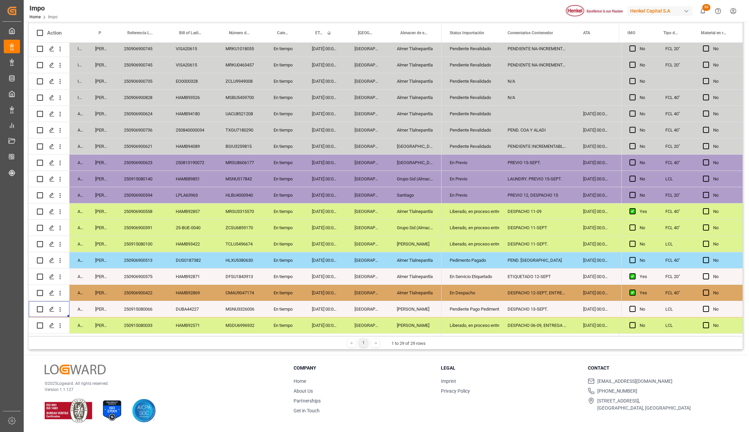
click at [306, 309] on div "[DATE] 00:00:00" at bounding box center [325, 309] width 43 height 16
click at [491, 287] on div "En Despacho" at bounding box center [471, 293] width 58 height 16
click at [468, 242] on div "Liberado, en proceso entrega" at bounding box center [471, 244] width 42 height 16
click at [467, 289] on div "En Despacho" at bounding box center [471, 293] width 42 height 16
drag, startPoint x: 487, startPoint y: 304, endPoint x: 492, endPoint y: 304, distance: 5.1
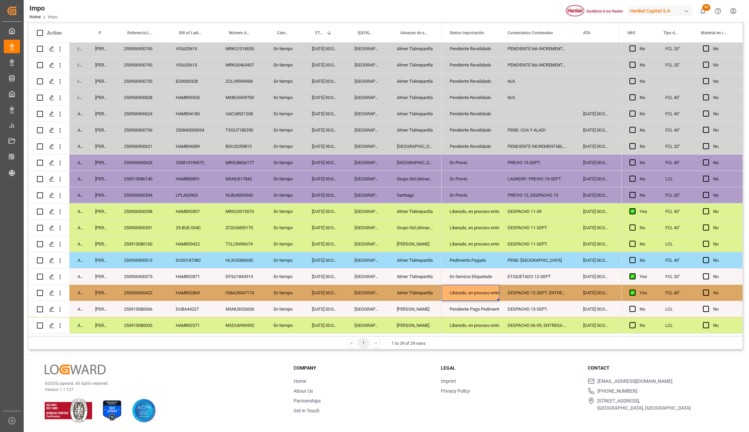
click at [487, 304] on div "Pendiente Pago Pedimento" at bounding box center [471, 309] width 42 height 16
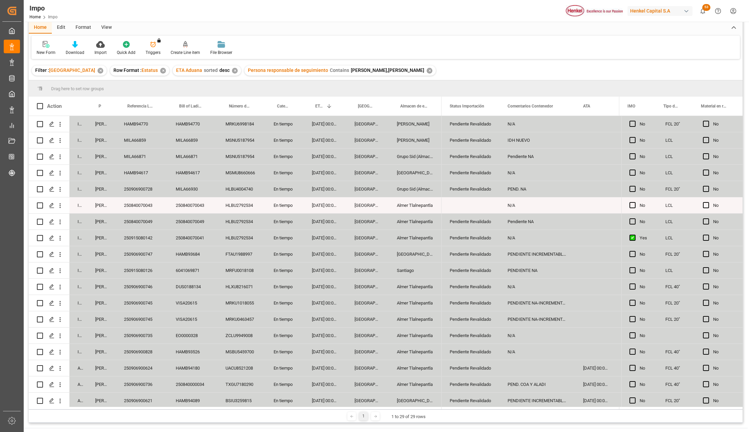
scroll to position [0, 0]
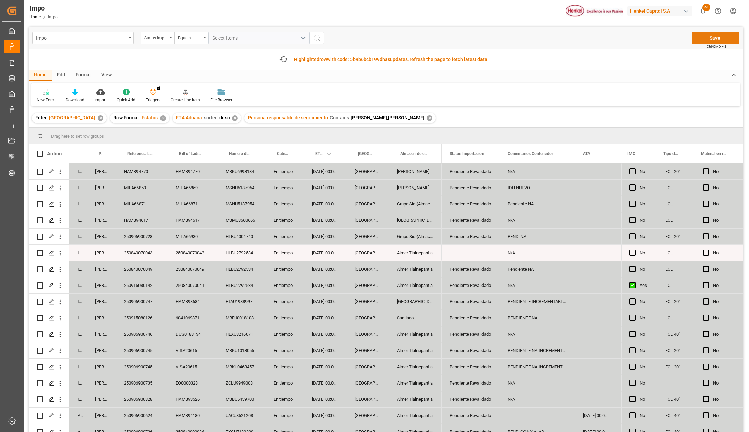
click at [703, 41] on button "Save" at bounding box center [715, 38] width 47 height 13
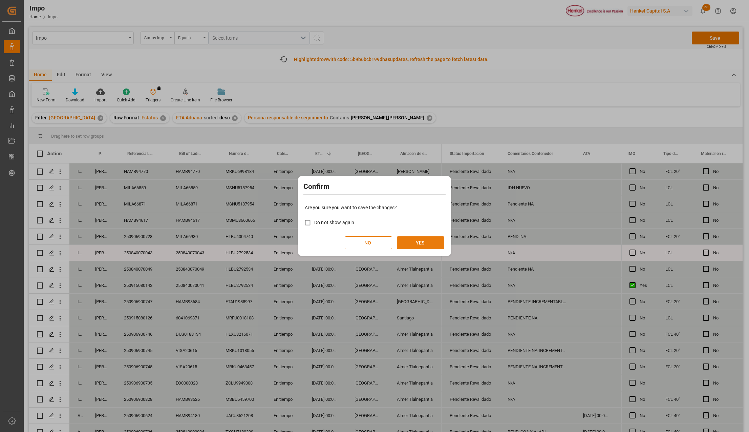
click at [416, 242] on button "YES" at bounding box center [420, 242] width 47 height 13
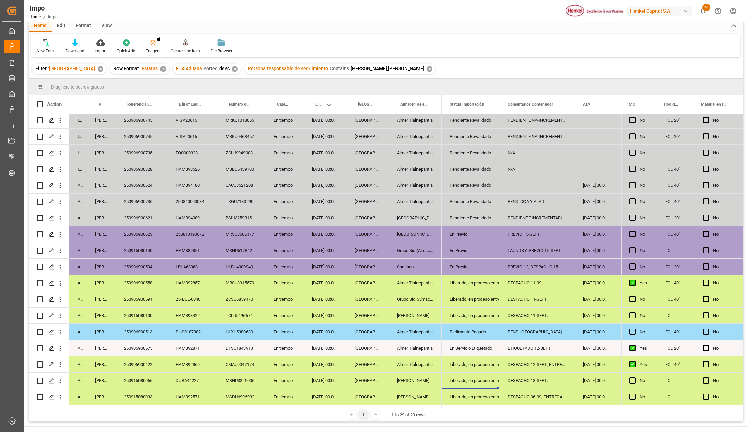
scroll to position [100, 0]
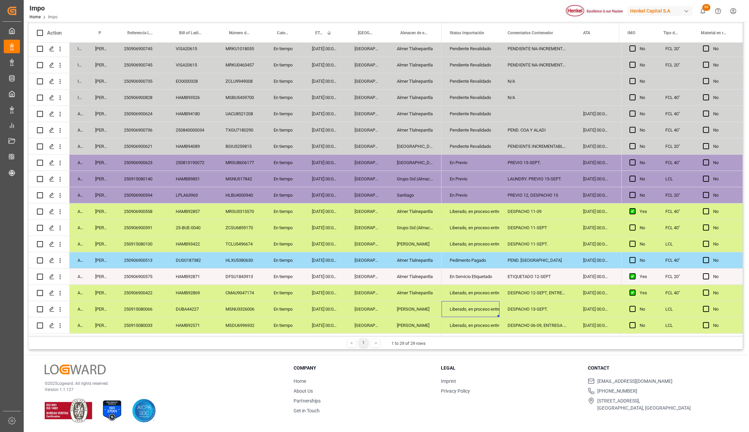
click at [468, 272] on div "En Servicio Etiquetado" at bounding box center [471, 277] width 42 height 16
click at [142, 272] on div "250906900575" at bounding box center [142, 276] width 52 height 16
click at [541, 276] on div "ETIQUETADO 12-SEPT" at bounding box center [538, 276] width 76 height 16
click at [531, 258] on div "PEND. [GEOGRAPHIC_DATA]" at bounding box center [538, 260] width 76 height 16
click at [151, 258] on div "250906900513" at bounding box center [142, 260] width 52 height 16
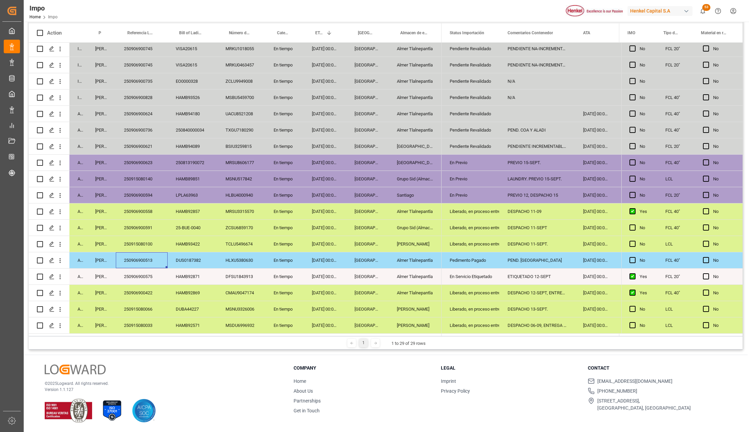
click at [473, 262] on div "Pedimento Pagado" at bounding box center [471, 260] width 42 height 16
click at [485, 261] on icon "open menu" at bounding box center [487, 264] width 8 height 8
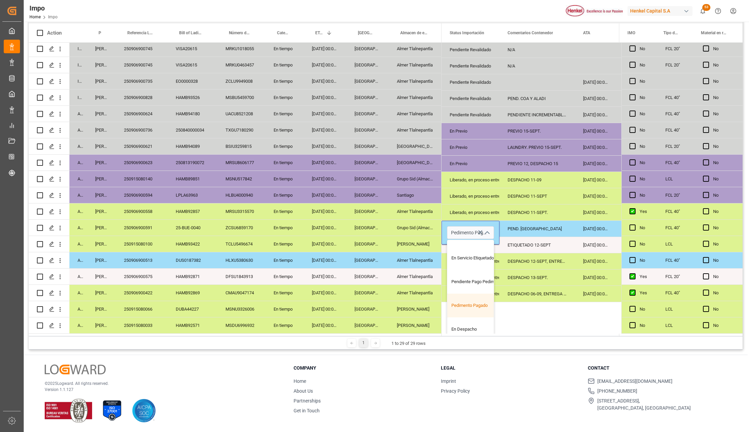
scroll to position [45, 0]
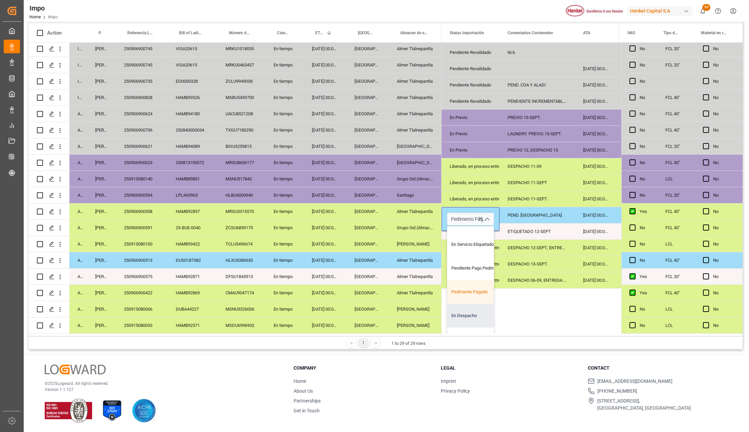
click at [472, 308] on div "En Despacho" at bounding box center [480, 316] width 64 height 24
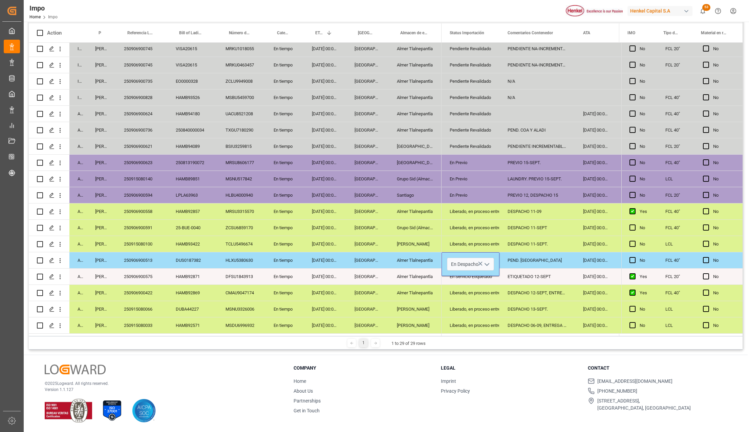
scroll to position [0, 0]
click at [484, 263] on icon "open menu" at bounding box center [487, 264] width 8 height 8
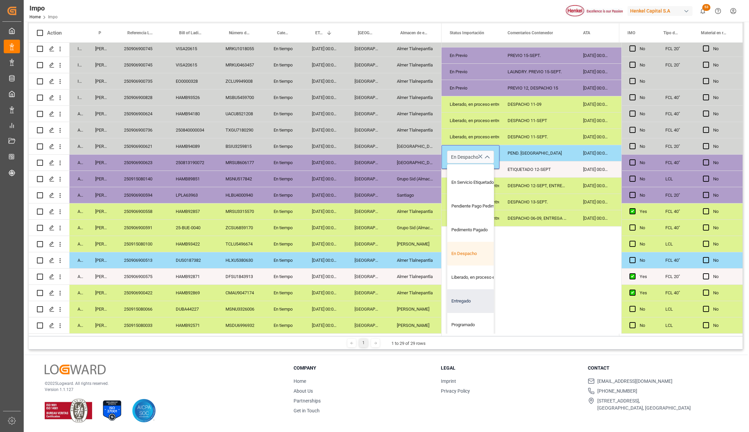
scroll to position [110, 0]
click at [467, 291] on div "Entregado" at bounding box center [480, 300] width 64 height 24
type input "Entregado"
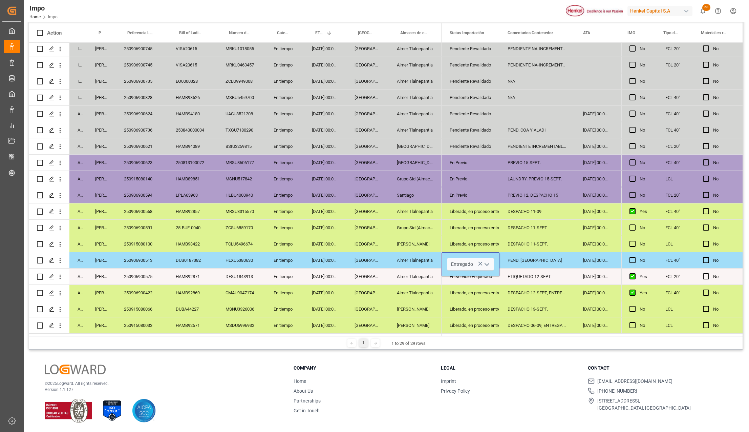
click at [411, 301] on div "[PERSON_NAME]" at bounding box center [415, 309] width 53 height 16
click at [516, 258] on div "PEND. DESPACHO" at bounding box center [538, 260] width 76 height 16
click at [520, 258] on div "PEND. DESPACHO" at bounding box center [538, 260] width 76 height 16
click at [520, 258] on input "PEND. DESPACHO" at bounding box center [537, 263] width 65 height 13
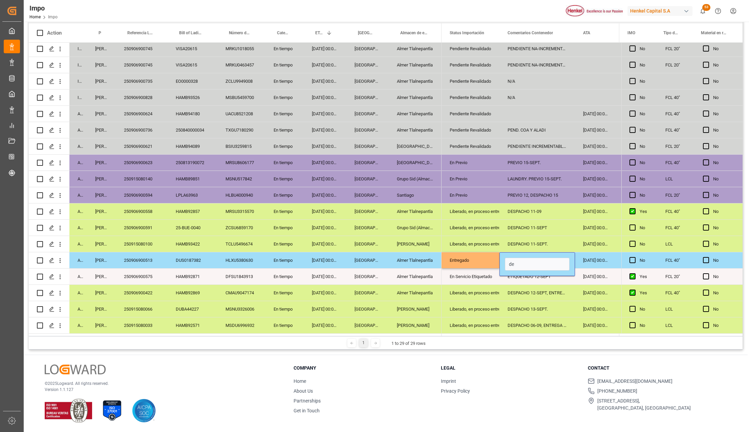
type input "d"
type input "DESPACHO 09-SEPT."
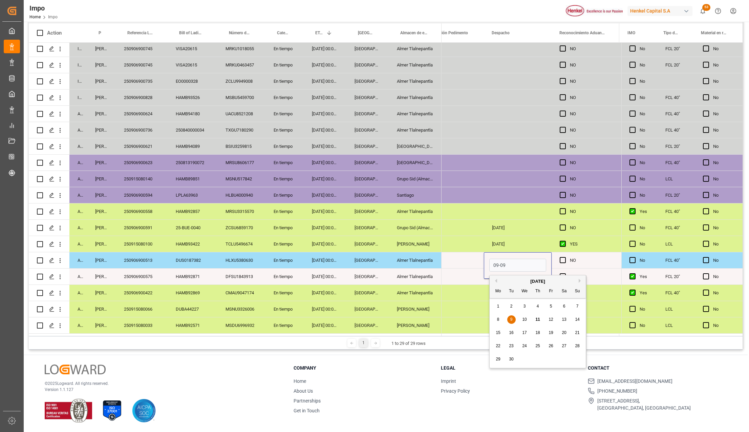
type input "09-09-2025"
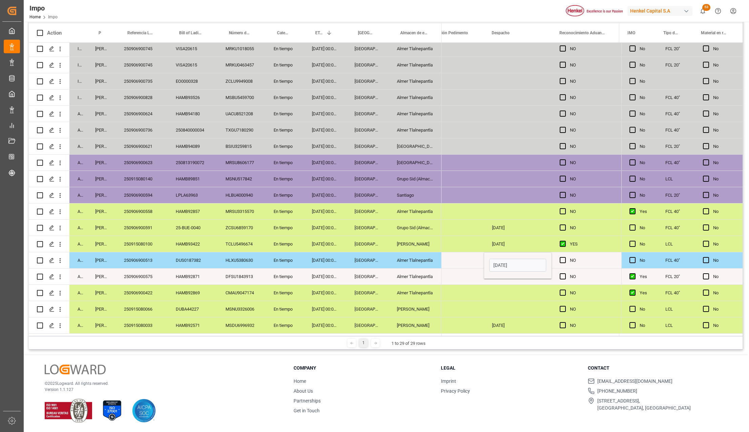
click at [507, 305] on div "Press SPACE to select this row." at bounding box center [518, 309] width 68 height 16
click at [511, 289] on div "Press SPACE to select this row." at bounding box center [518, 293] width 68 height 16
click at [423, 293] on div "Almer Tlalnepantla" at bounding box center [415, 293] width 53 height 16
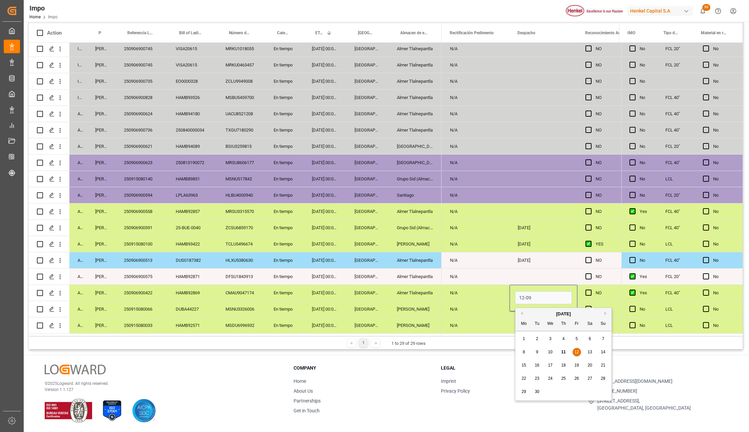
type input "[DATE]"
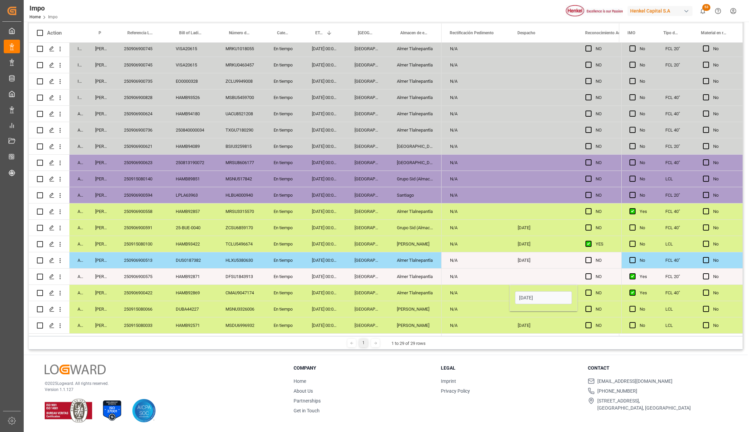
click at [524, 324] on div "06-09-2025" at bounding box center [544, 325] width 68 height 16
click at [534, 308] on div "Press SPACE to select this row." at bounding box center [544, 309] width 68 height 16
click at [550, 314] on input "01-09-2001" at bounding box center [543, 313] width 57 height 13
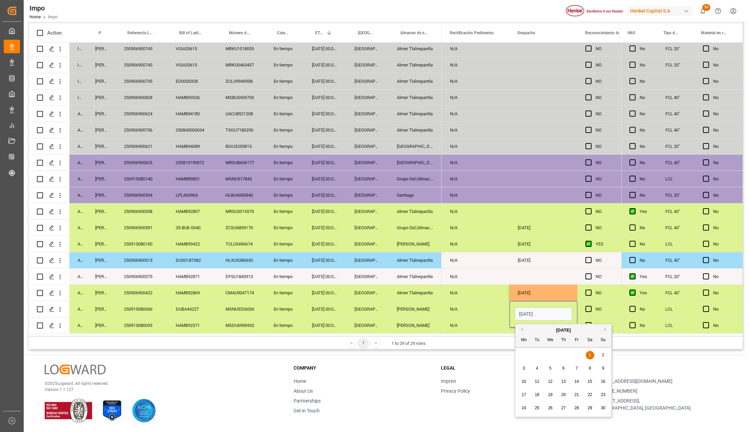
click at [550, 314] on input "01-09-2001" at bounding box center [543, 313] width 57 height 13
type input "13-09-2025"
click at [478, 304] on div "N/A" at bounding box center [476, 309] width 68 height 16
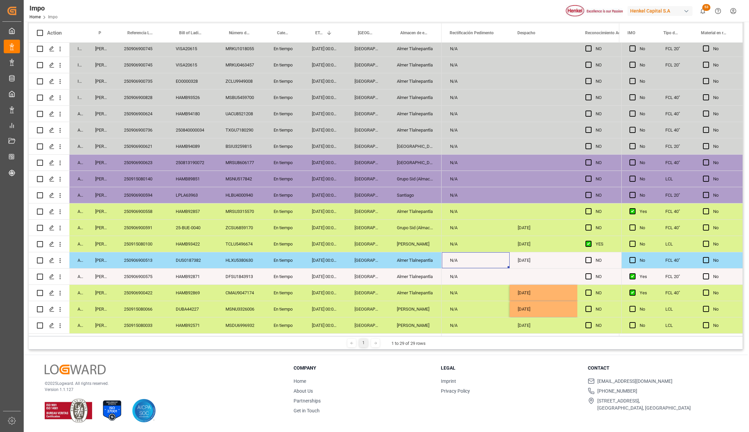
click at [495, 263] on div "N/A" at bounding box center [476, 260] width 68 height 16
click at [519, 262] on div "09-09-2025" at bounding box center [544, 260] width 68 height 16
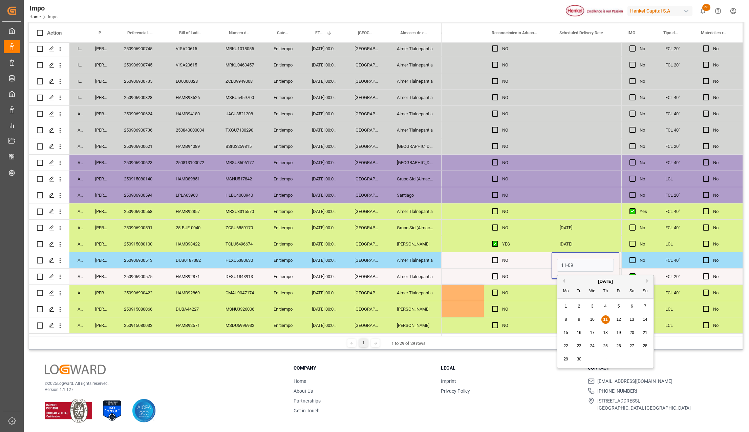
type input "[DATE]"
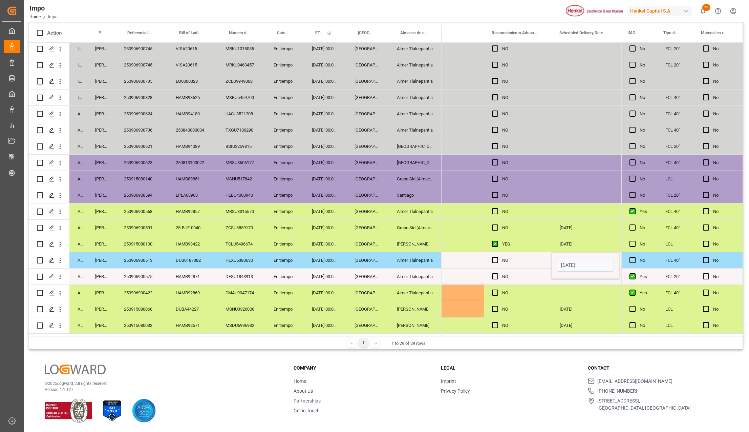
click at [399, 275] on div "Almer Tlalnepantla" at bounding box center [415, 276] width 53 height 16
click at [571, 263] on div "[DATE]" at bounding box center [586, 260] width 68 height 16
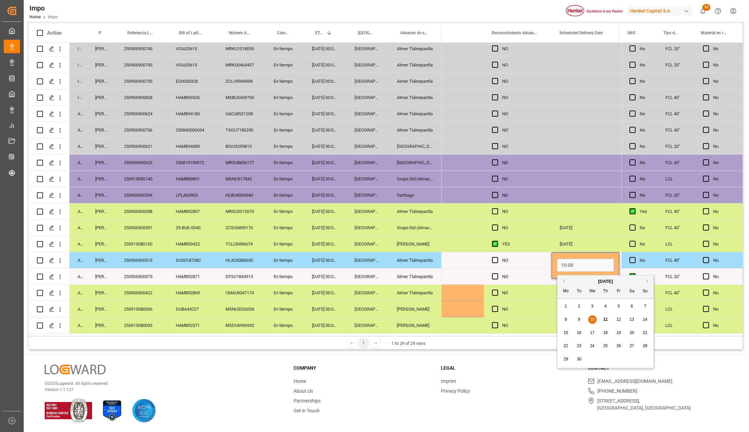
type input "10-09-2025"
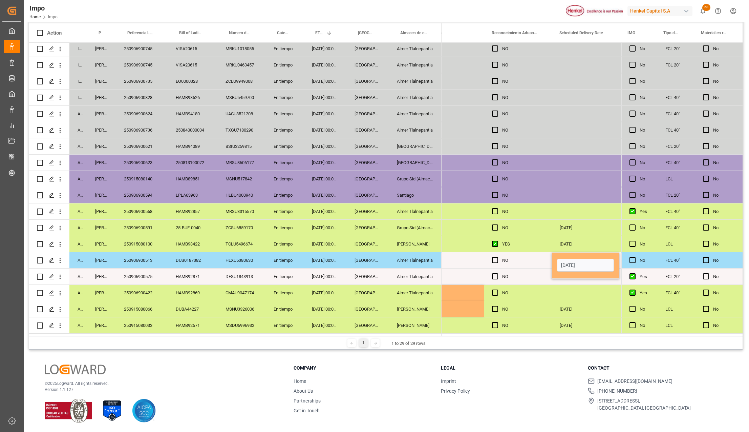
click at [561, 279] on div "Press SPACE to select this row." at bounding box center [586, 276] width 68 height 16
click at [574, 259] on div "10-09-2025" at bounding box center [586, 260] width 68 height 16
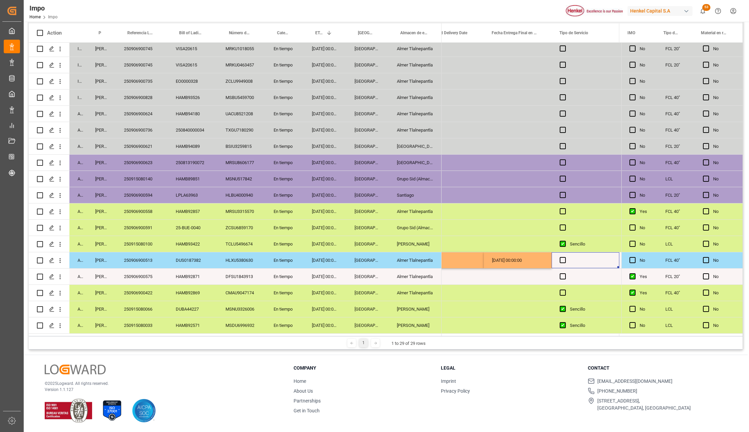
click at [558, 255] on div "Press SPACE to select this row." at bounding box center [586, 260] width 68 height 16
click at [564, 259] on span "Press SPACE to select this row." at bounding box center [563, 260] width 6 height 6
click at [565, 257] on input "Press SPACE to select this row." at bounding box center [565, 257] width 0 height 0
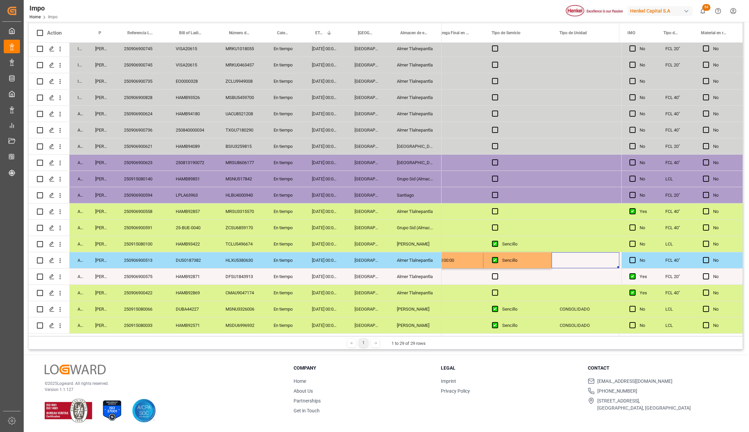
click at [571, 259] on div "Press SPACE to select this row." at bounding box center [586, 260] width 68 height 16
click at [564, 264] on input "Press SPACE to select this row." at bounding box center [585, 263] width 57 height 13
type input "c"
type input "CONTENEDOR"
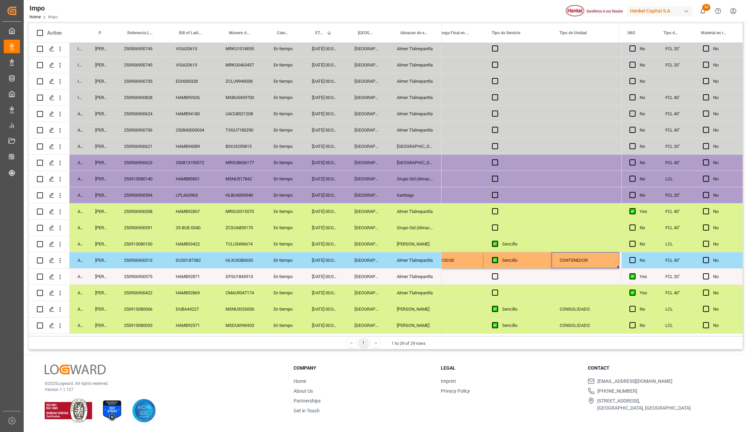
click at [579, 268] on div "Press SPACE to select this row." at bounding box center [586, 276] width 68 height 16
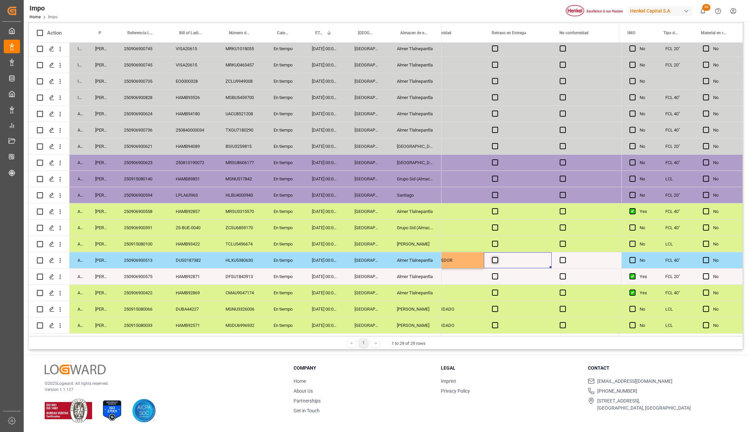
click at [497, 257] on span "Press SPACE to select this row." at bounding box center [495, 260] width 6 height 6
click at [497, 257] on input "Press SPACE to select this row." at bounding box center [497, 257] width 0 height 0
click at [496, 259] on span "Press SPACE to select this row." at bounding box center [495, 260] width 6 height 6
click at [497, 257] on input "Press SPACE to select this row." at bounding box center [497, 257] width 0 height 0
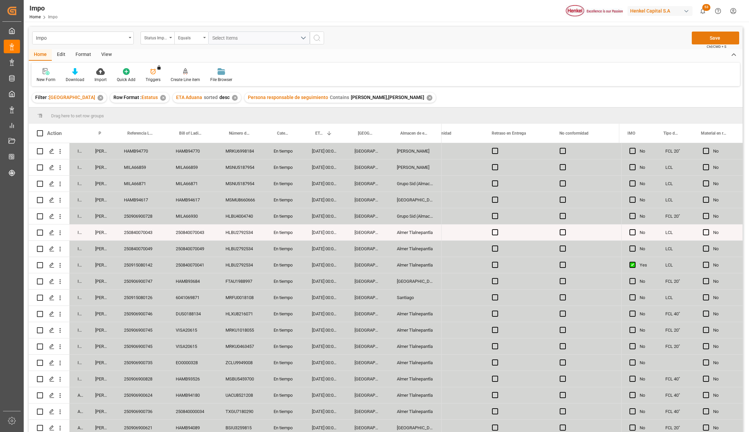
click at [713, 35] on button "Save" at bounding box center [715, 38] width 47 height 13
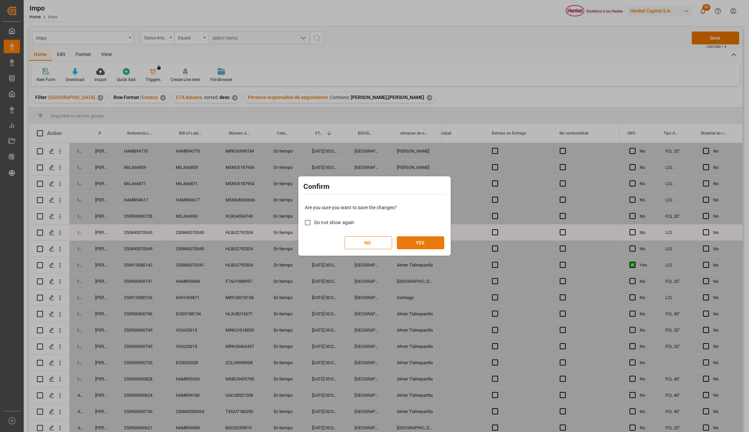
click at [430, 244] on button "YES" at bounding box center [420, 242] width 47 height 13
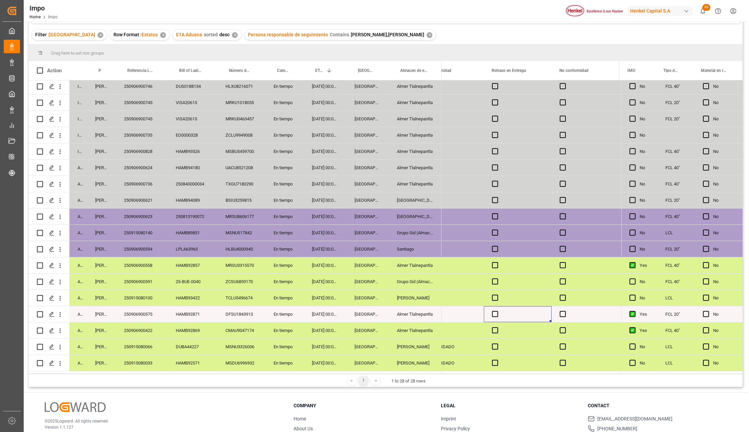
scroll to position [100, 0]
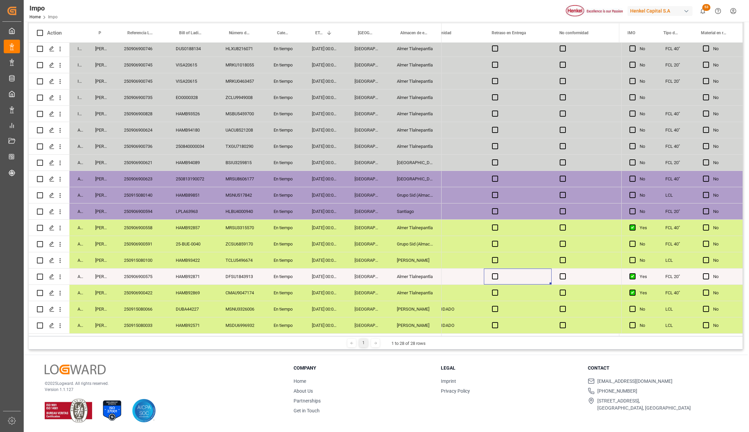
click at [437, 307] on div "Almer Apodaca" at bounding box center [415, 309] width 53 height 16
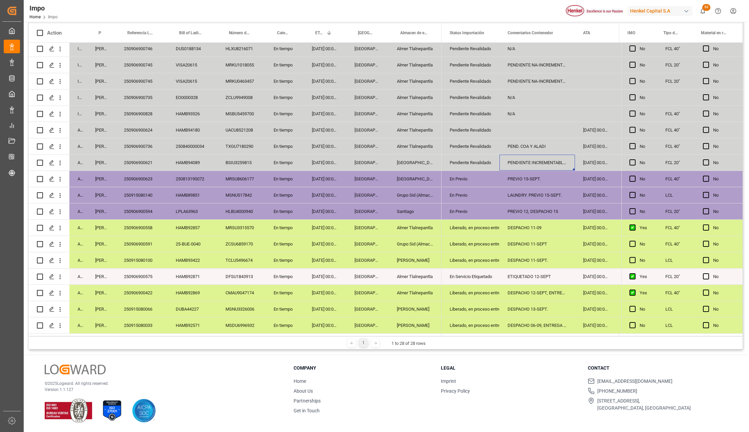
click at [153, 162] on div "250906900621" at bounding box center [142, 162] width 52 height 16
click at [455, 160] on div "Pendiente Revalidado" at bounding box center [471, 163] width 42 height 16
click at [476, 159] on div "Pendiente Revalidado" at bounding box center [471, 163] width 42 height 16
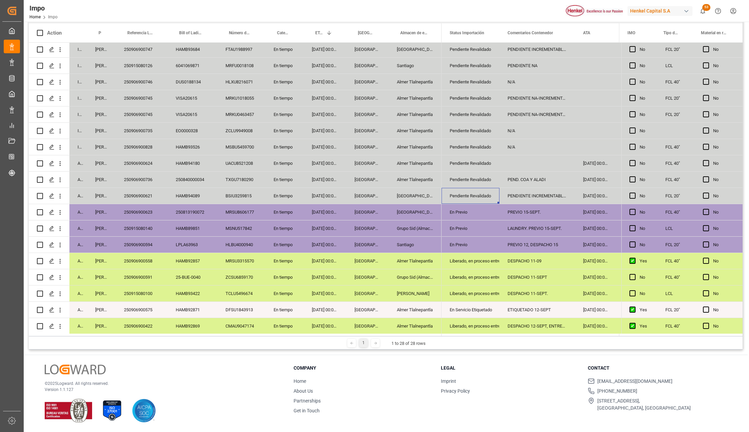
scroll to position [121, 0]
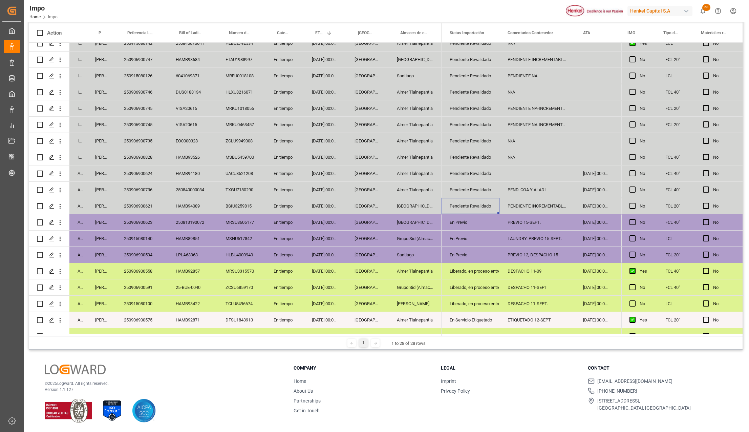
click at [470, 189] on div "Pendiente Revalidado" at bounding box center [471, 190] width 42 height 16
click at [184, 187] on div "250840000034" at bounding box center [193, 190] width 50 height 16
click at [321, 187] on div "10-09-2025 00:00:00" at bounding box center [325, 190] width 43 height 16
click at [237, 171] on div "UACU8521208" at bounding box center [242, 173] width 48 height 16
click at [323, 155] on div "12-09-2025 00:00:00" at bounding box center [325, 157] width 43 height 16
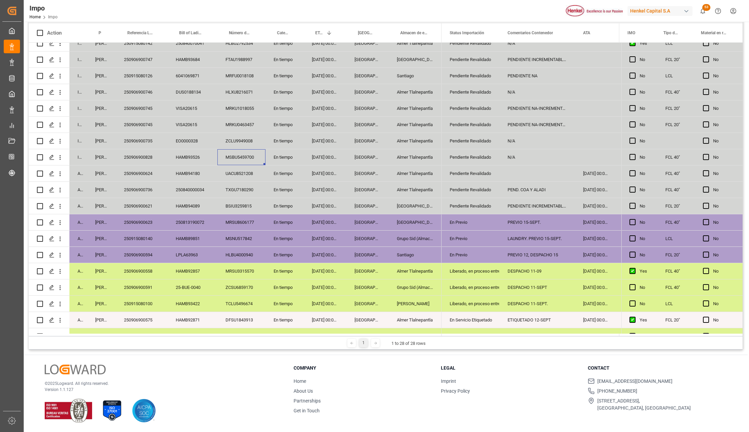
click at [249, 157] on div "MSBU5459700" at bounding box center [242, 157] width 48 height 16
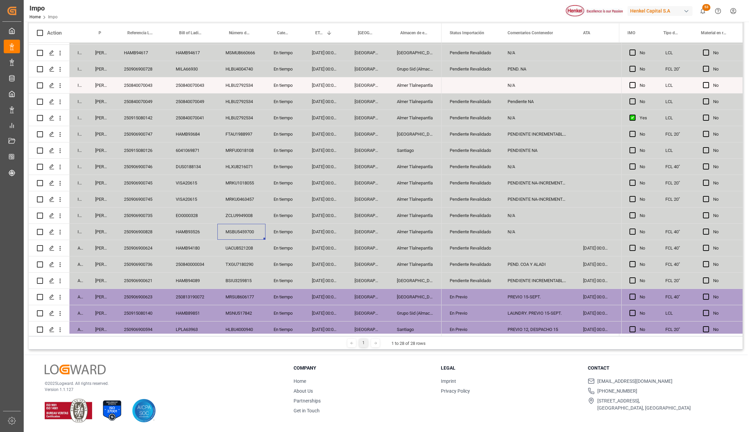
scroll to position [31, 0]
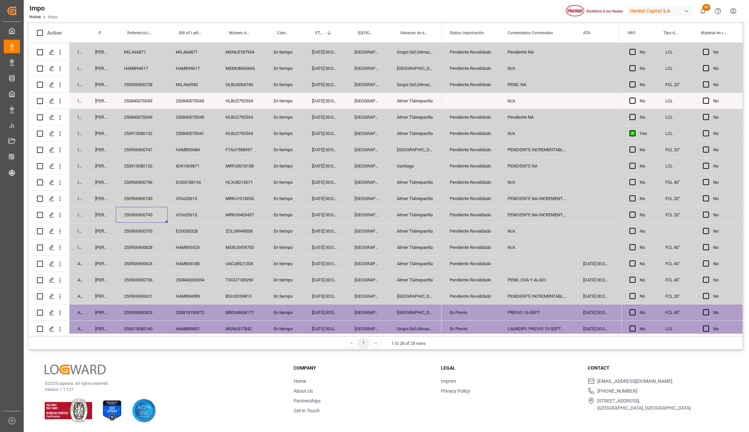
click at [139, 215] on div "250906900745" at bounding box center [142, 215] width 52 height 16
click at [180, 216] on div "VISA20615" at bounding box center [193, 215] width 50 height 16
click at [546, 210] on div "PENDIENTE NA-INCREMENTABLES" at bounding box center [538, 215] width 76 height 16
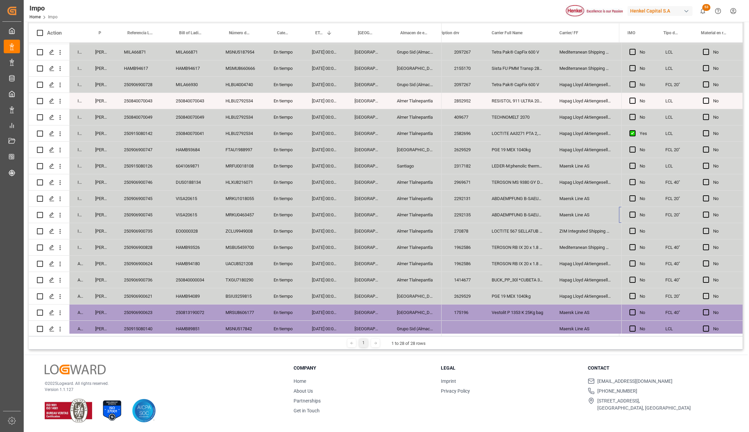
scroll to position [0, 526]
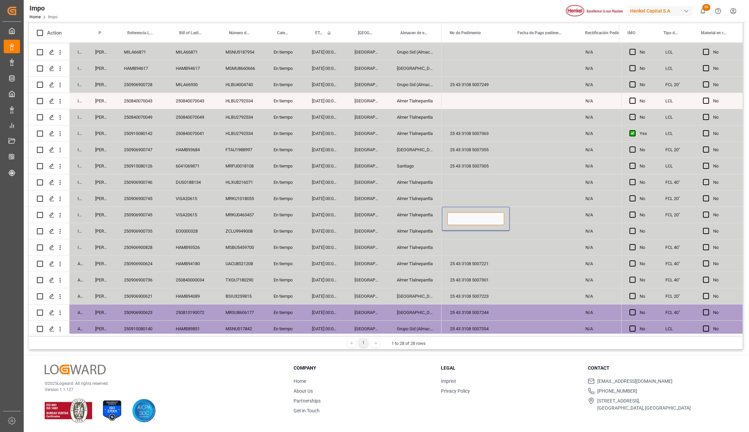
click at [470, 216] on input "Press SPACE to select this row." at bounding box center [476, 218] width 57 height 13
paste input "25 43 3108 5007252"
type input "25 43 3108 5007252"
click at [472, 241] on div "Press SPACE to select this row." at bounding box center [476, 247] width 68 height 16
click at [466, 201] on div "Press SPACE to select this row." at bounding box center [476, 198] width 68 height 16
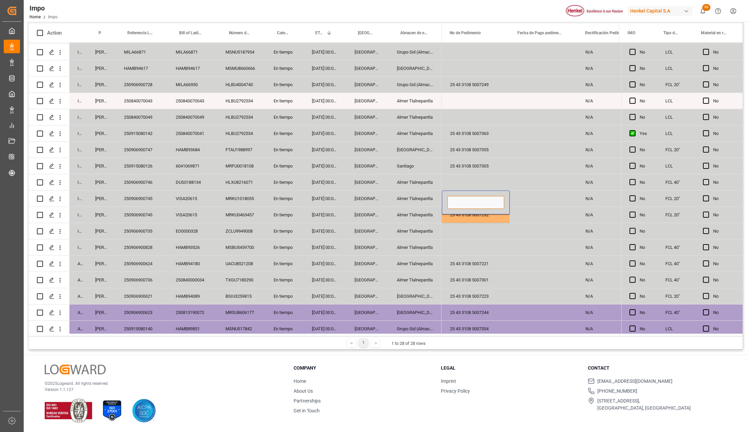
click at [467, 201] on input "Press SPACE to select this row." at bounding box center [476, 202] width 57 height 13
paste input "25 43 3108 5007252"
type input "25 43 3108 5007252"
click at [478, 233] on div "Press SPACE to select this row." at bounding box center [476, 231] width 68 height 16
click at [490, 213] on div "25 43 3108 5007252" at bounding box center [476, 215] width 68 height 16
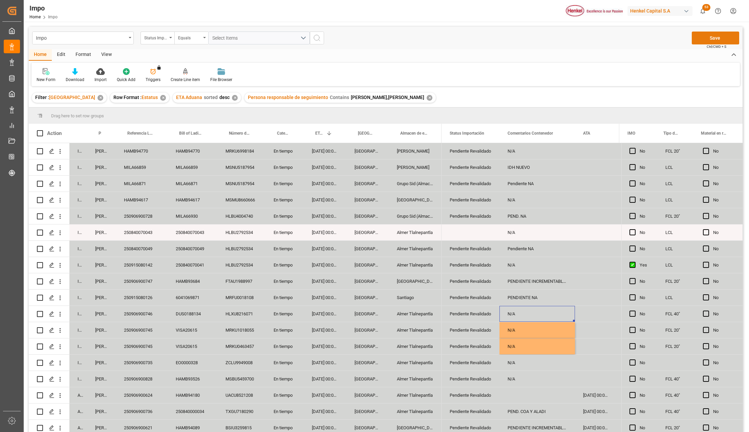
click at [707, 37] on button "Save" at bounding box center [715, 38] width 47 height 13
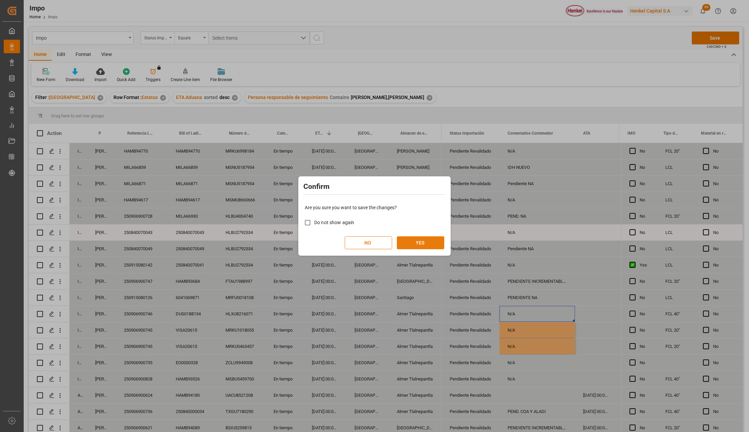
click at [417, 241] on button "YES" at bounding box center [420, 242] width 47 height 13
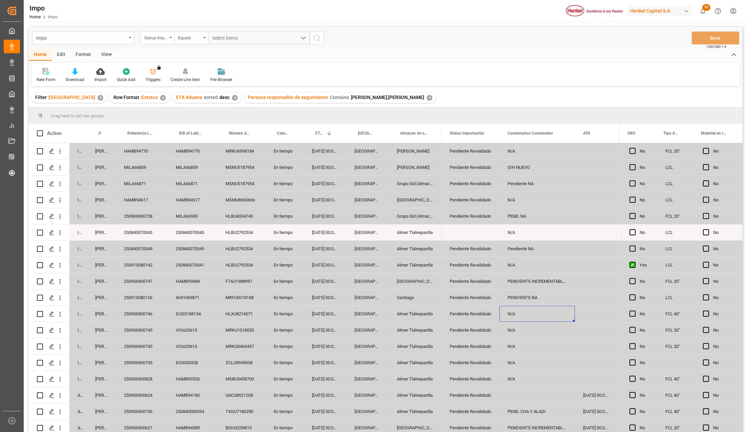
drag, startPoint x: 312, startPoint y: 255, endPoint x: 338, endPoint y: 329, distance: 78.5
click at [312, 255] on div "17-09-2025 00:00:00" at bounding box center [325, 249] width 43 height 16
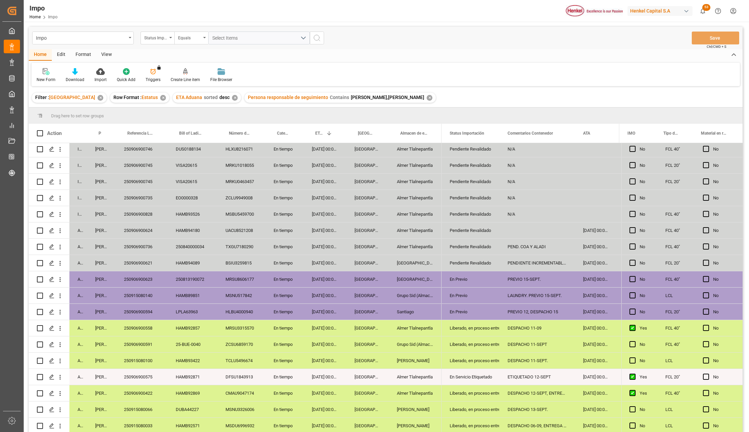
click at [377, 297] on div "Veracruz" at bounding box center [368, 295] width 42 height 16
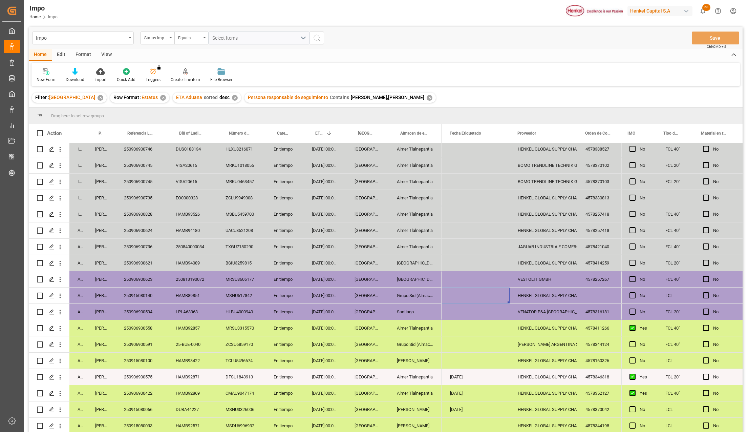
click at [191, 291] on div "HAMB89851" at bounding box center [193, 295] width 50 height 16
click at [63, 289] on button "open menu" at bounding box center [60, 295] width 7 height 13
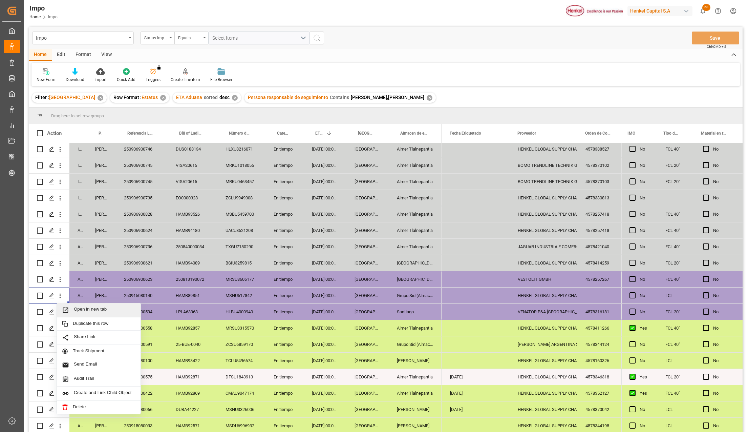
click at [70, 306] on span "Press SPACE to select this row." at bounding box center [68, 309] width 12 height 7
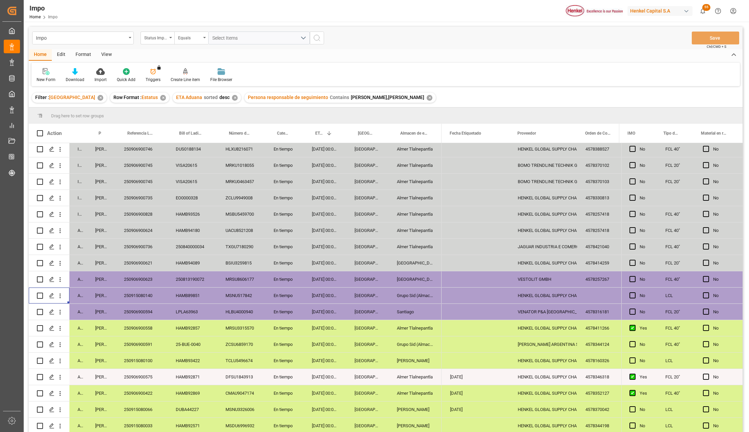
click at [316, 328] on div "06-09-2025 00:00:00" at bounding box center [325, 328] width 43 height 16
click at [347, 290] on div "Veracruz" at bounding box center [368, 295] width 42 height 16
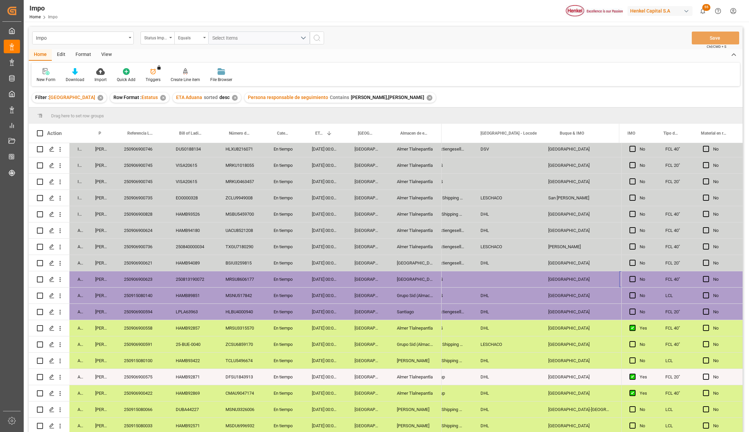
scroll to position [0, 672]
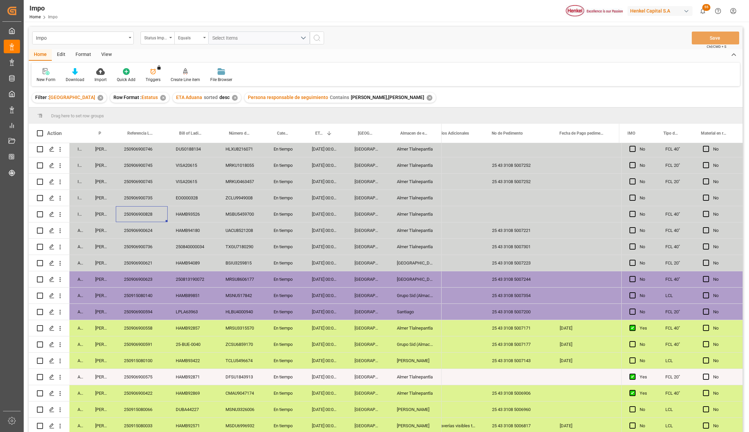
click at [151, 211] on div "250906900828" at bounding box center [142, 214] width 52 height 16
click at [148, 190] on div "250906900735" at bounding box center [142, 198] width 52 height 16
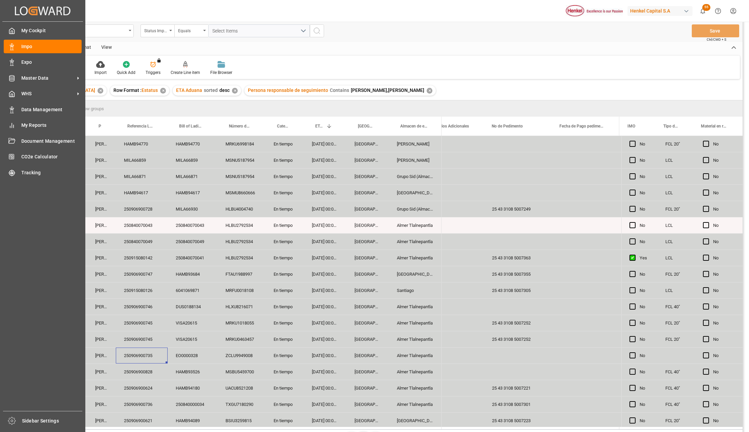
scroll to position [0, 0]
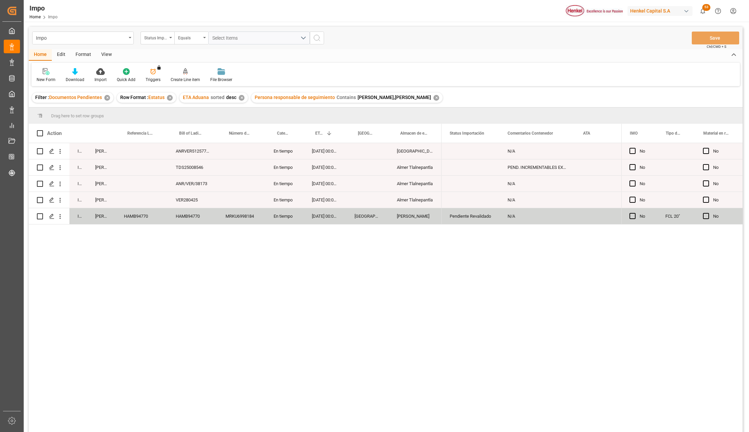
click at [106, 165] on div "[PERSON_NAME]" at bounding box center [101, 167] width 29 height 16
click at [423, 171] on div "Almer Tlalnepantla" at bounding box center [415, 167] width 53 height 16
click at [183, 165] on div "TDS25008546" at bounding box center [193, 167] width 50 height 16
click at [60, 218] on icon "open menu" at bounding box center [60, 216] width 7 height 7
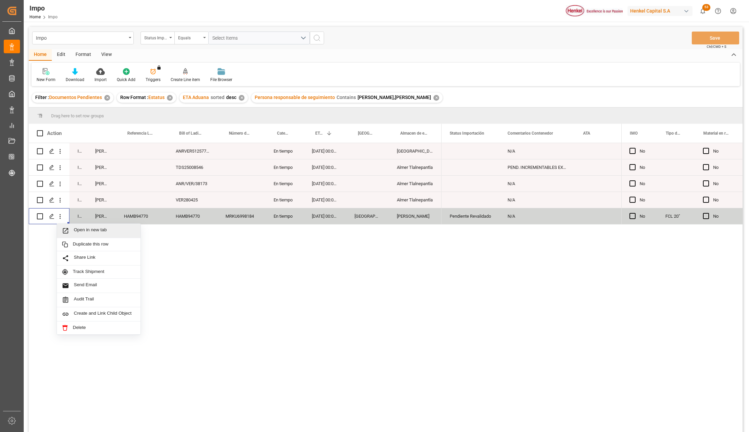
click at [70, 229] on span "Press SPACE to select this row." at bounding box center [68, 230] width 12 height 7
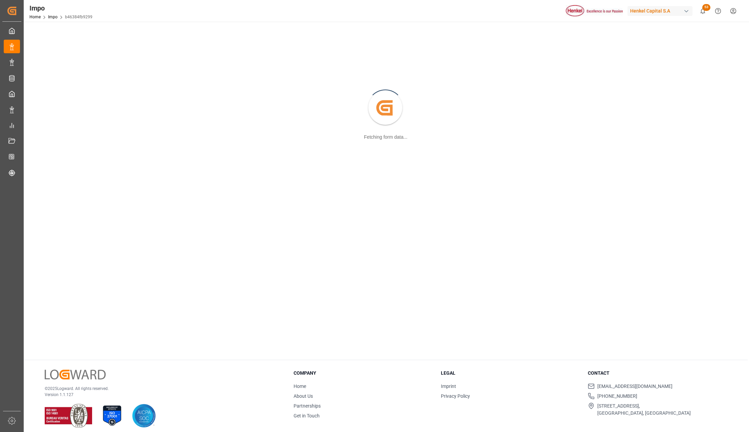
scroll to position [74, 0]
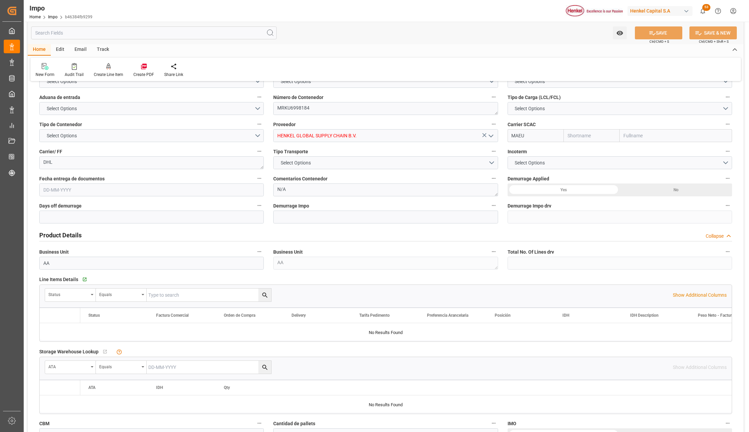
type input "Maersk"
type input "Maersk Line AS"
type input "4"
type input "25"
type input "9"
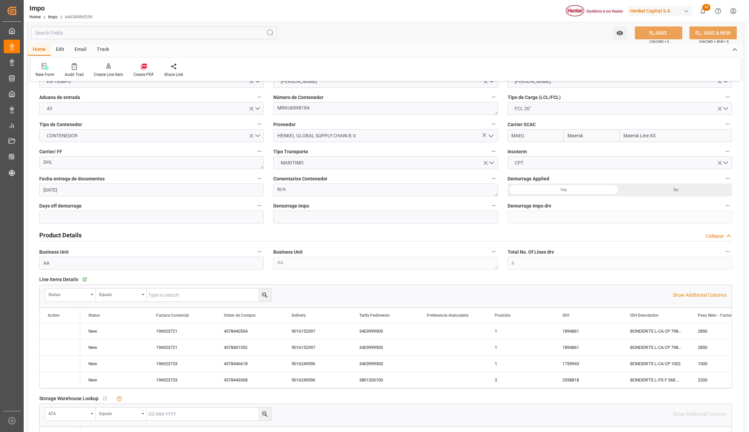
type input "[DATE]"
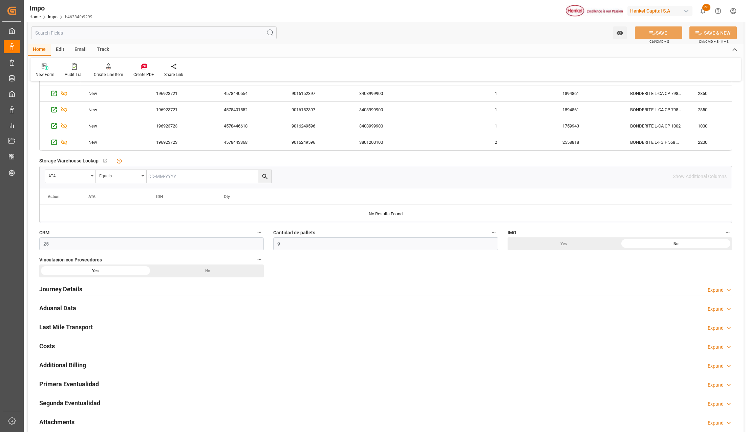
scroll to position [390, 0]
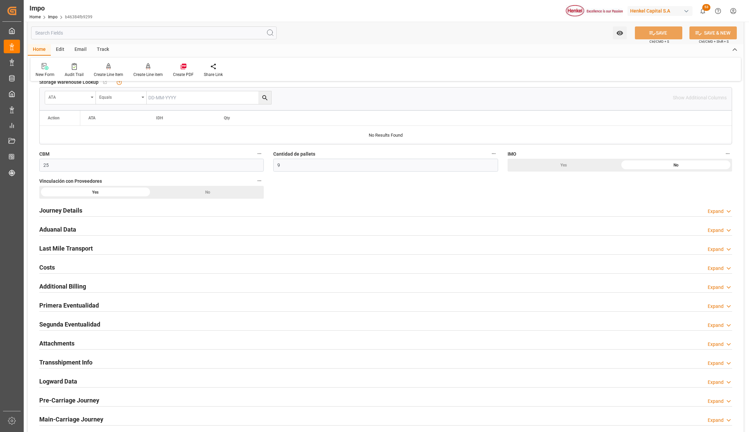
click at [62, 231] on h2 "Aduanal Data" at bounding box center [57, 229] width 37 height 9
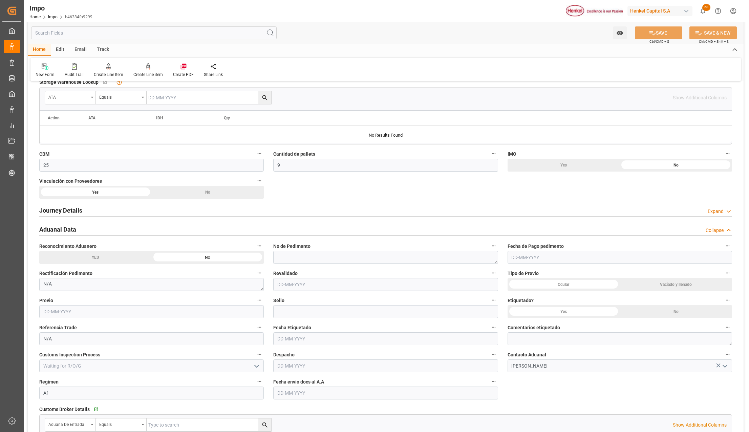
click at [308, 396] on input "text" at bounding box center [385, 392] width 225 height 13
type input "[DATE]"
click at [667, 32] on button "SAVE" at bounding box center [658, 32] width 47 height 13
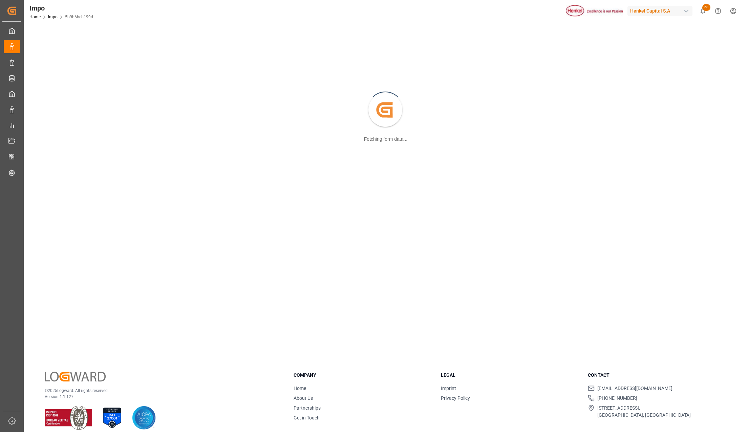
scroll to position [74, 0]
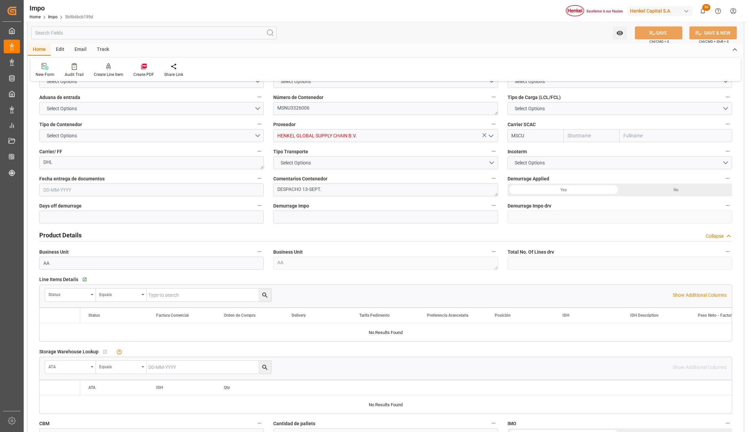
type input "MSC"
type input "Mediterranean Shipping Company"
type input "0"
type input "1"
type input "0.143"
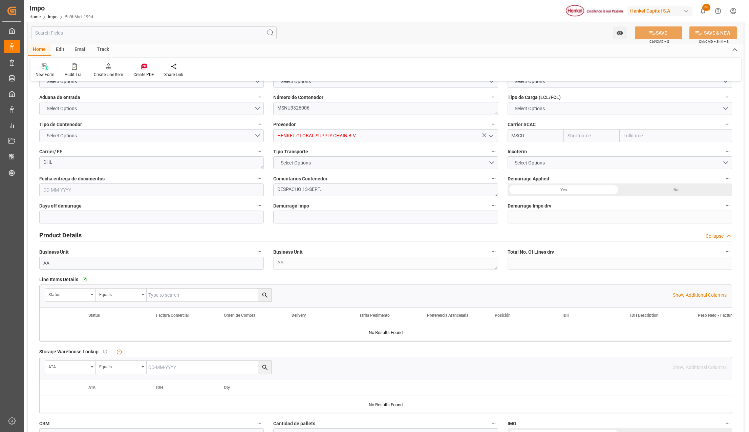
type input "1"
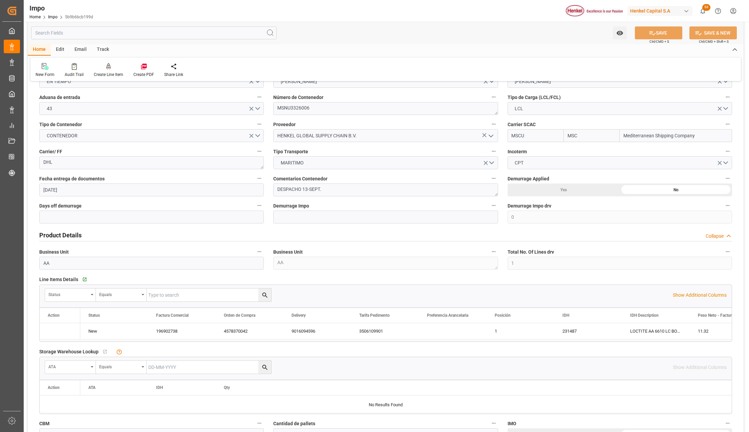
type input "[DATE]"
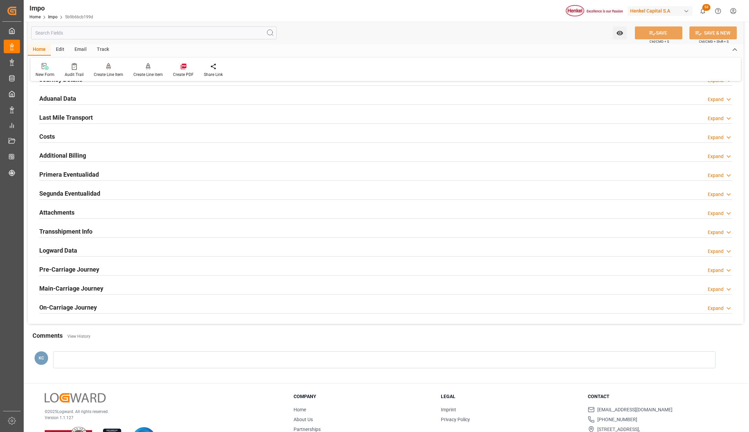
scroll to position [480, 0]
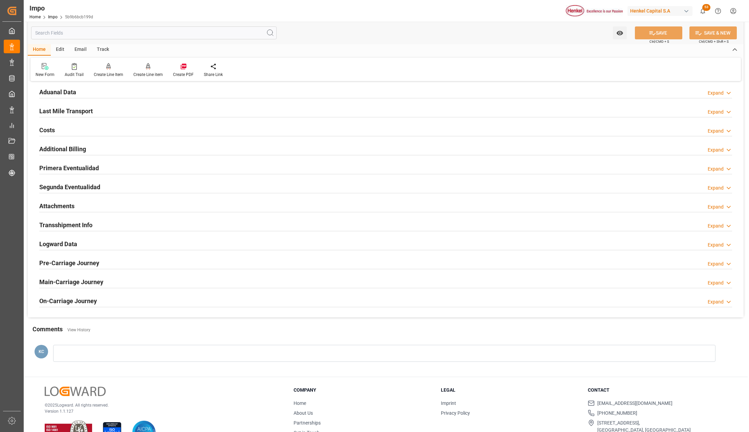
click at [49, 198] on div "Attachments Expand" at bounding box center [386, 205] width 703 height 19
click at [55, 206] on h2 "Attachments" at bounding box center [56, 205] width 35 height 9
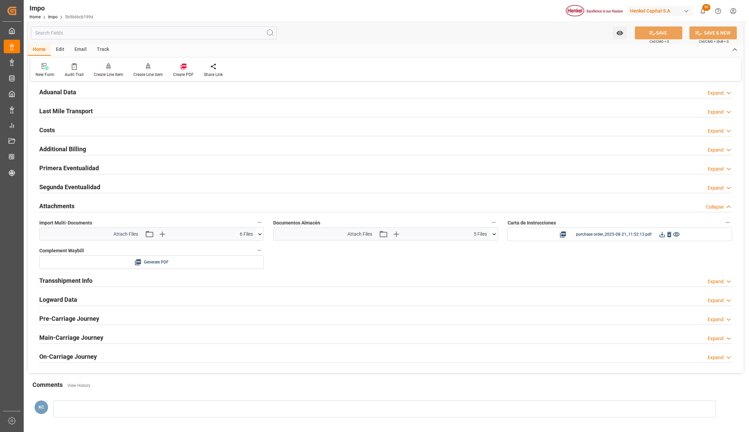
click at [259, 235] on icon at bounding box center [260, 234] width 4 height 2
click at [491, 234] on icon at bounding box center [494, 233] width 7 height 7
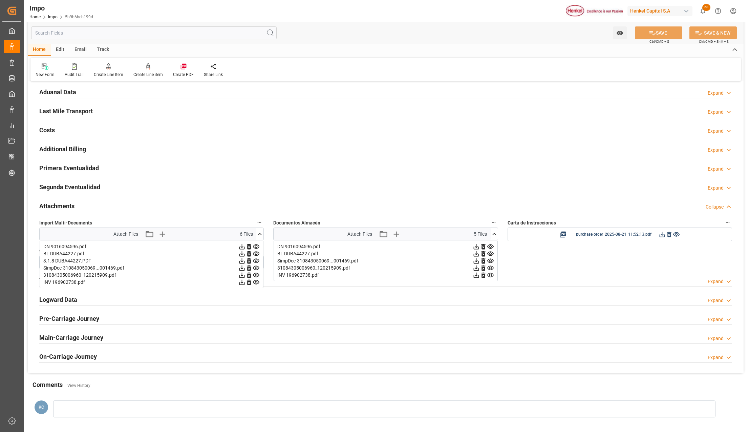
click at [497, 262] on div "DN 9016094596.pdf BL DUBA44227.pdf SimpDec-310843050069...001469.pdf 3108430500…" at bounding box center [386, 261] width 224 height 40
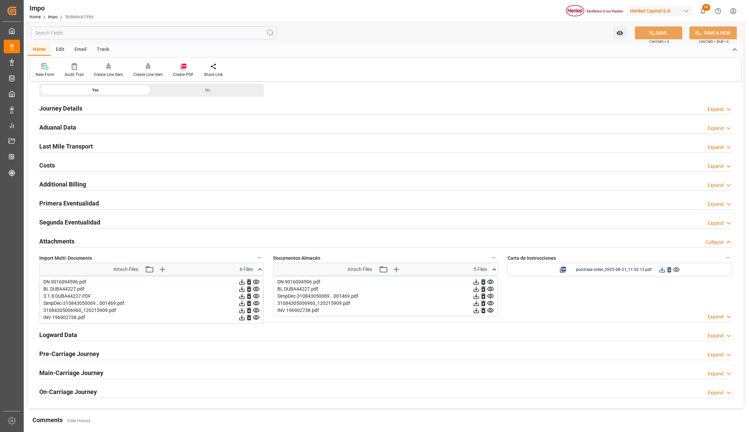
scroll to position [390, 0]
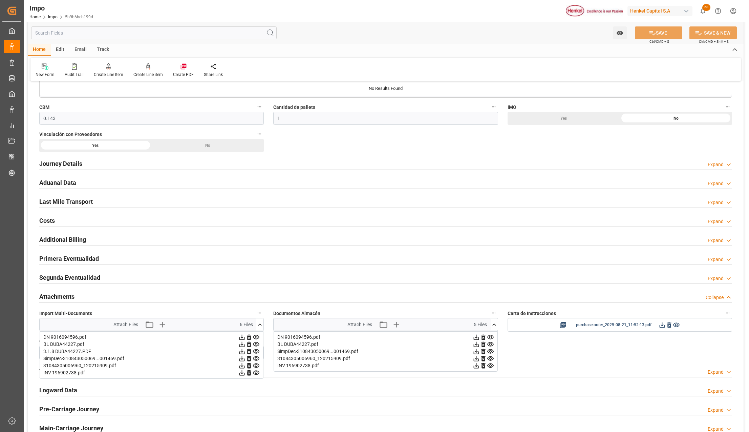
drag, startPoint x: 80, startPoint y: 200, endPoint x: 274, endPoint y: 240, distance: 197.9
click at [80, 200] on h2 "Last Mile Transport" at bounding box center [66, 201] width 54 height 9
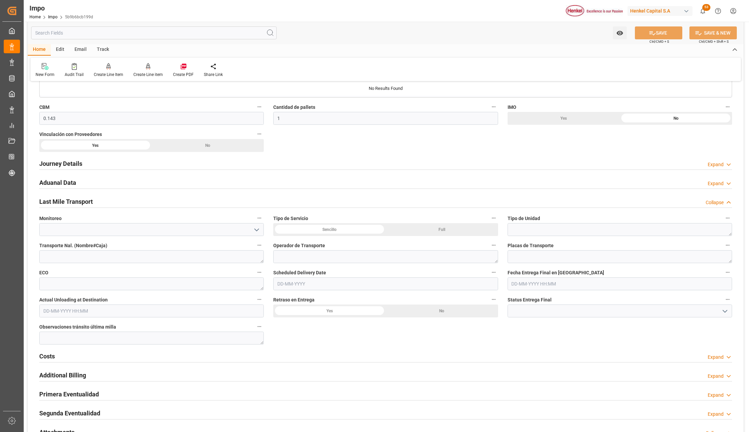
click at [327, 281] on input "text" at bounding box center [385, 283] width 225 height 13
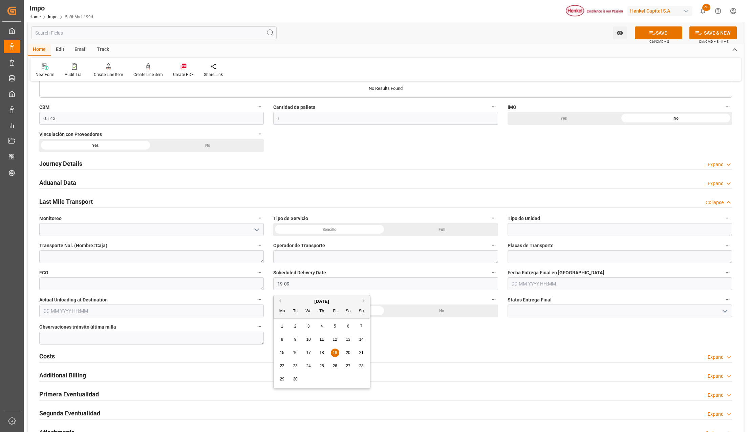
type input "19-09-2025"
click at [333, 226] on div "Sencillo" at bounding box center [329, 229] width 112 height 13
click at [526, 232] on textarea at bounding box center [620, 229] width 225 height 13
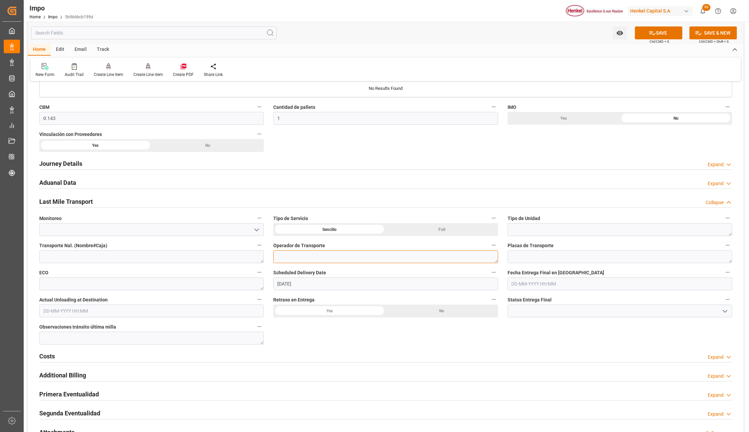
click at [339, 261] on textarea at bounding box center [385, 256] width 225 height 13
click at [541, 236] on div "Tipo de Unidad" at bounding box center [620, 224] width 234 height 27
click at [541, 232] on textarea at bounding box center [620, 229] width 225 height 13
type textarea "CONSOLIDADO"
click at [658, 29] on button "SAVE" at bounding box center [658, 32] width 47 height 13
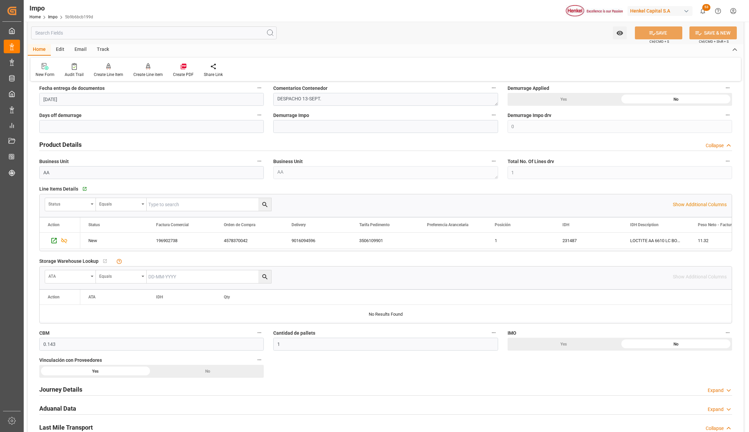
scroll to position [0, 0]
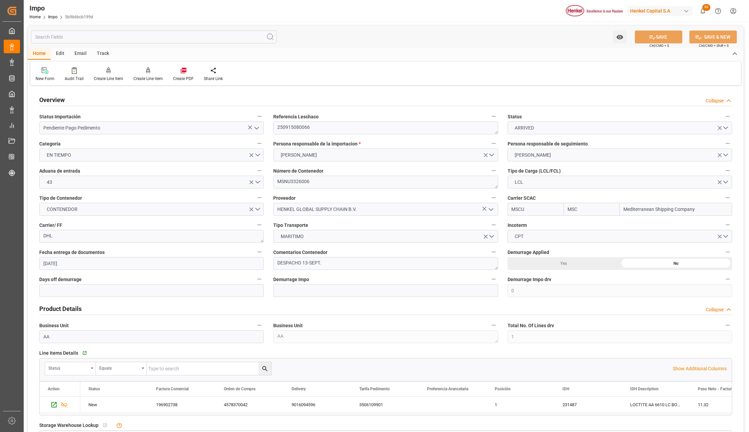
click at [259, 125] on icon "open menu" at bounding box center [257, 128] width 8 height 8
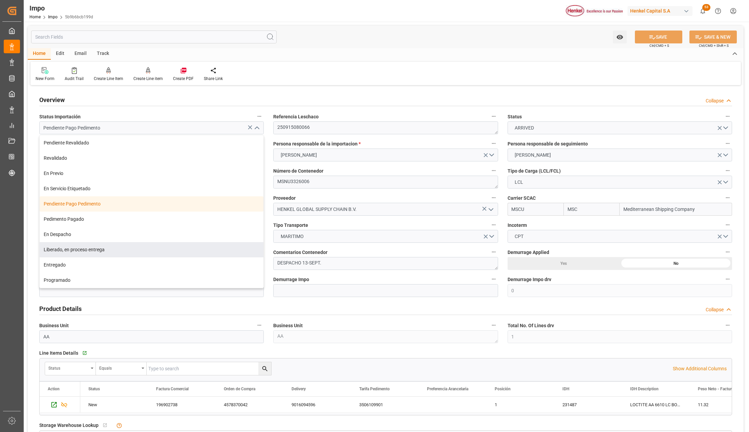
click at [60, 251] on div "Liberado, en proceso entrega" at bounding box center [152, 249] width 224 height 15
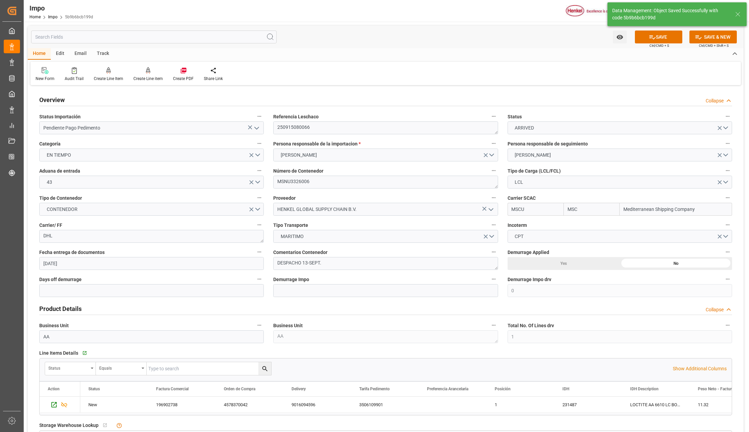
click at [254, 126] on icon "open menu" at bounding box center [257, 128] width 8 height 8
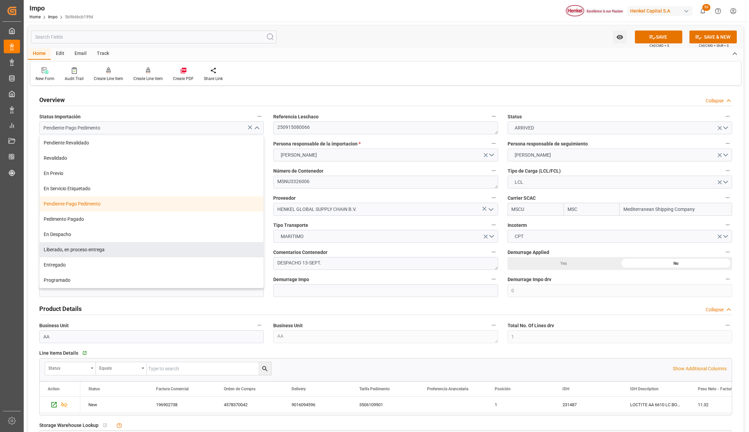
click at [65, 250] on div "Liberado, en proceso entrega" at bounding box center [152, 249] width 224 height 15
type input "Liberado, en proceso entrega"
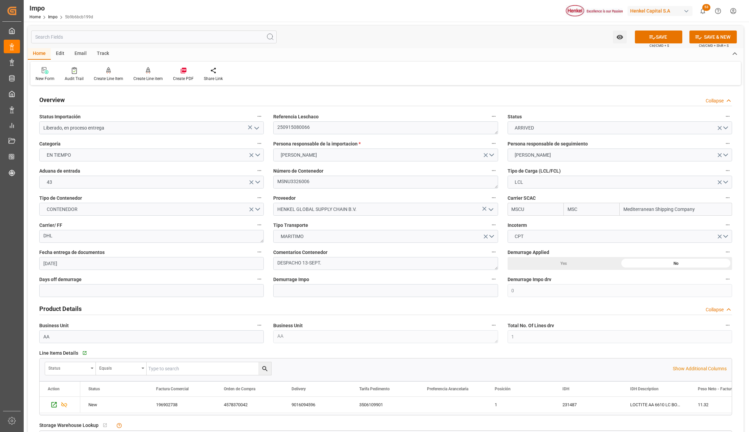
click at [661, 37] on button "SAVE" at bounding box center [658, 36] width 47 height 13
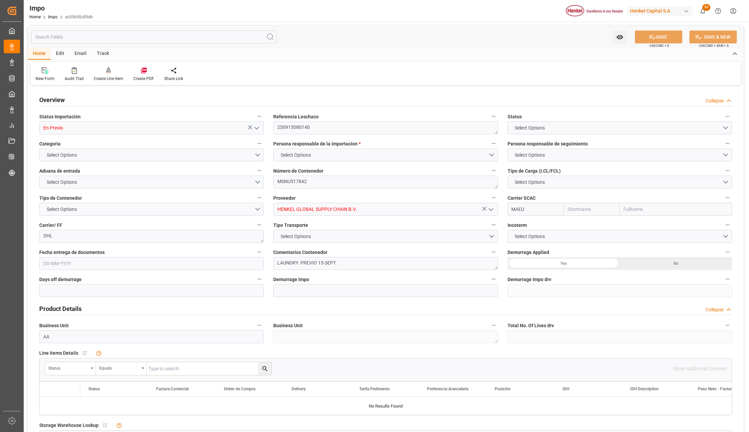
type input "Maersk"
type input "Maersk Line AS"
type input "3"
type input "0"
type input "1.4"
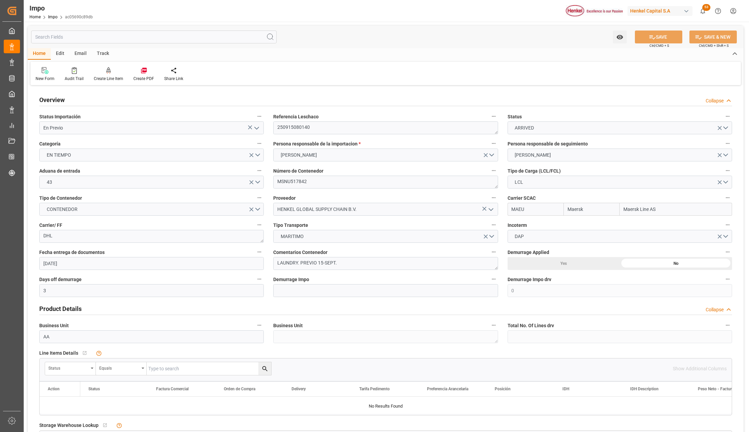
type input "[DATE]"
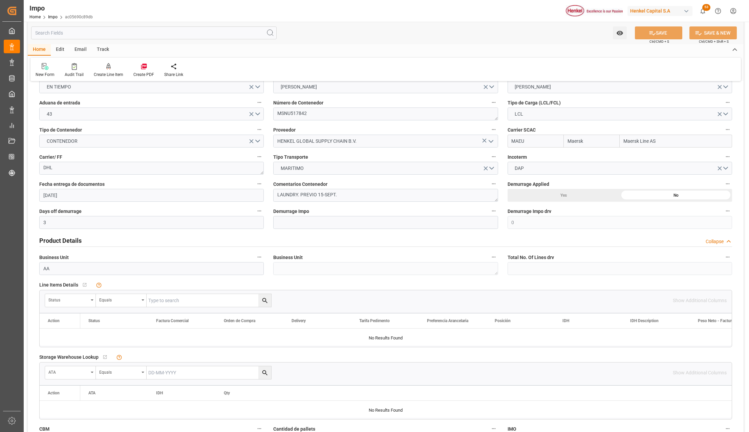
scroll to position [226, 0]
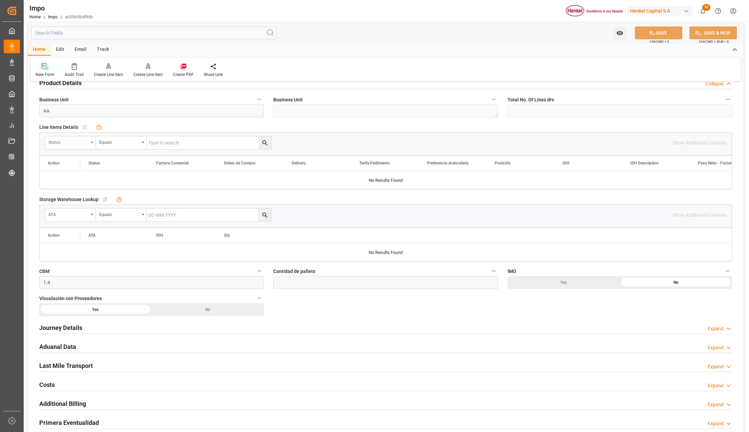
click at [91, 139] on div "Status" at bounding box center [70, 142] width 51 height 13
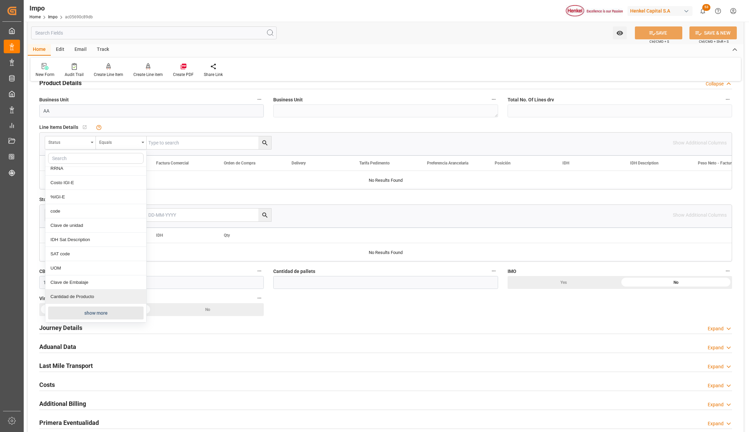
click at [87, 309] on button "show more" at bounding box center [96, 312] width 96 height 13
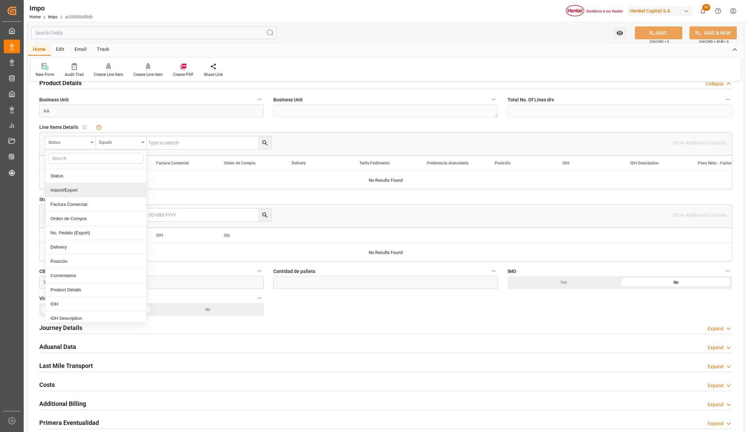
scroll to position [90, 0]
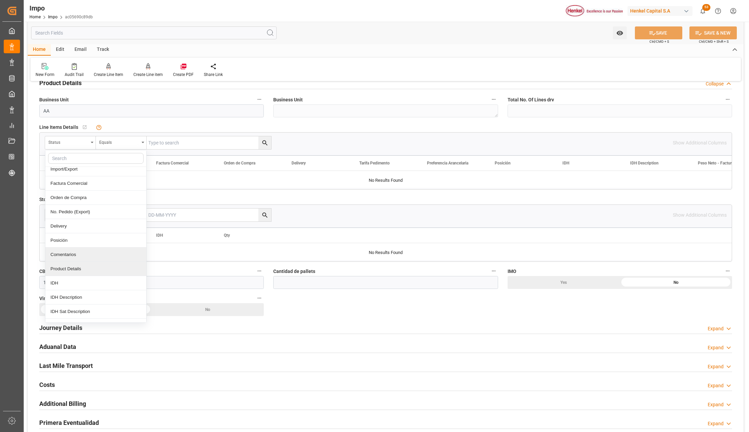
click at [86, 255] on div "Comentarios" at bounding box center [95, 254] width 101 height 14
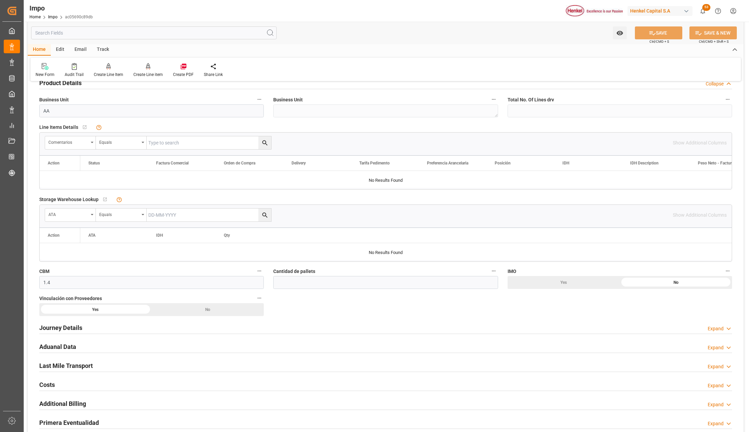
click at [189, 147] on input "text" at bounding box center [209, 142] width 125 height 13
paste input "HAMB89851"
type input "HAMB89851"
click at [163, 145] on input "HAMB89851" at bounding box center [209, 142] width 125 height 13
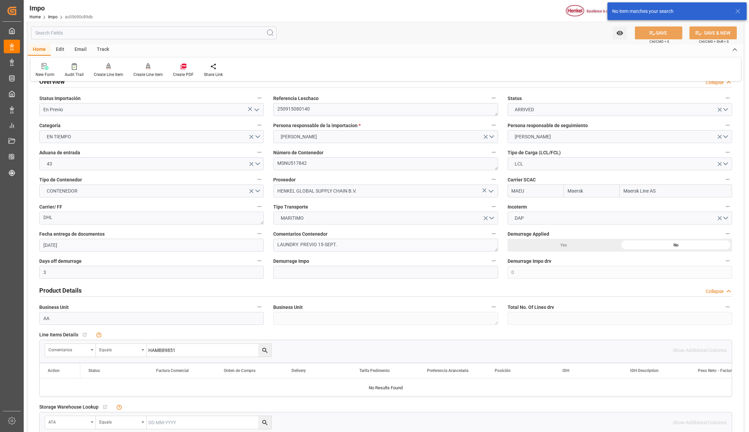
scroll to position [0, 0]
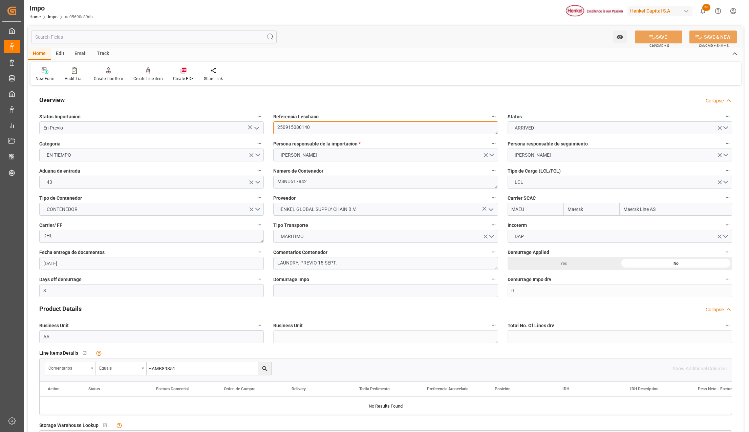
click at [292, 126] on textarea "250915080140" at bounding box center [385, 127] width 225 height 13
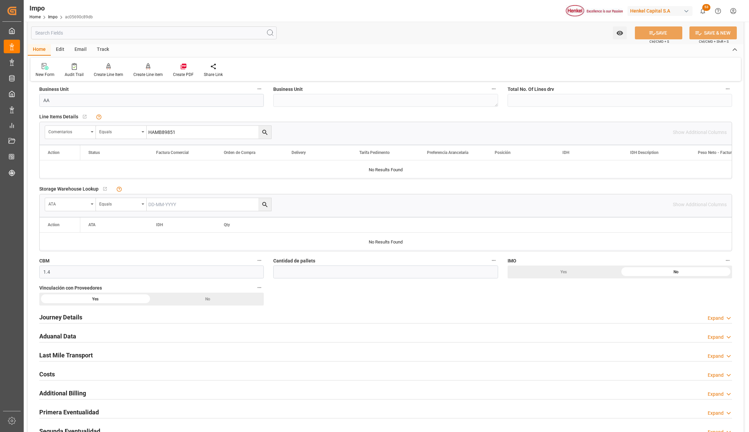
scroll to position [136, 0]
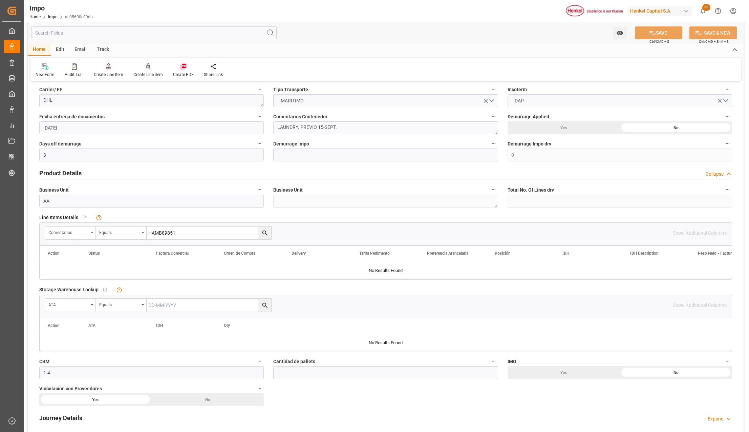
click at [111, 68] on div at bounding box center [108, 66] width 29 height 7
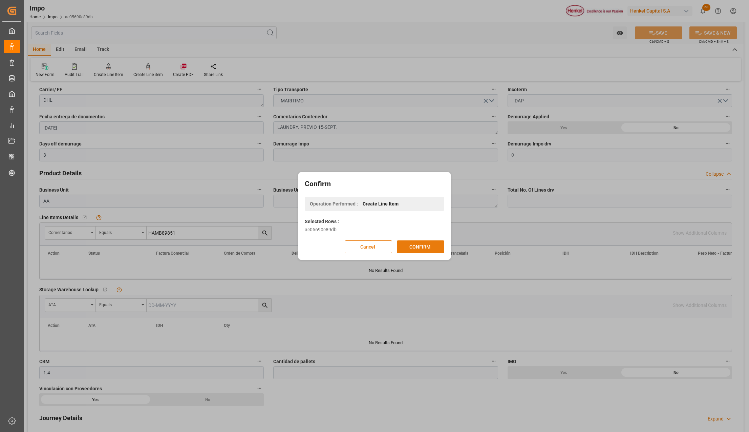
click at [407, 246] on button "CONFIRM" at bounding box center [420, 246] width 47 height 13
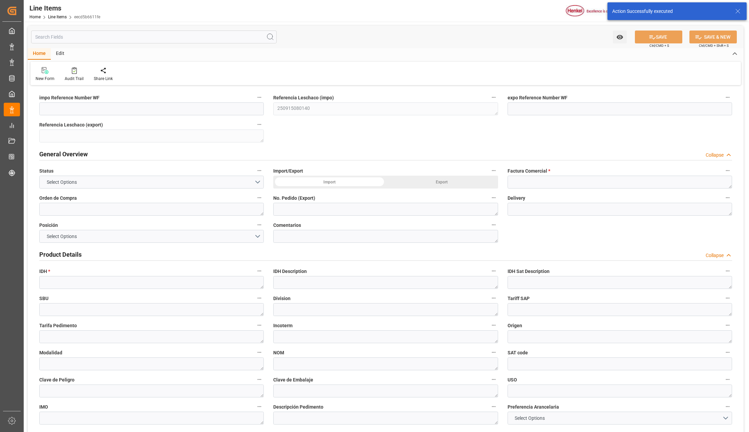
type input "[DATE] 19:14"
click at [353, 185] on div "Import" at bounding box center [329, 181] width 112 height 13
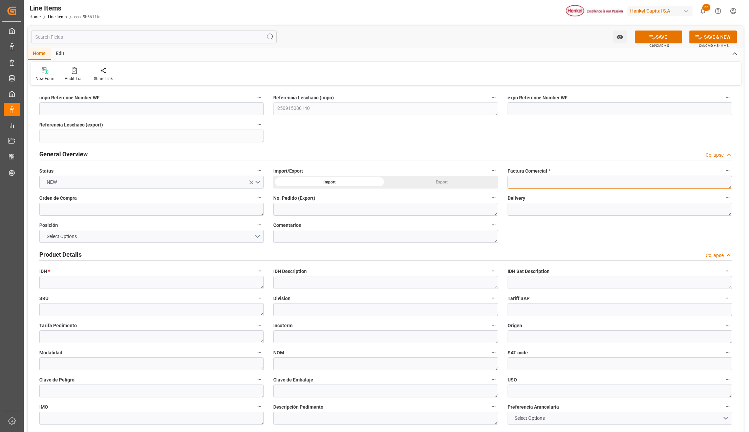
click at [526, 183] on textarea at bounding box center [620, 181] width 225 height 13
click at [77, 209] on div "Orden de Compra" at bounding box center [152, 204] width 234 height 27
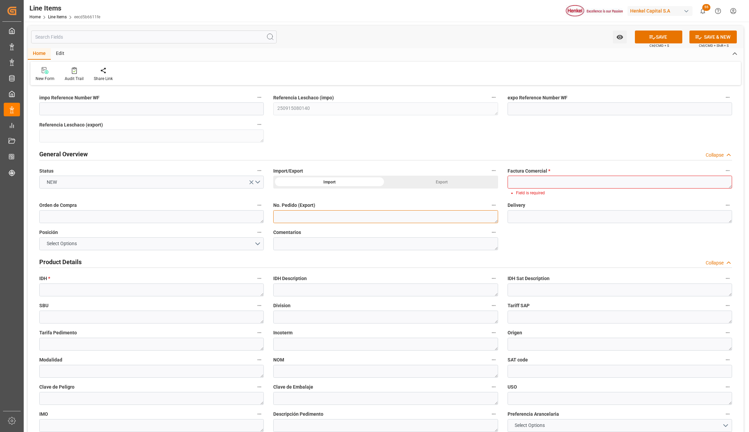
click at [320, 217] on textarea at bounding box center [385, 216] width 225 height 13
click at [532, 217] on textarea at bounding box center [620, 216] width 225 height 13
click at [47, 292] on textarea at bounding box center [151, 289] width 225 height 13
type textarea "v"
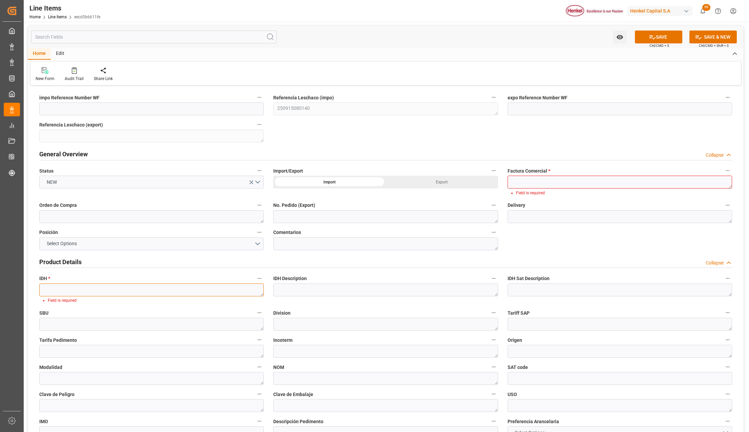
paste textarea "2855882"
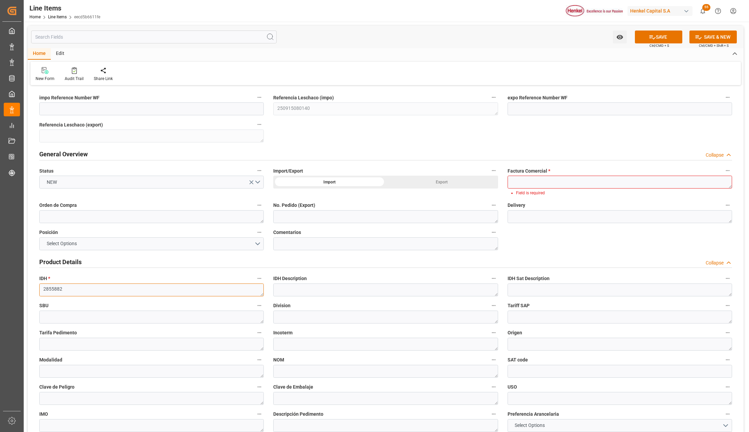
type textarea "2855882"
click at [80, 217] on textarea at bounding box center [151, 216] width 225 height 13
click at [203, 219] on textarea at bounding box center [151, 216] width 225 height 13
paste textarea "4578327113"
type textarea "4578327113"
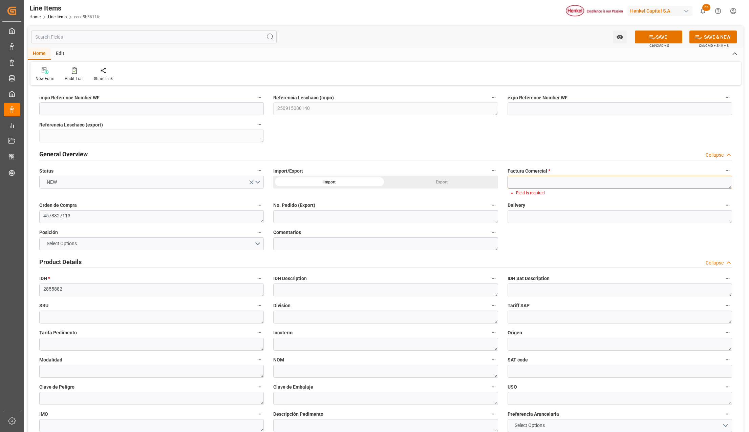
click at [512, 182] on textarea at bounding box center [620, 181] width 225 height 13
click at [513, 185] on textarea at bounding box center [620, 181] width 225 height 13
paste textarea "1885927704"
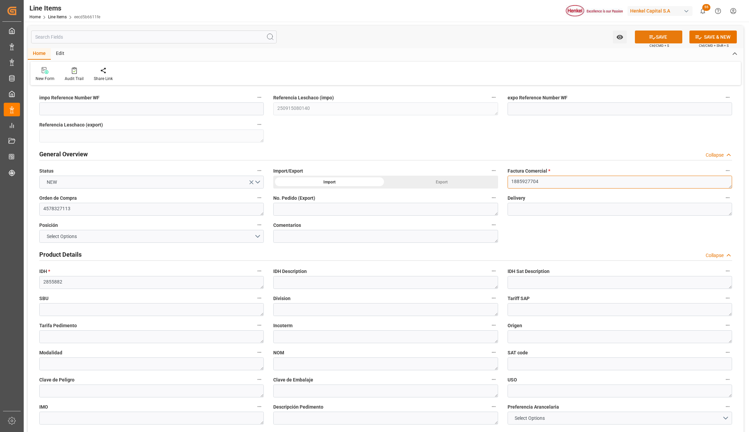
type textarea "1885927704"
click at [664, 30] on button "SAVE" at bounding box center [658, 36] width 47 height 13
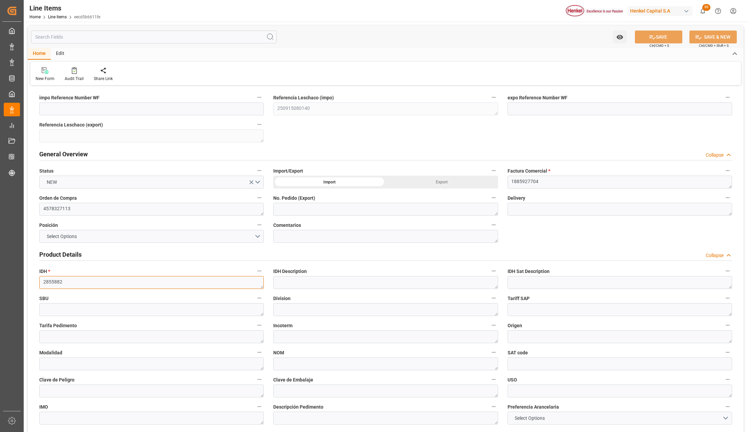
click at [52, 281] on textarea "2855882" at bounding box center [151, 282] width 225 height 13
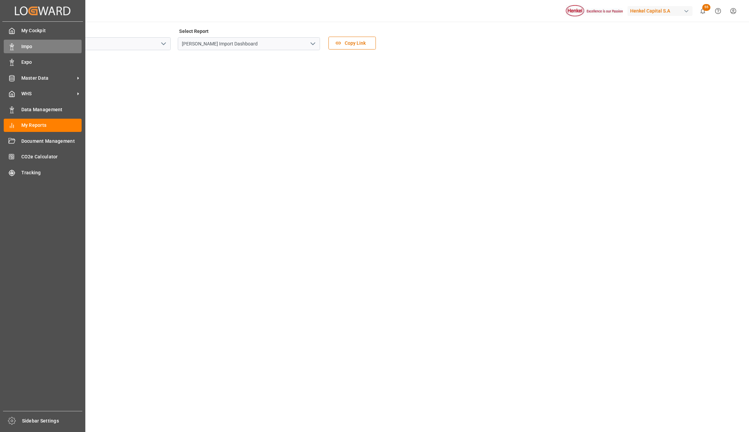
scroll to position [5, 0]
click at [28, 48] on span "Impo" at bounding box center [51, 46] width 61 height 7
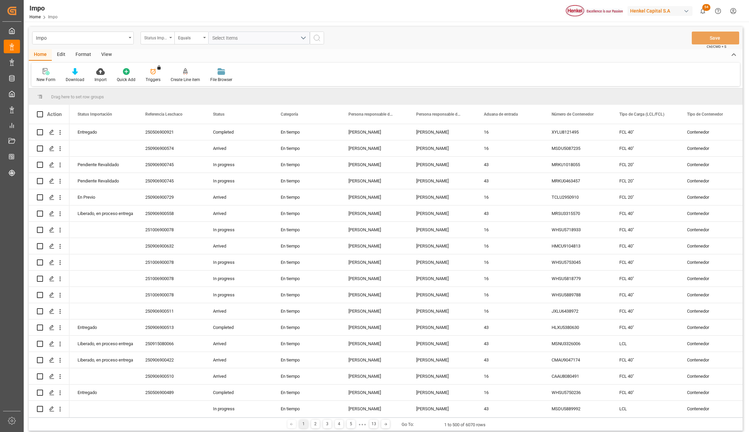
click at [171, 37] on icon "open menu" at bounding box center [170, 37] width 3 height 1
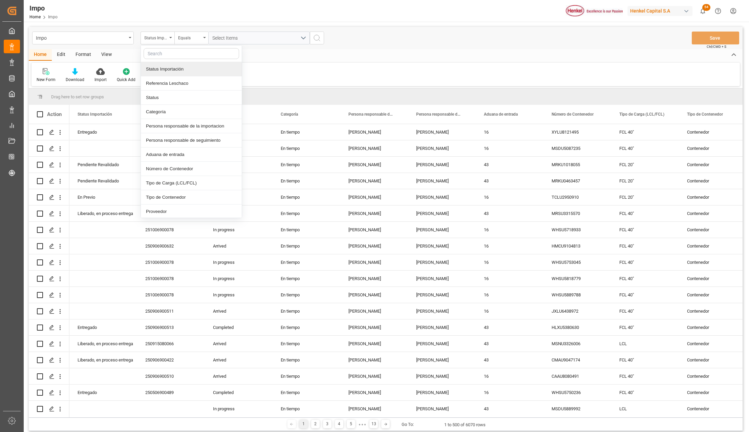
click at [169, 57] on input "text" at bounding box center [192, 53] width 96 height 11
type input "idh"
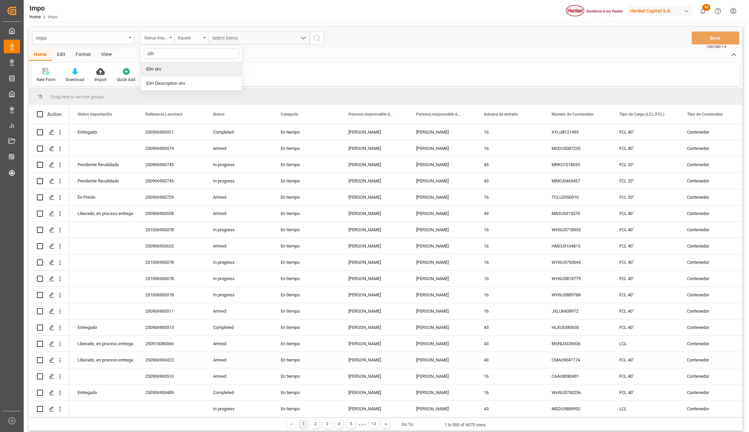
click at [165, 68] on div "IDH drv" at bounding box center [191, 69] width 101 height 14
click at [218, 35] on input "text" at bounding box center [259, 38] width 102 height 13
type input "2855882"
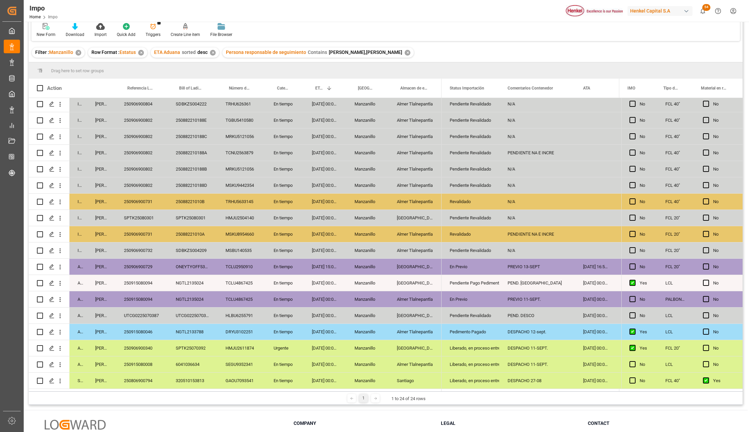
scroll to position [90, 0]
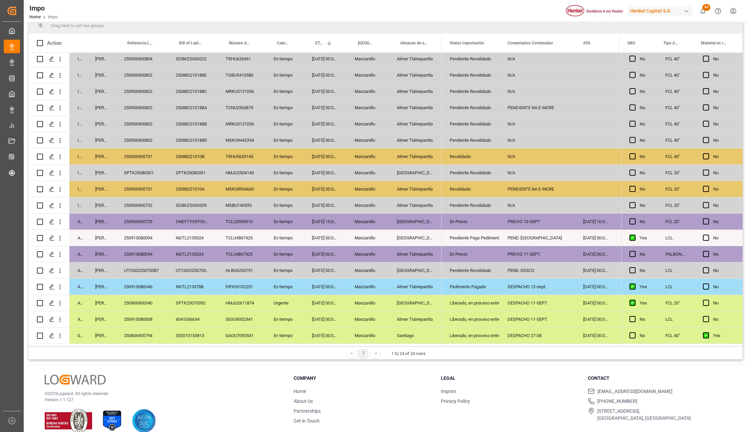
click at [490, 301] on div "Liberado, en proceso entrega" at bounding box center [471, 303] width 42 height 16
click at [482, 287] on div "Pedimento Pagado" at bounding box center [471, 287] width 42 height 16
click at [518, 248] on div "PREVIO 11-SEPT." at bounding box center [538, 254] width 76 height 16
click at [133, 246] on div "250915080094" at bounding box center [142, 254] width 52 height 16
click at [476, 251] on div "En Previo" at bounding box center [471, 254] width 42 height 16
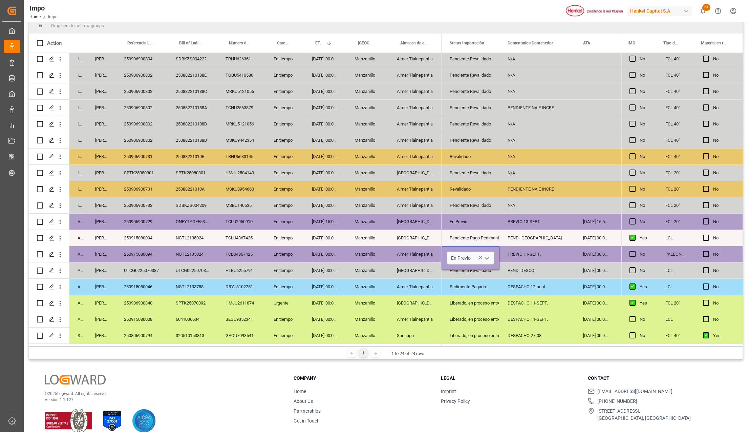
click at [487, 254] on icon "open menu" at bounding box center [487, 258] width 8 height 8
click at [473, 323] on div "Pedimento Pagado" at bounding box center [480, 331] width 64 height 24
type input "Pedimento Pagado"
click at [404, 311] on div "Almer Tlalnepantla" at bounding box center [415, 319] width 53 height 16
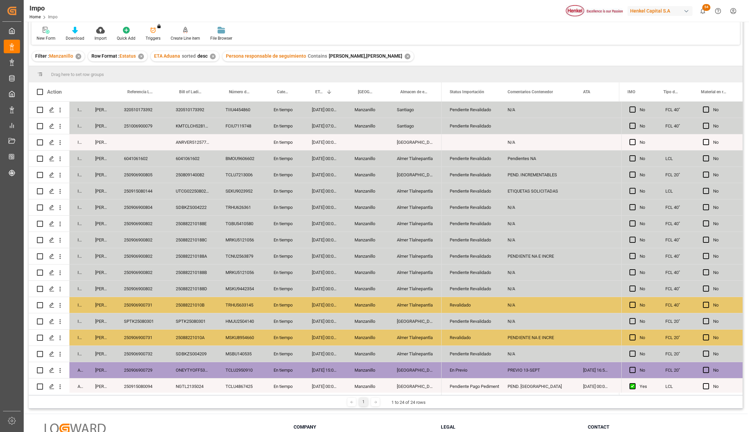
scroll to position [0, 0]
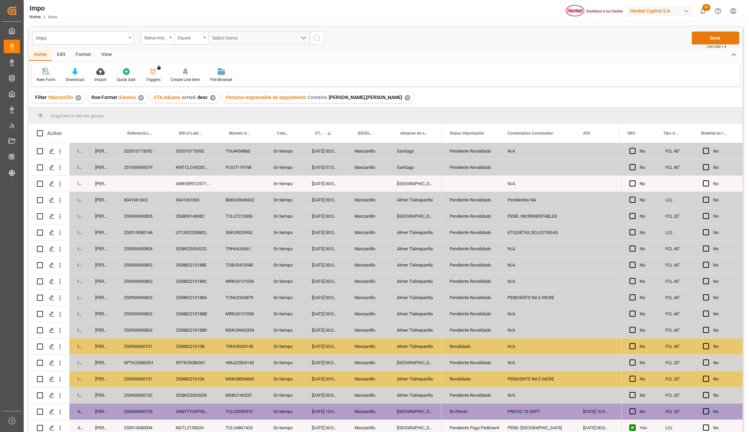
click at [721, 36] on button "Save" at bounding box center [715, 38] width 47 height 13
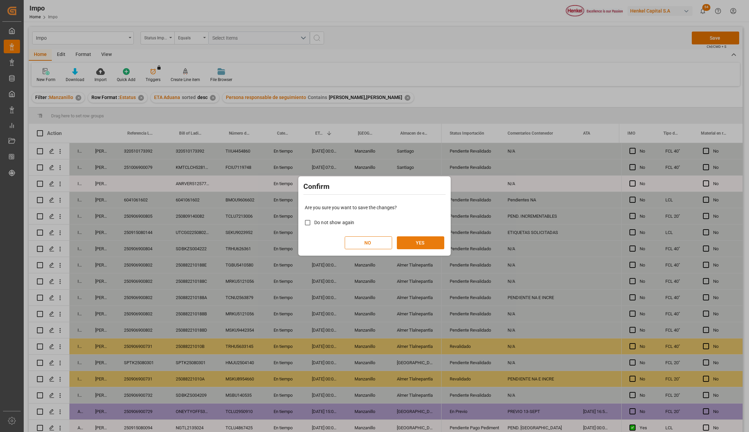
click at [430, 240] on button "YES" at bounding box center [420, 242] width 47 height 13
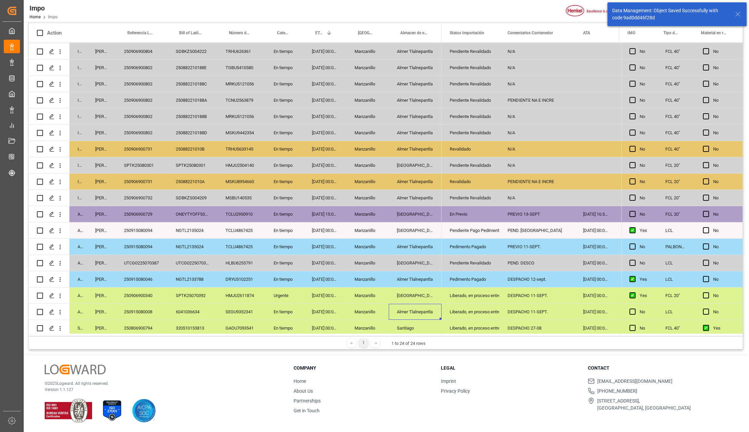
scroll to position [102, 0]
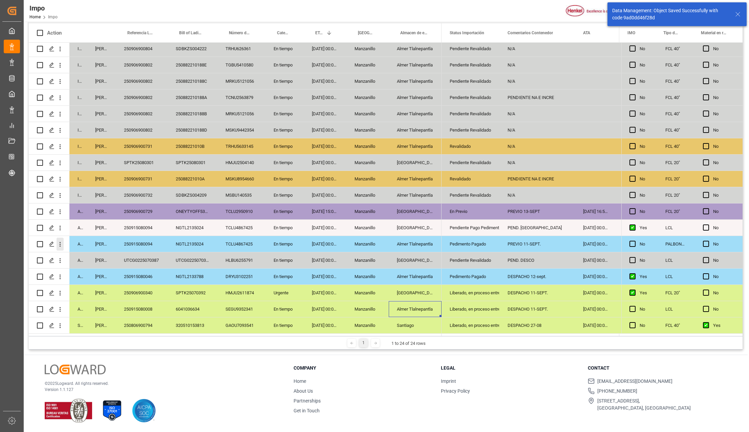
click at [63, 241] on icon "open menu" at bounding box center [60, 244] width 7 height 7
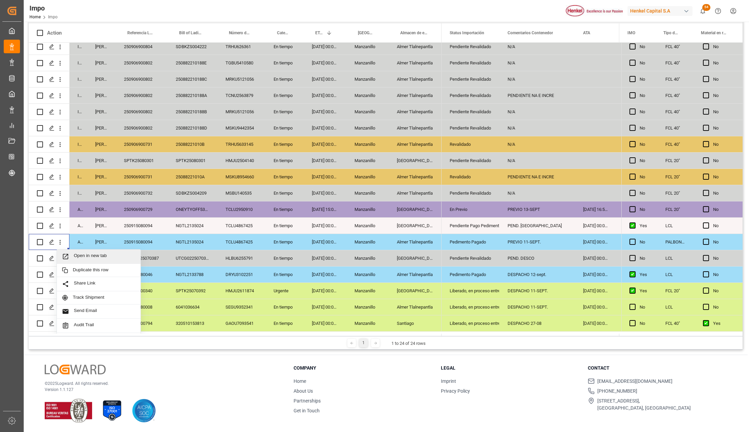
click at [71, 253] on span "Press SPACE to select this row." at bounding box center [68, 256] width 12 height 7
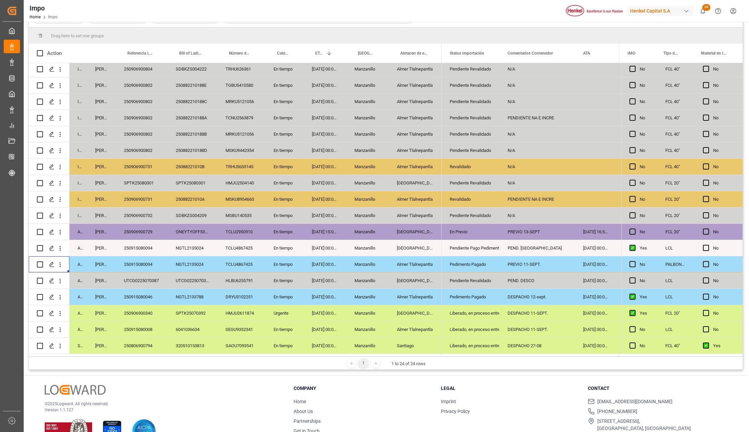
scroll to position [121, 0]
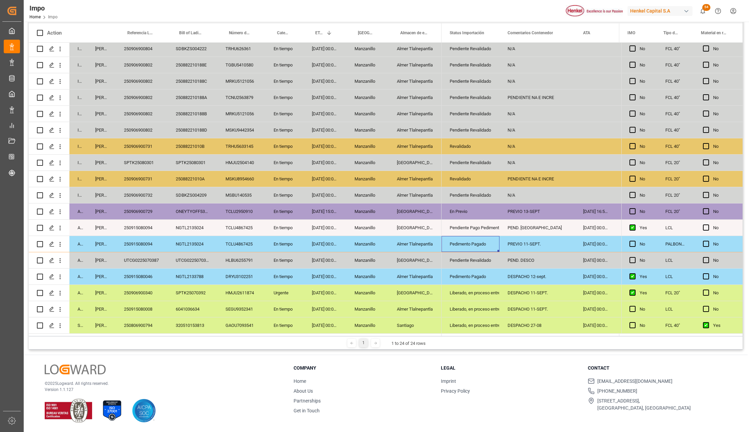
click at [485, 239] on div "Pedimento Pagado" at bounding box center [471, 244] width 42 height 16
click at [520, 242] on div "PREVIO 11-SEPT." at bounding box center [538, 244] width 76 height 16
click at [526, 244] on div "PREVIO 11-SEPT." at bounding box center [538, 244] width 76 height 16
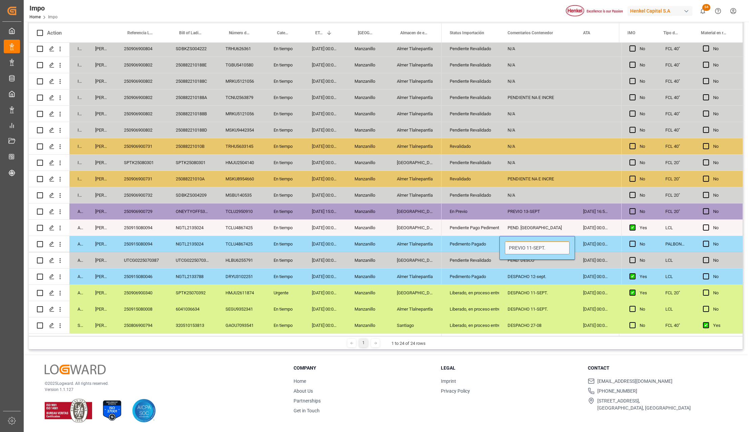
click at [526, 244] on input "PREVIO 11-SEPT." at bounding box center [537, 247] width 65 height 13
type input "PEND DESPACHO"
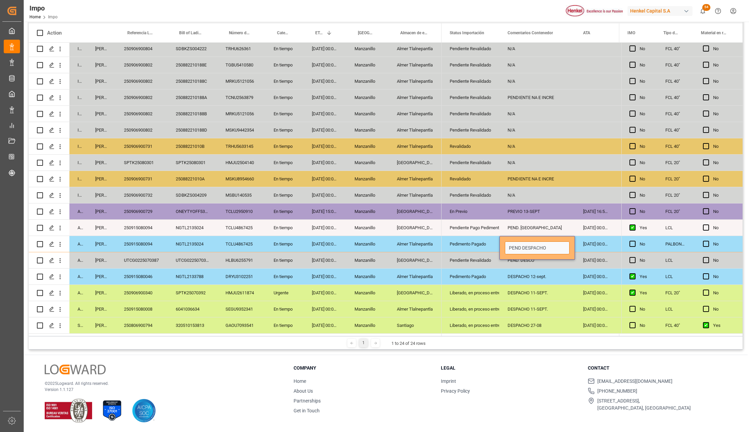
click at [526, 244] on input "PEND DESPACHO" at bounding box center [537, 247] width 65 height 13
type input "PEND DESP."
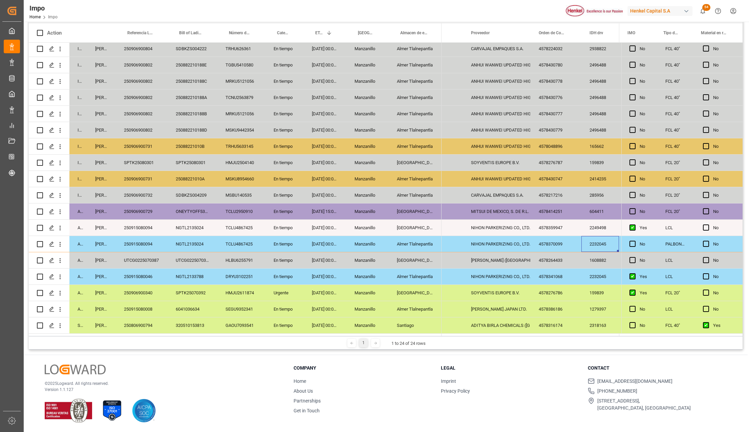
scroll to position [0, 0]
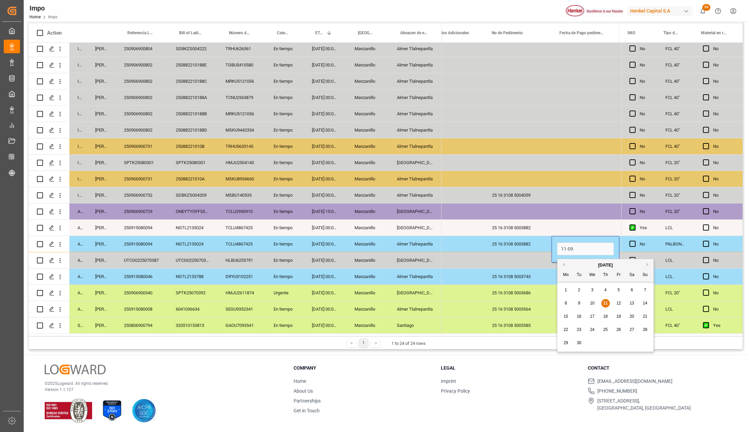
type input "[DATE]"
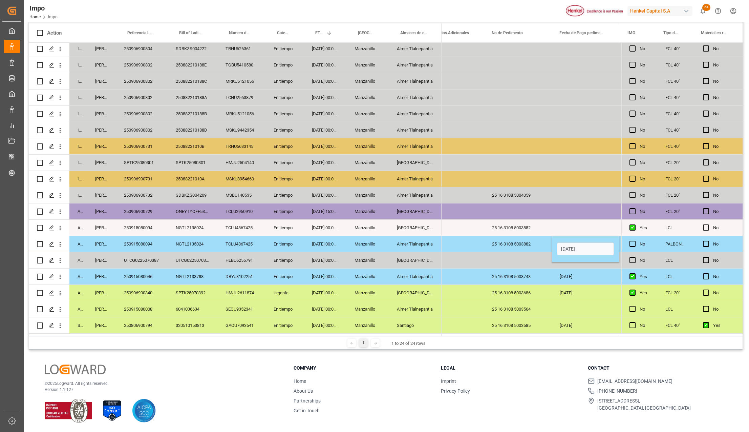
click at [514, 254] on div "Press SPACE to select this row." at bounding box center [518, 260] width 68 height 16
click at [529, 308] on div "25 16 3108 5003564" at bounding box center [518, 309] width 68 height 16
click at [421, 304] on div "Almer Tlalnepantla" at bounding box center [415, 309] width 53 height 16
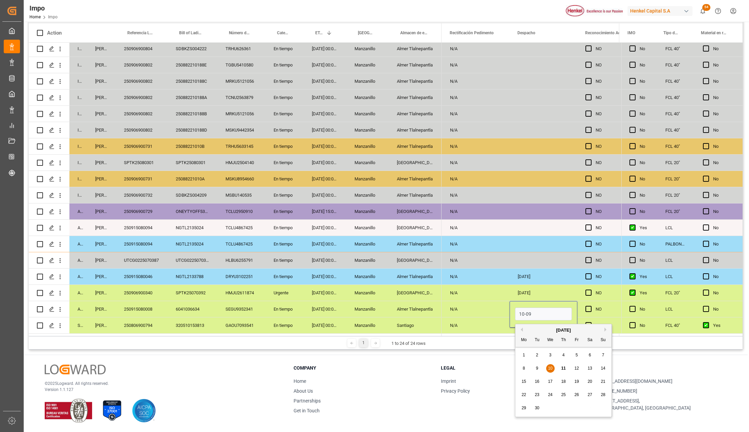
type input "10-09-2025"
click at [486, 311] on div "N/A" at bounding box center [476, 309] width 68 height 16
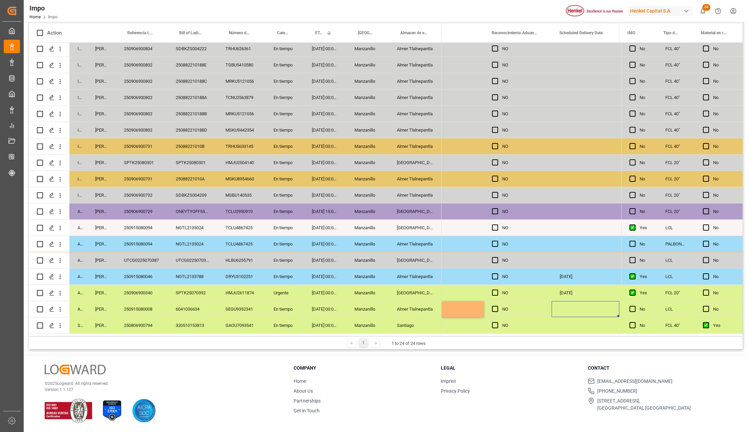
click at [146, 308] on div "250915080008" at bounding box center [142, 309] width 52 height 16
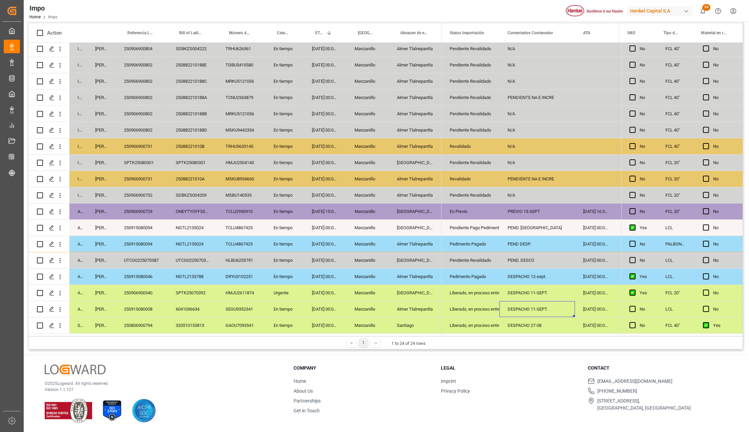
click at [147, 309] on div "250915080008" at bounding box center [142, 309] width 52 height 16
click at [488, 310] on div "Liberado, en proceso entrega" at bounding box center [471, 309] width 42 height 16
click at [517, 308] on div "DESPACHO 11-SEPT." at bounding box center [538, 309] width 76 height 16
click at [524, 309] on div "DESPACHO 11-SEPT." at bounding box center [538, 309] width 76 height 16
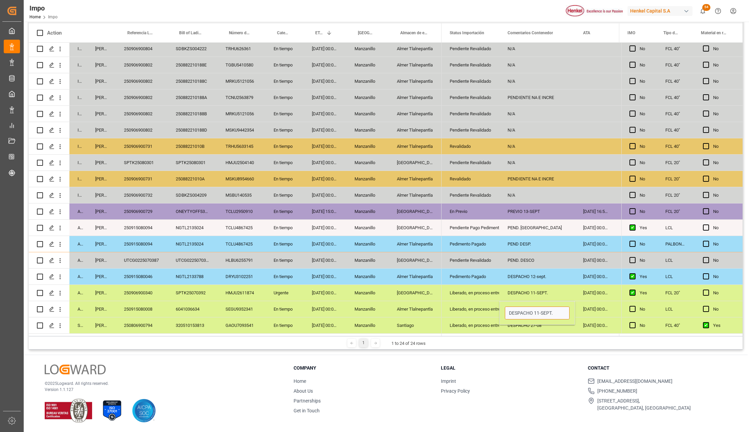
click at [562, 309] on input "DESPACHO 11-SEPT." at bounding box center [537, 312] width 65 height 13
type input "DESPACHO 11-SEPT. ENTREGA 17-SEPT"
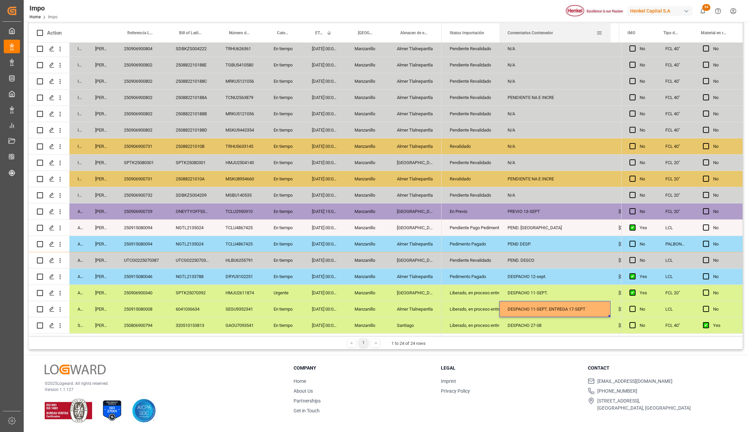
drag, startPoint x: 574, startPoint y: 28, endPoint x: 609, endPoint y: 30, distance: 35.6
click at [609, 30] on div at bounding box center [610, 32] width 3 height 19
click at [522, 196] on div "N/A" at bounding box center [555, 195] width 111 height 16
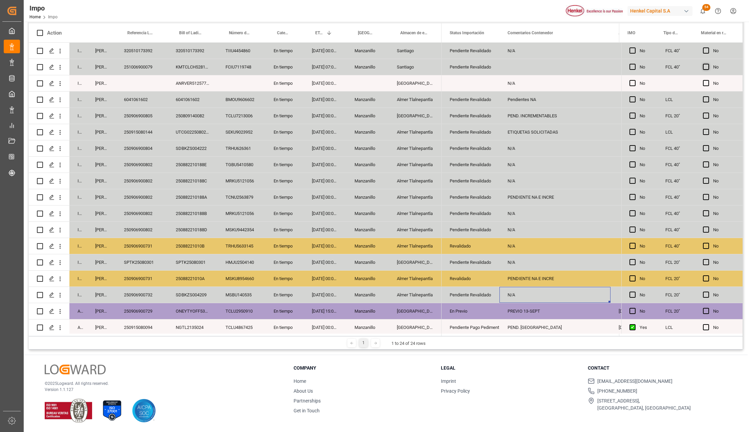
scroll to position [0, 0]
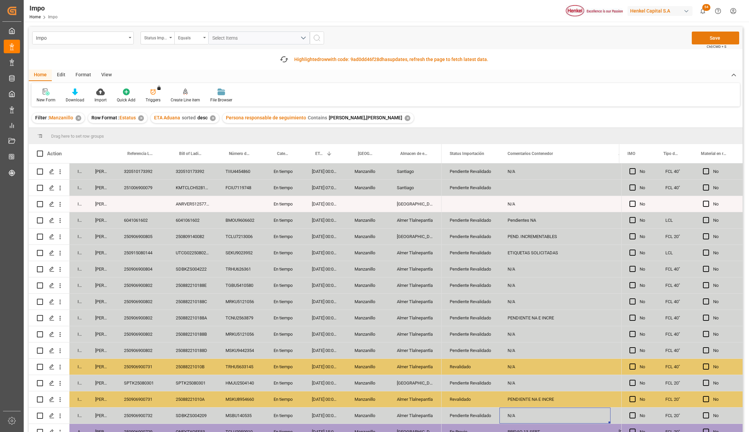
click at [718, 37] on button "Save" at bounding box center [715, 38] width 47 height 13
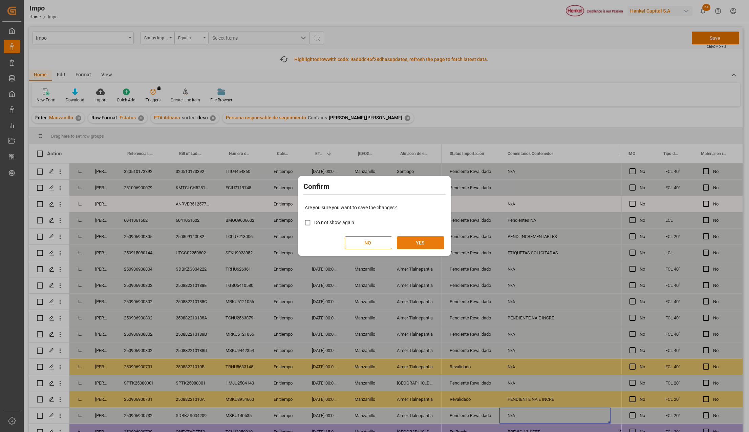
click at [436, 240] on button "YES" at bounding box center [420, 242] width 47 height 13
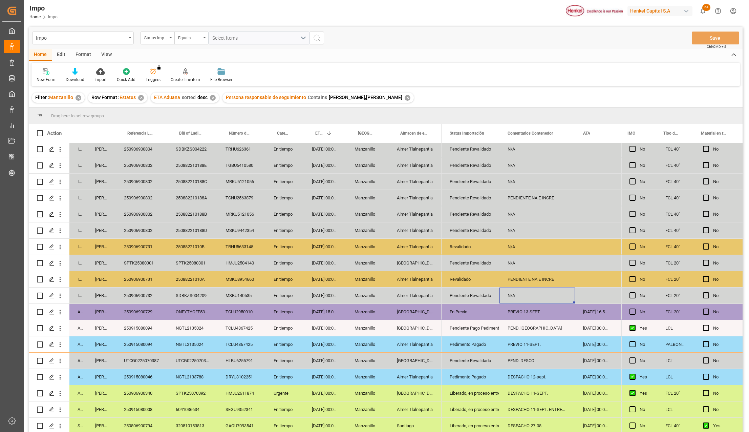
scroll to position [102, 0]
click at [318, 364] on div "06-09-2025 00:00:00" at bounding box center [325, 360] width 43 height 16
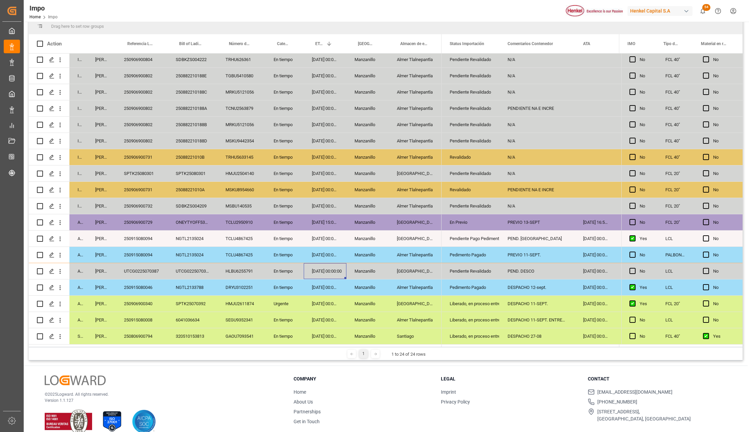
scroll to position [90, 0]
click at [536, 303] on div "DESPACHO 11-SEPT." at bounding box center [538, 303] width 76 height 16
click at [542, 288] on div "DESPACHO 12-sept." at bounding box center [538, 286] width 76 height 16
click at [537, 268] on div "PEND. DESCO" at bounding box center [538, 270] width 76 height 16
click at [537, 253] on div "PREVIO 11-SEPT." at bounding box center [538, 254] width 76 height 16
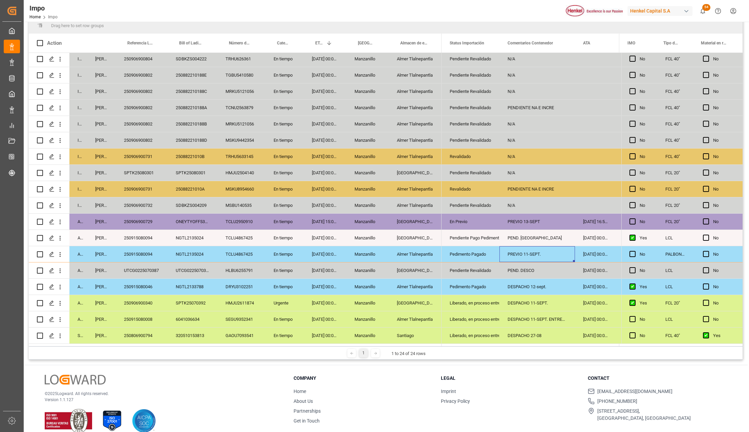
click at [531, 234] on div "PEND. DESPACHO" at bounding box center [538, 238] width 76 height 16
click at [531, 222] on div "PREVIO 13-SEPT" at bounding box center [538, 221] width 76 height 16
click at [523, 201] on div "N/A" at bounding box center [538, 205] width 76 height 16
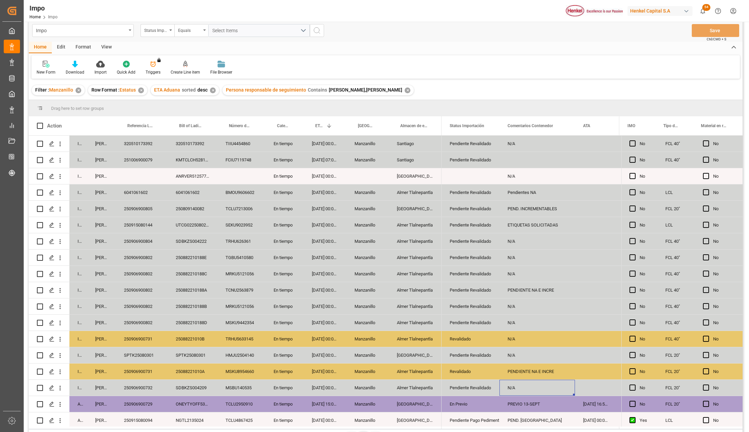
scroll to position [0, 0]
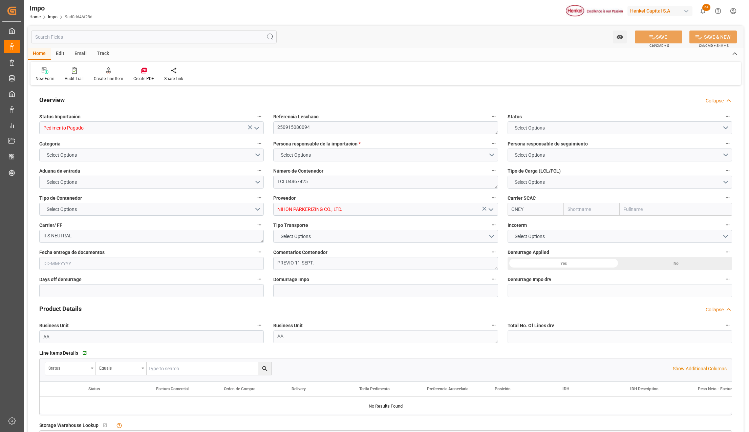
type input "ONE"
type input "Ocean Network Express"
type input "0"
type input "2"
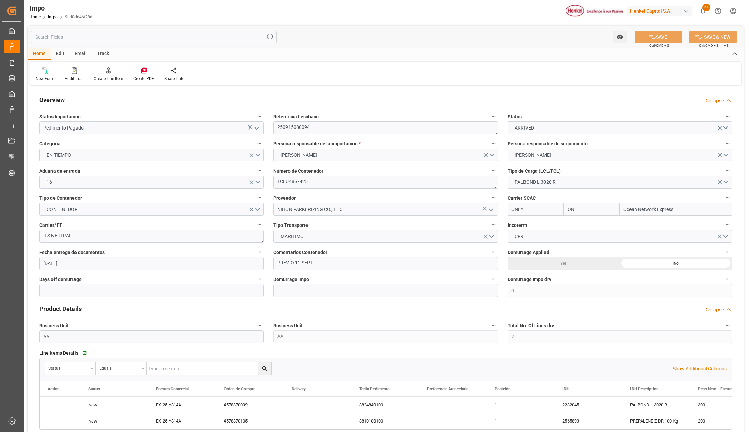
type input "[DATE]"
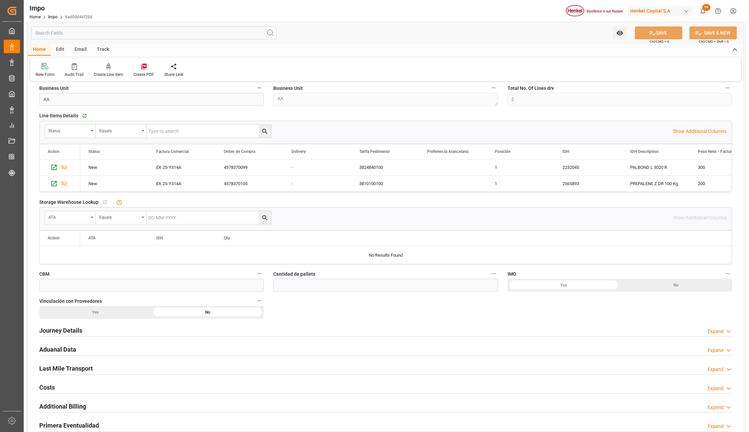
scroll to position [407, 0]
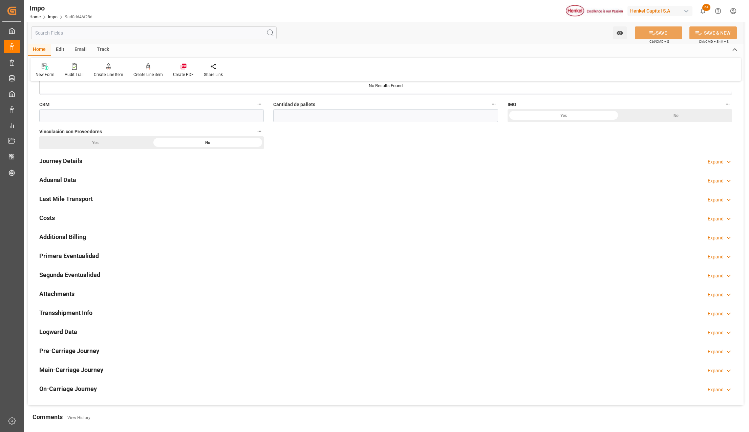
click at [56, 296] on h2 "Attachments" at bounding box center [56, 293] width 35 height 9
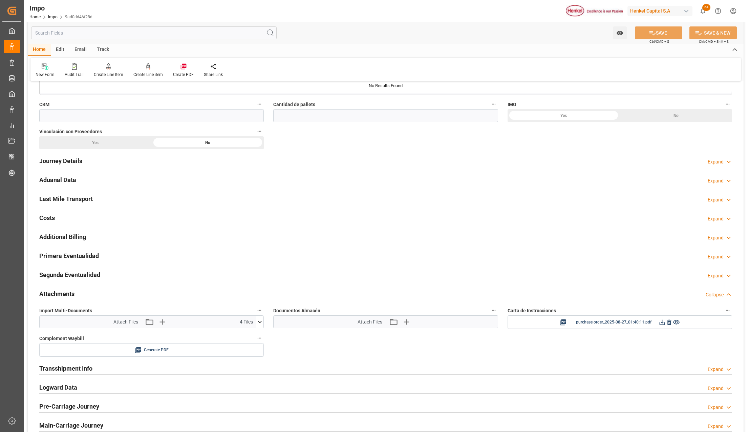
click at [260, 320] on icon at bounding box center [259, 321] width 7 height 7
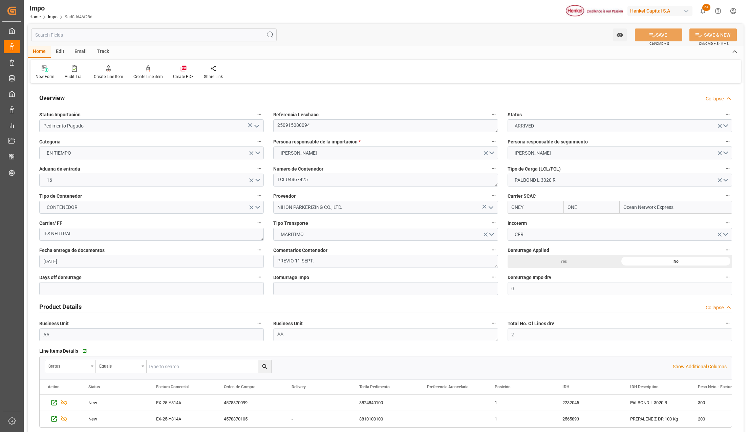
scroll to position [0, 0]
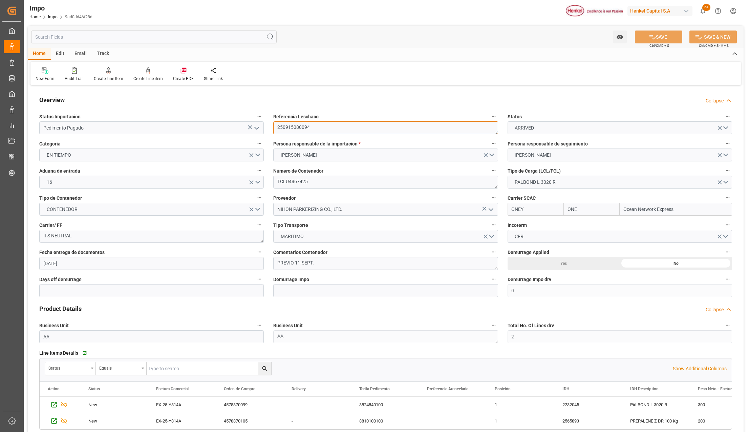
click at [301, 130] on textarea "250915080094" at bounding box center [385, 127] width 225 height 13
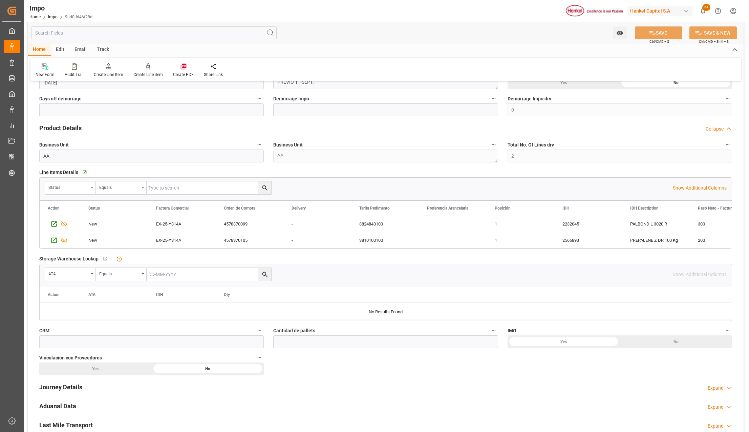
scroll to position [361, 0]
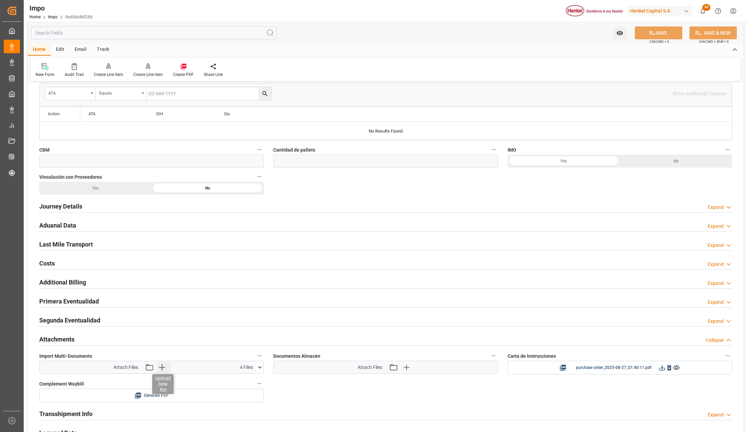
click at [164, 367] on icon "button" at bounding box center [162, 366] width 11 height 11
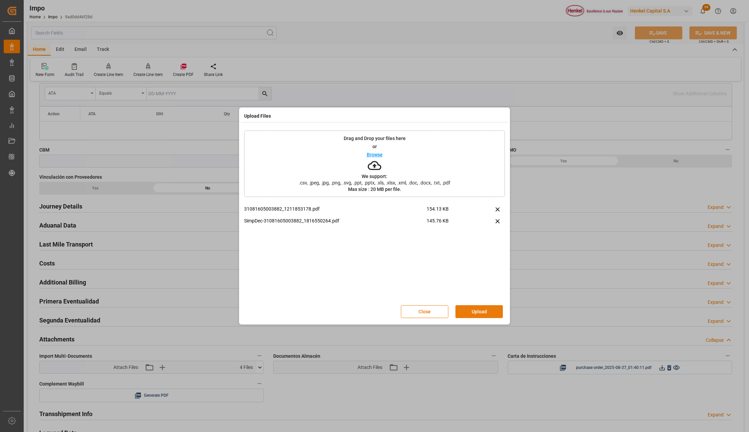
click at [490, 308] on button "Upload" at bounding box center [479, 311] width 47 height 13
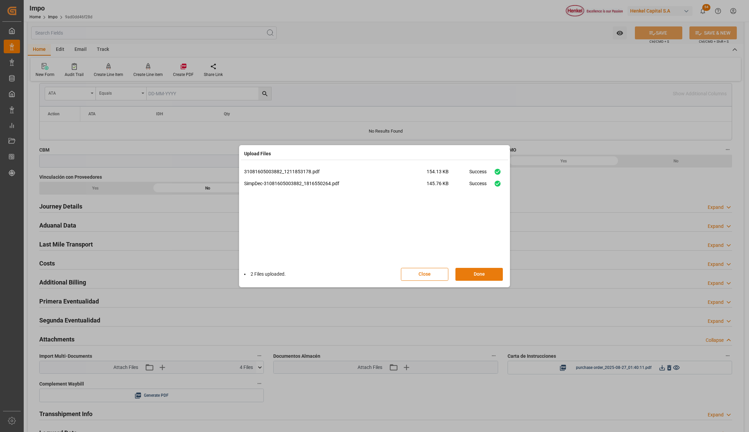
click at [481, 276] on button "Done" at bounding box center [479, 274] width 47 height 13
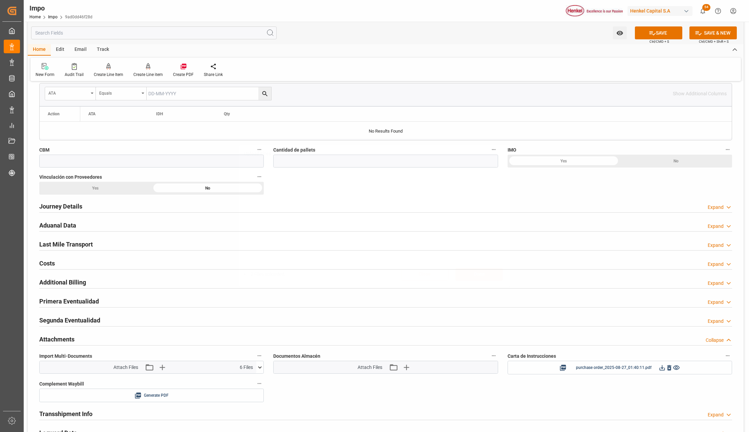
click at [656, 37] on button "SAVE" at bounding box center [658, 32] width 47 height 13
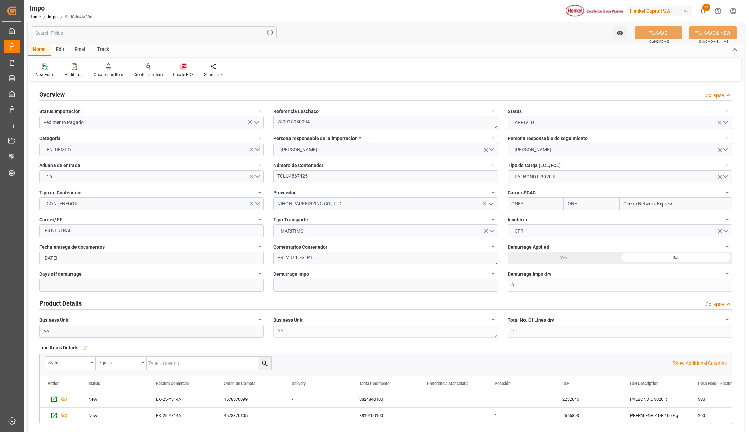
scroll to position [0, 0]
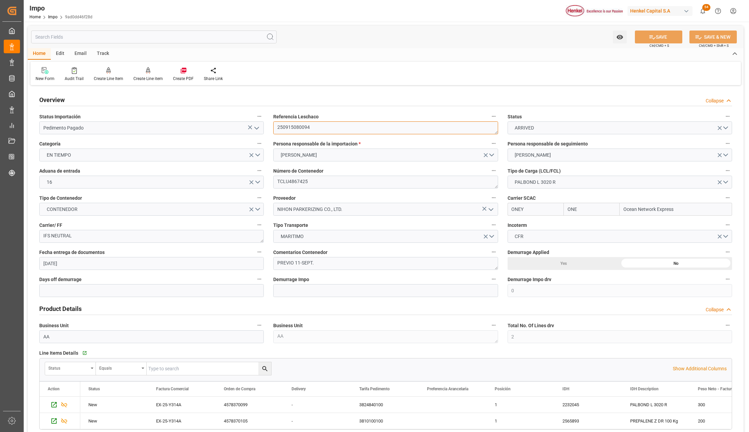
click at [311, 127] on textarea "250915080094" at bounding box center [385, 127] width 225 height 13
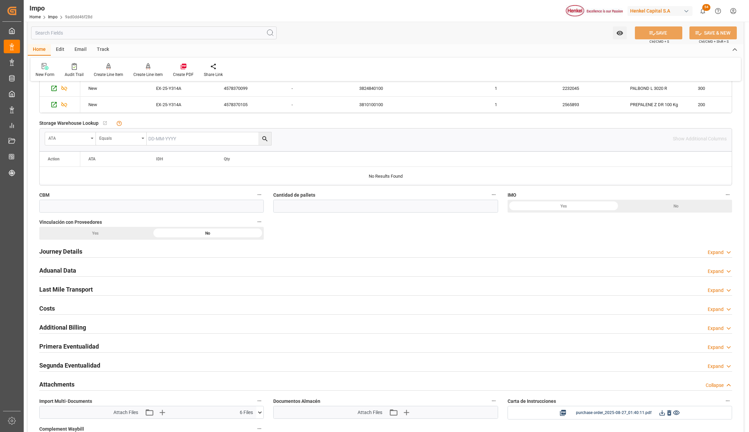
scroll to position [452, 0]
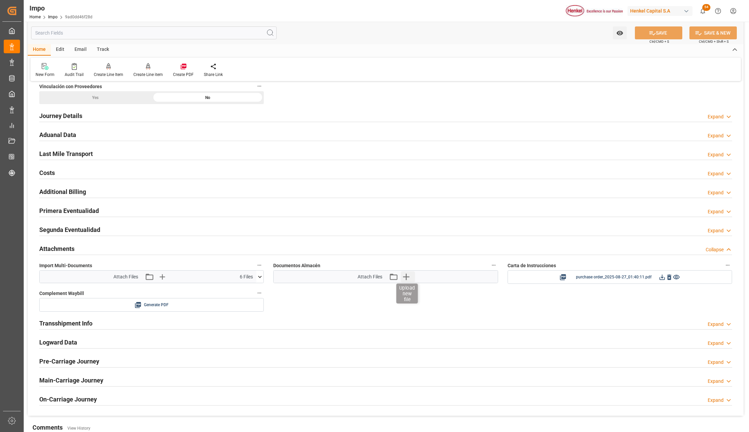
click at [410, 279] on icon "button" at bounding box center [406, 276] width 11 height 11
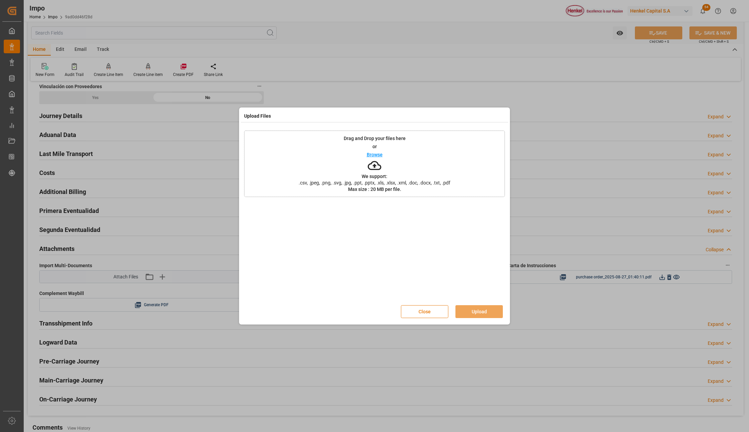
click at [440, 311] on button "Close" at bounding box center [424, 311] width 47 height 13
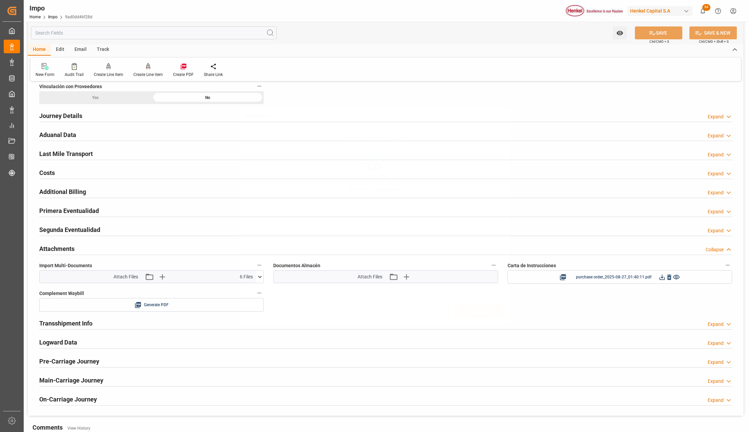
click at [394, 278] on div at bounding box center [374, 252] width 261 height 95
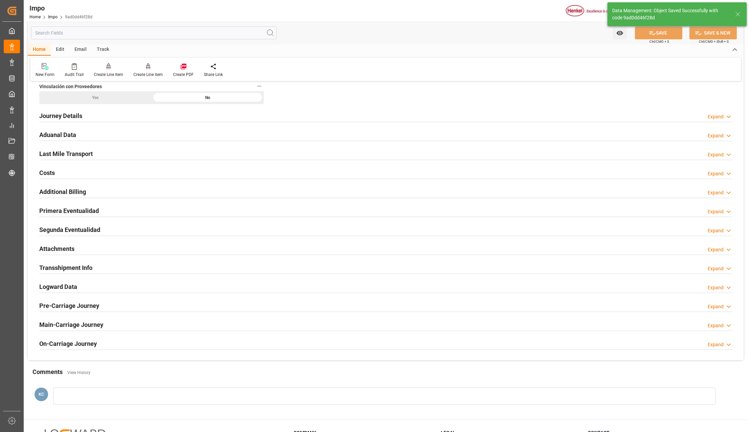
click at [58, 245] on div "Attachments" at bounding box center [56, 248] width 35 height 13
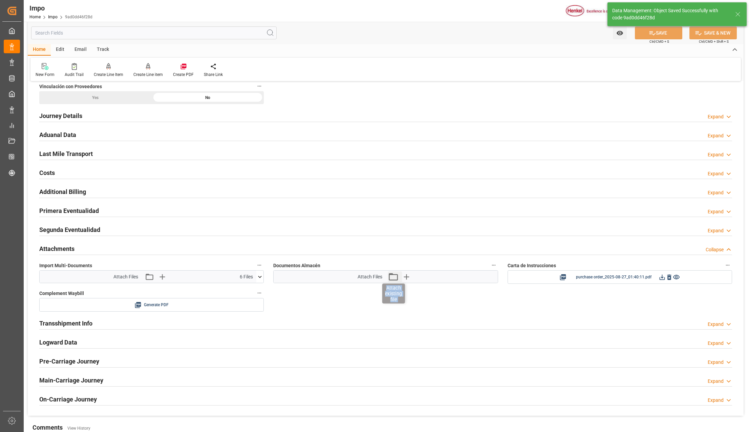
click at [389, 277] on div "Attach Files Attach existing file Upload new file" at bounding box center [386, 276] width 56 height 9
drag, startPoint x: 389, startPoint y: 277, endPoint x: 397, endPoint y: 277, distance: 8.1
click at [397, 277] on icon "button" at bounding box center [393, 276] width 9 height 7
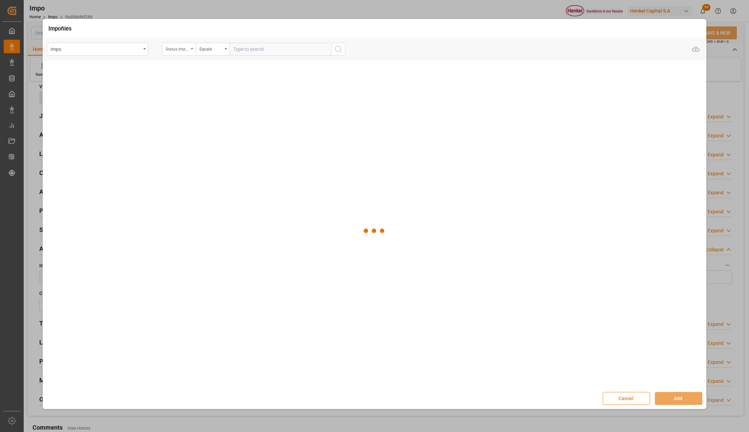
click at [192, 49] on icon "open menu" at bounding box center [192, 48] width 3 height 1
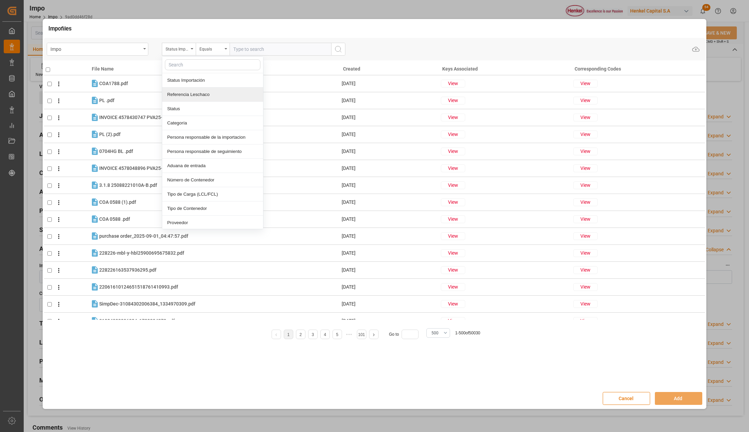
click at [189, 97] on div "Referencia Leschaco" at bounding box center [212, 94] width 101 height 14
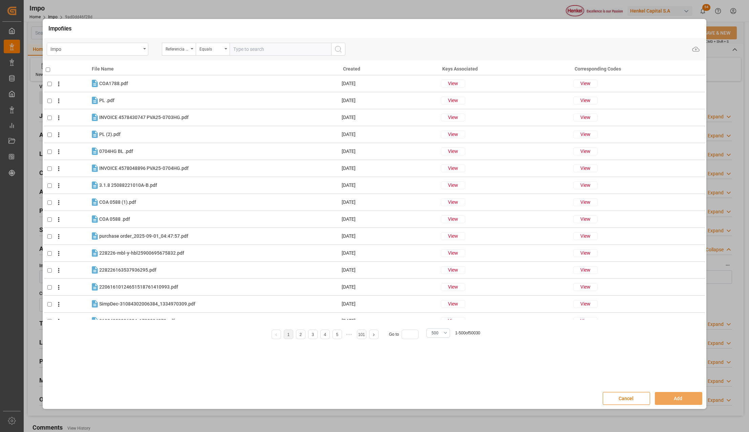
click at [251, 47] on input "text" at bounding box center [281, 49] width 102 height 13
paste input "250915080094"
type input "250915080094"
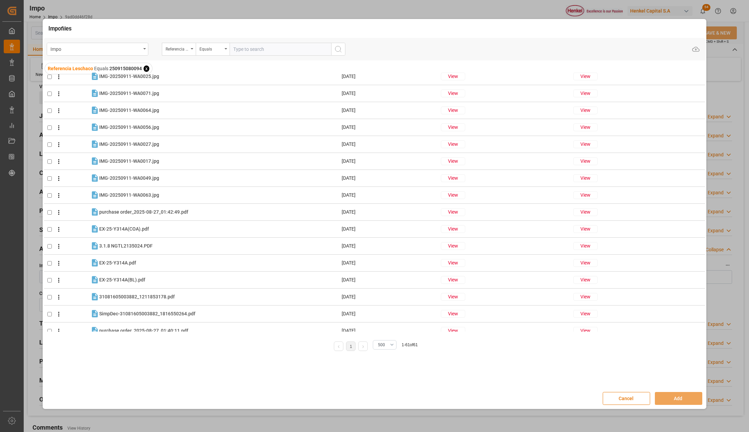
scroll to position [789, 0]
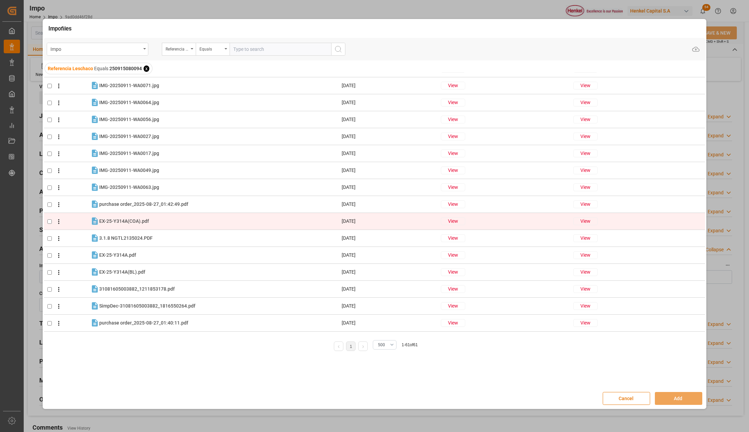
click at [50, 220] on input "checkbox" at bounding box center [49, 221] width 4 height 4
checkbox input "true"
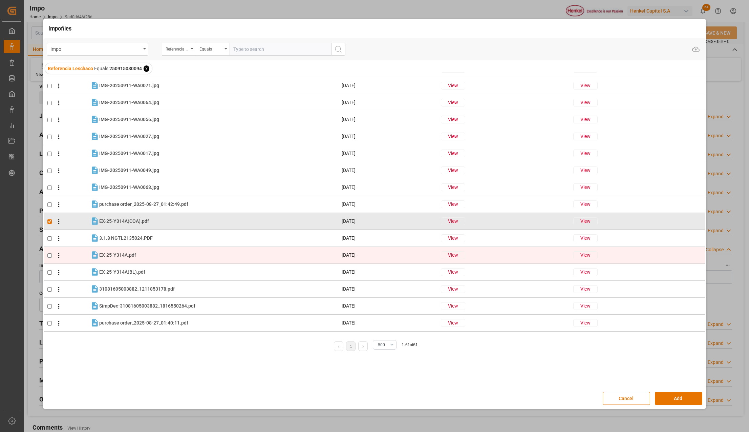
click at [51, 252] on td at bounding box center [67, 255] width 46 height 17
checkbox input "true"
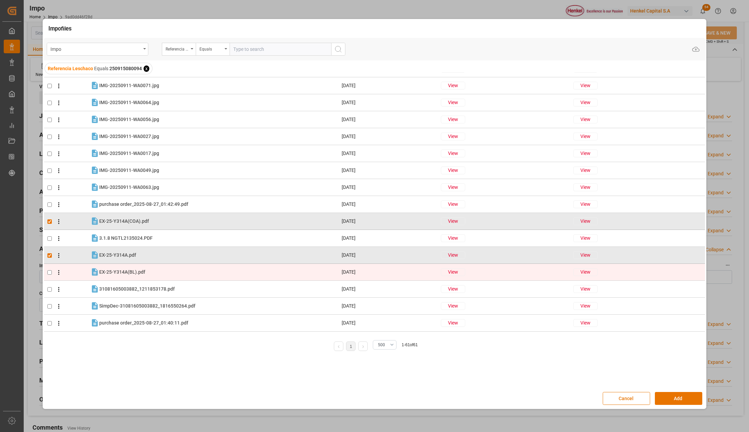
click at [49, 270] on input "checkbox" at bounding box center [49, 272] width 4 height 4
checkbox input "true"
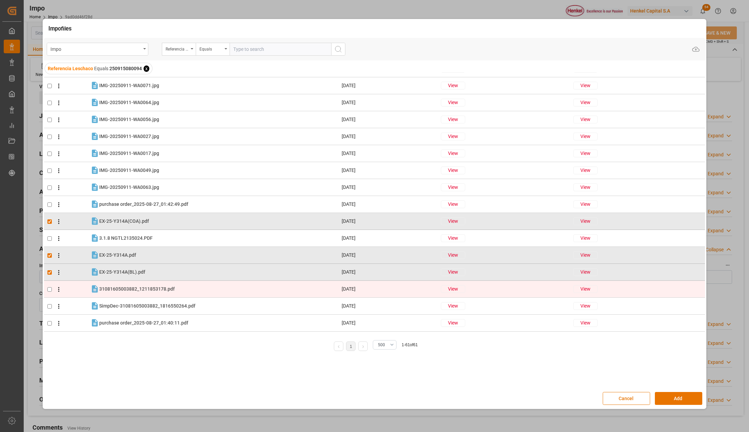
click at [49, 292] on td at bounding box center [67, 289] width 46 height 17
checkbox input "true"
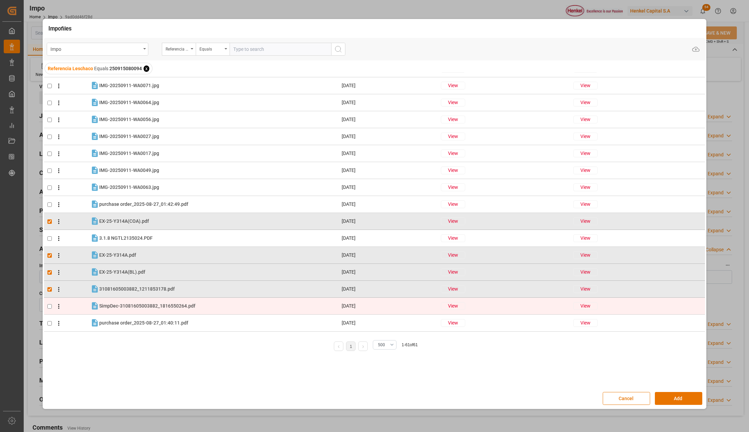
click at [50, 303] on td at bounding box center [67, 305] width 46 height 17
checkbox input "true"
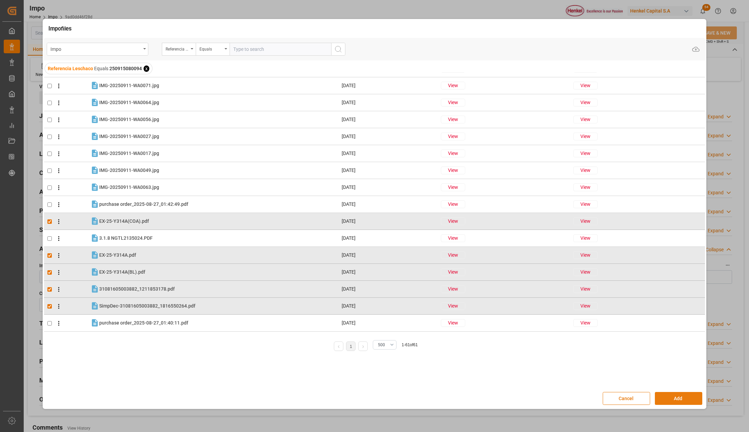
click at [663, 396] on button "Add" at bounding box center [678, 398] width 47 height 13
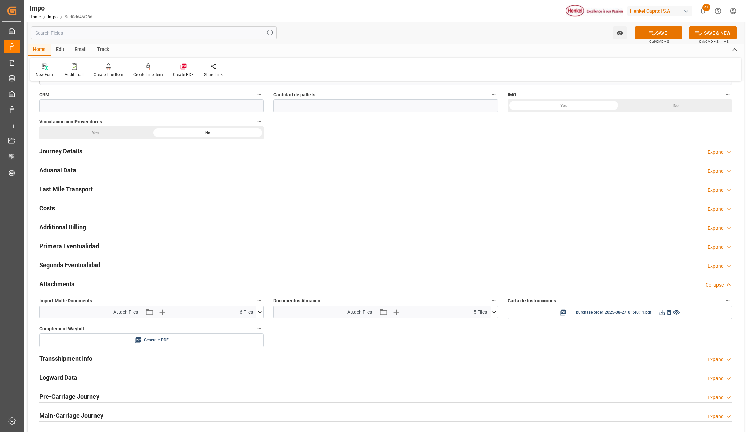
scroll to position [361, 0]
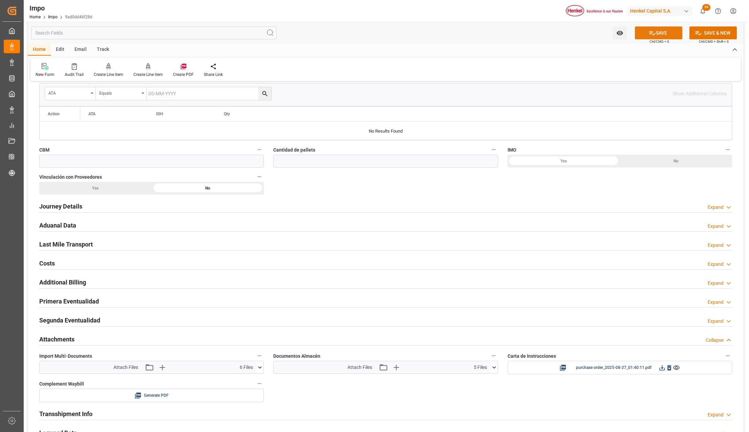
click at [662, 33] on button "SAVE" at bounding box center [658, 32] width 47 height 13
